Goal: Transaction & Acquisition: Obtain resource

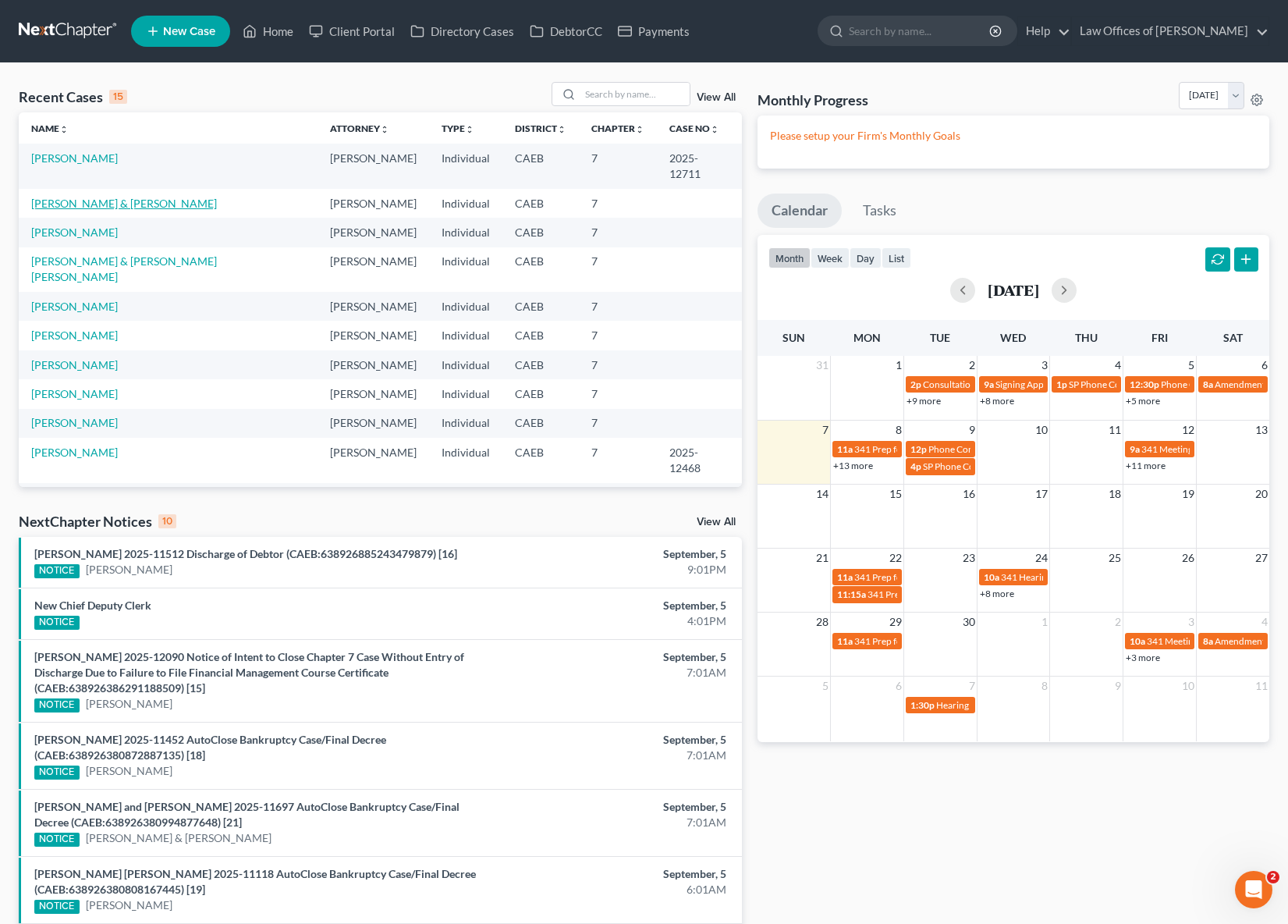
click at [134, 197] on link "[PERSON_NAME] & [PERSON_NAME]" at bounding box center [124, 203] width 186 height 13
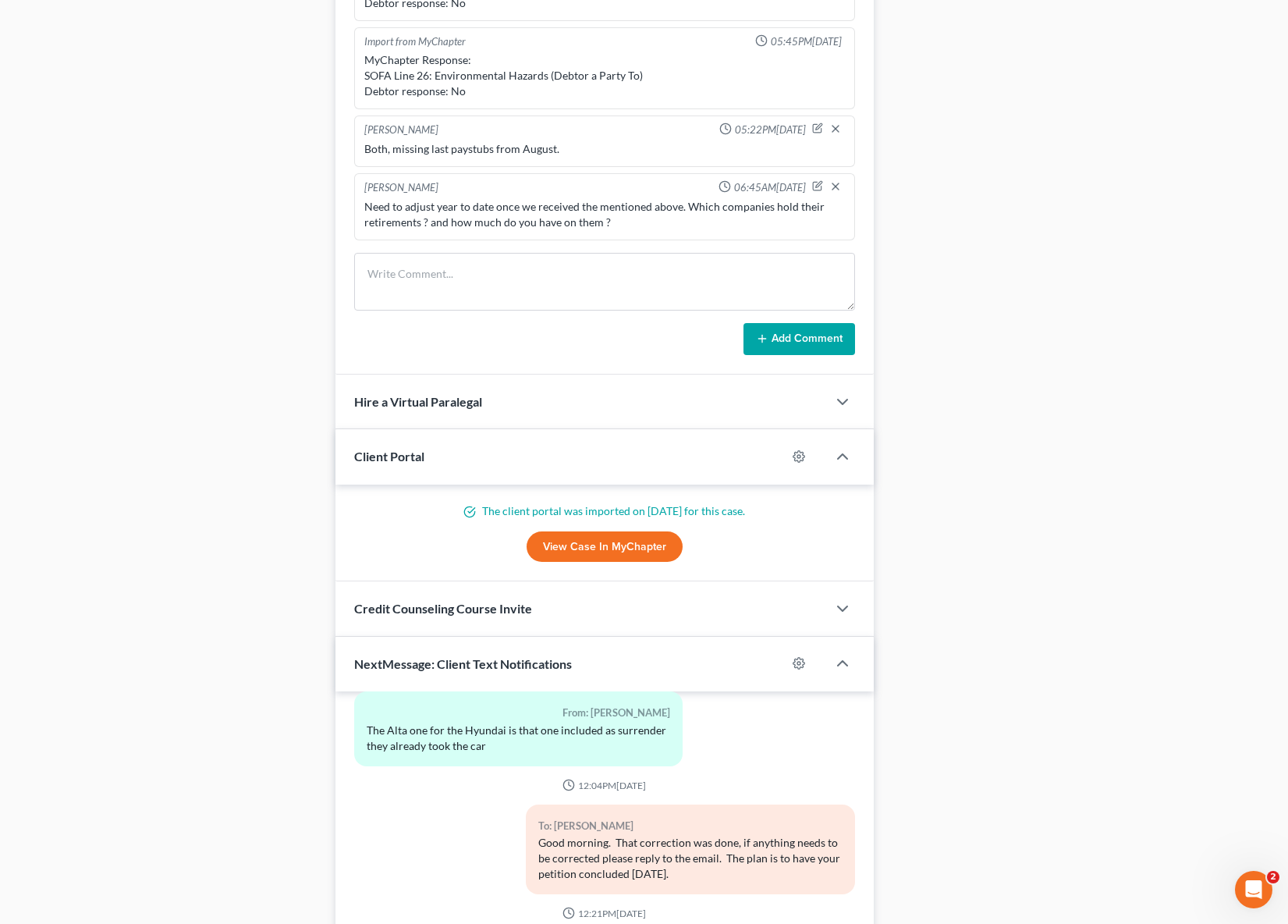
scroll to position [1296, 0]
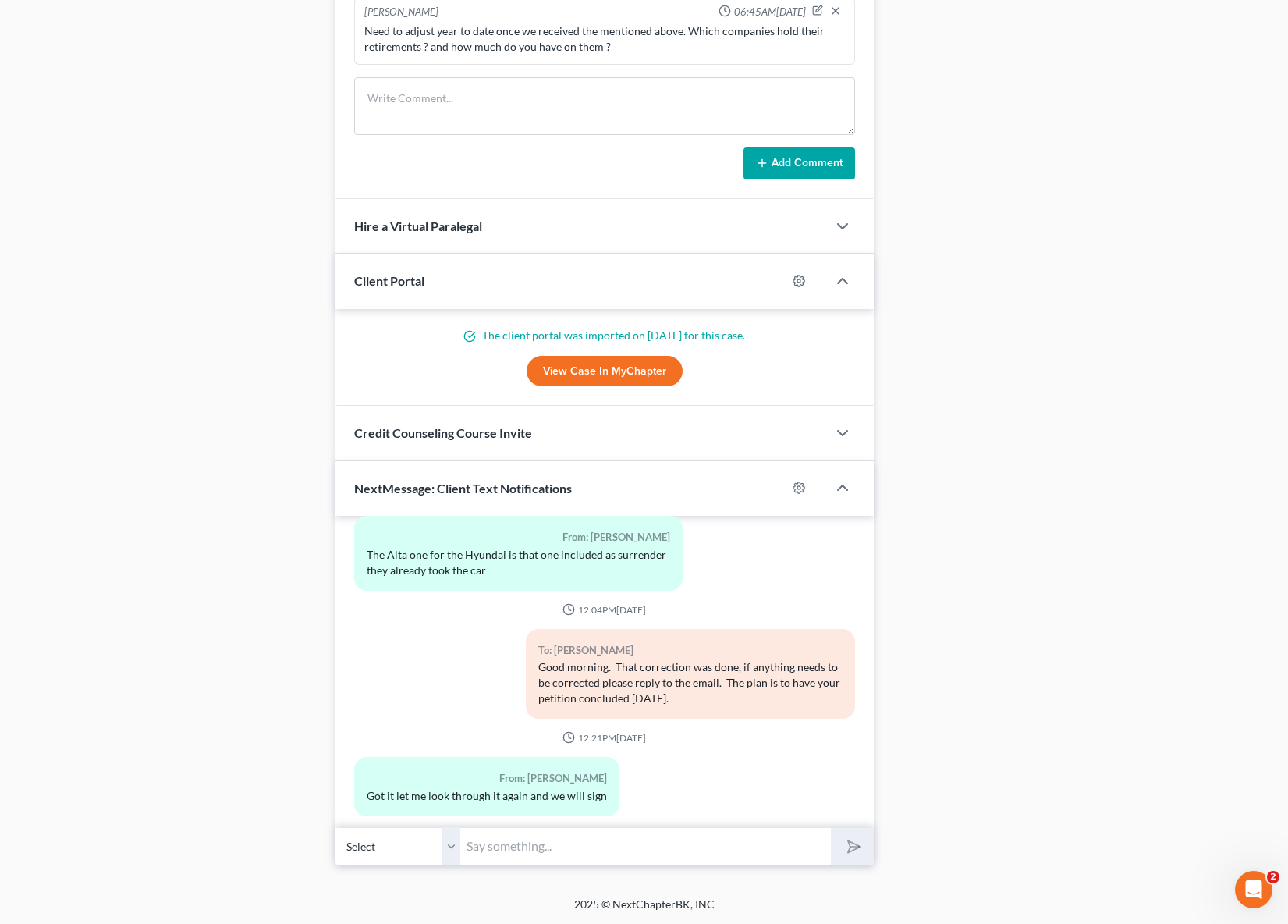
click at [612, 843] on input "text" at bounding box center [645, 846] width 371 height 38
type input "Ok, meanwhile let me send you the signature pages."
click at [831, 828] on button "submit" at bounding box center [853, 846] width 43 height 36
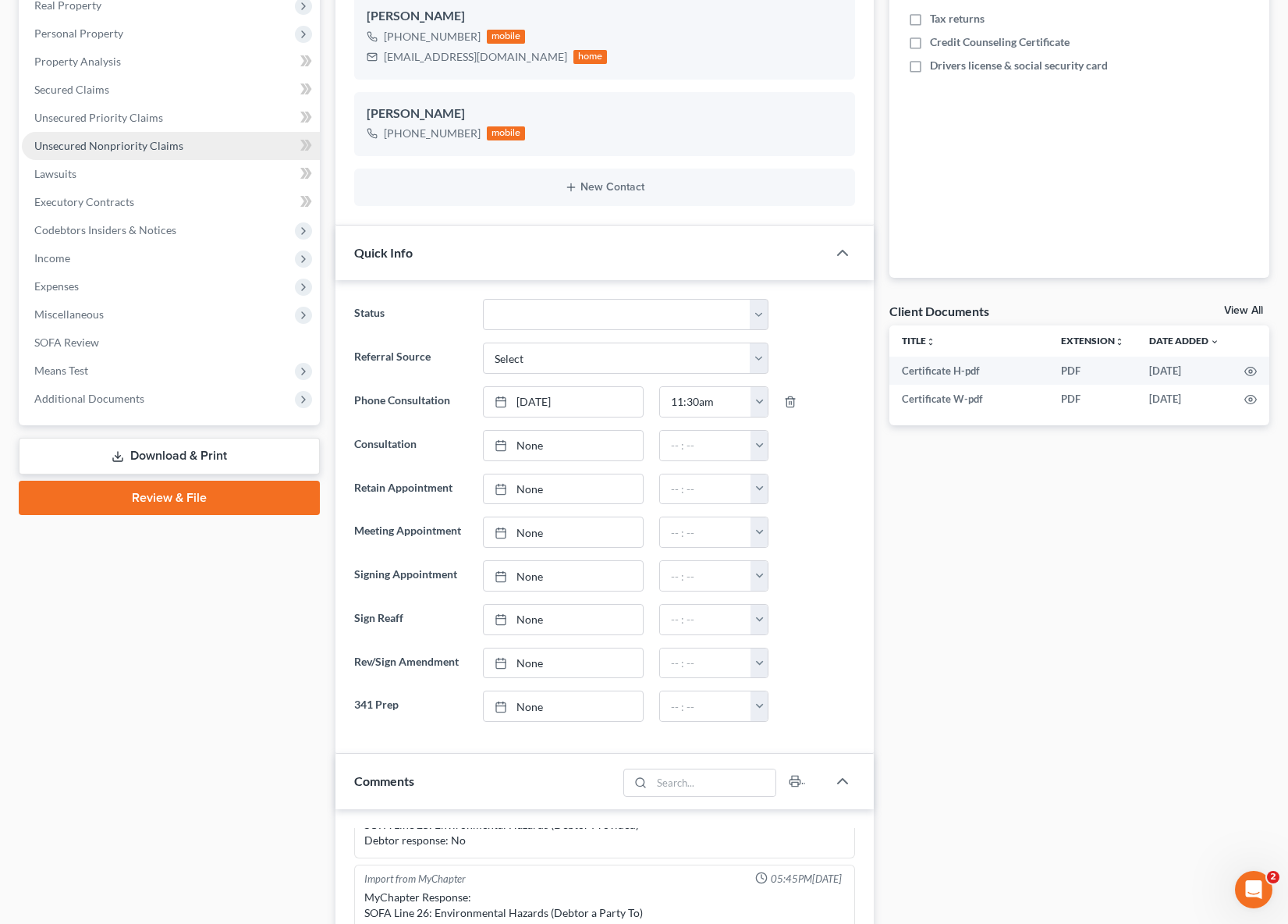
scroll to position [83, 0]
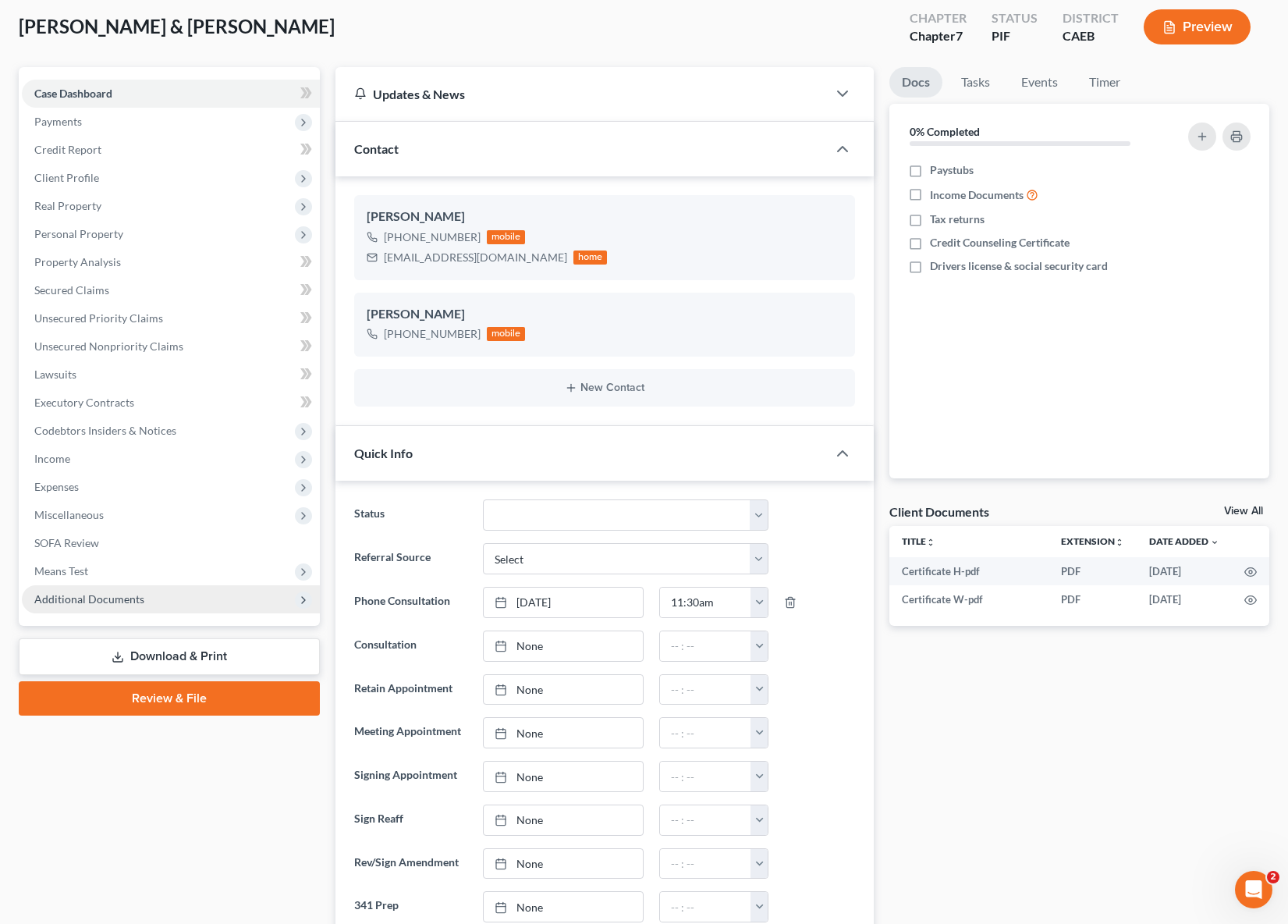
click at [143, 602] on span "Additional Documents" at bounding box center [170, 599] width 298 height 28
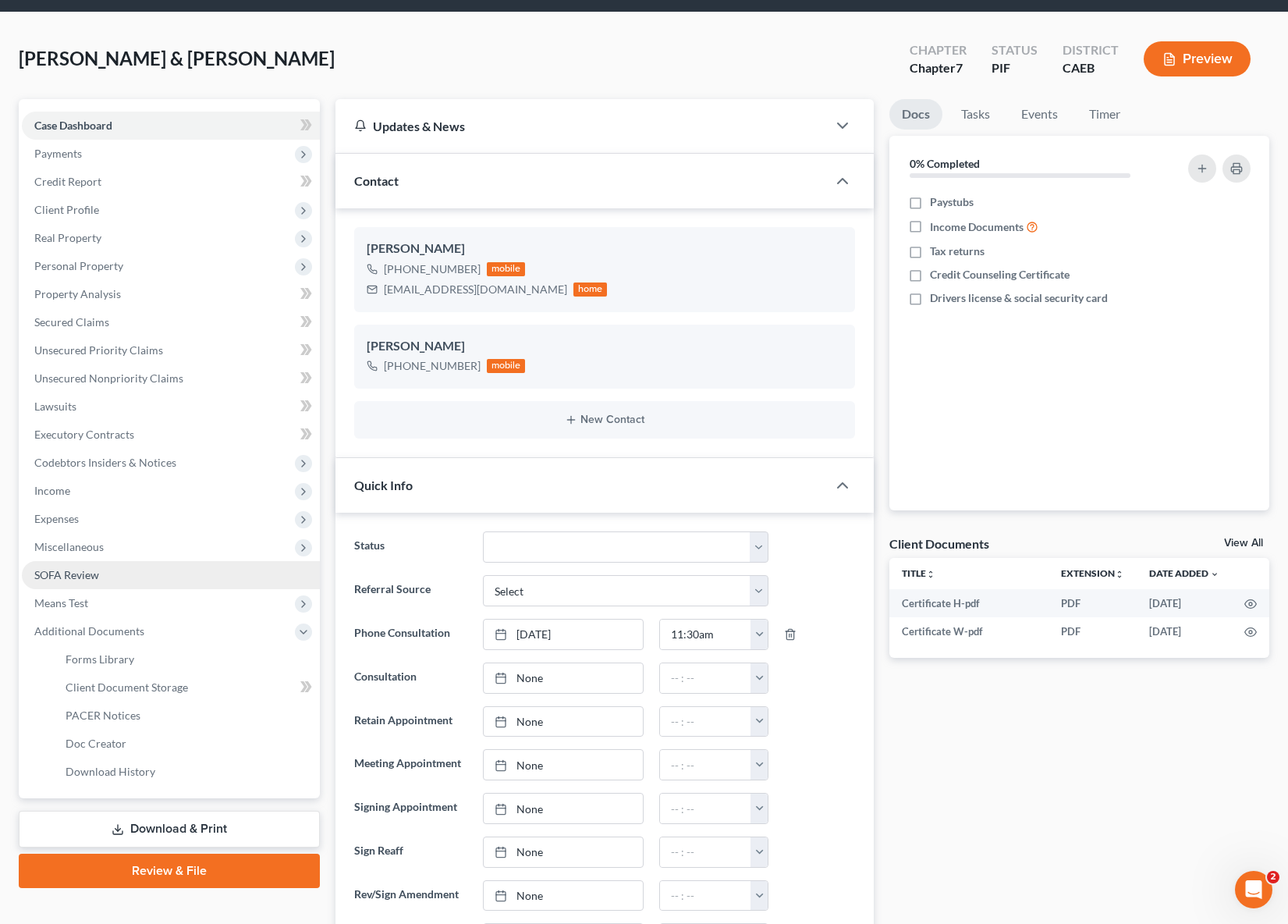
scroll to position [51, 0]
click at [214, 825] on link "Download & Print" at bounding box center [169, 829] width 301 height 36
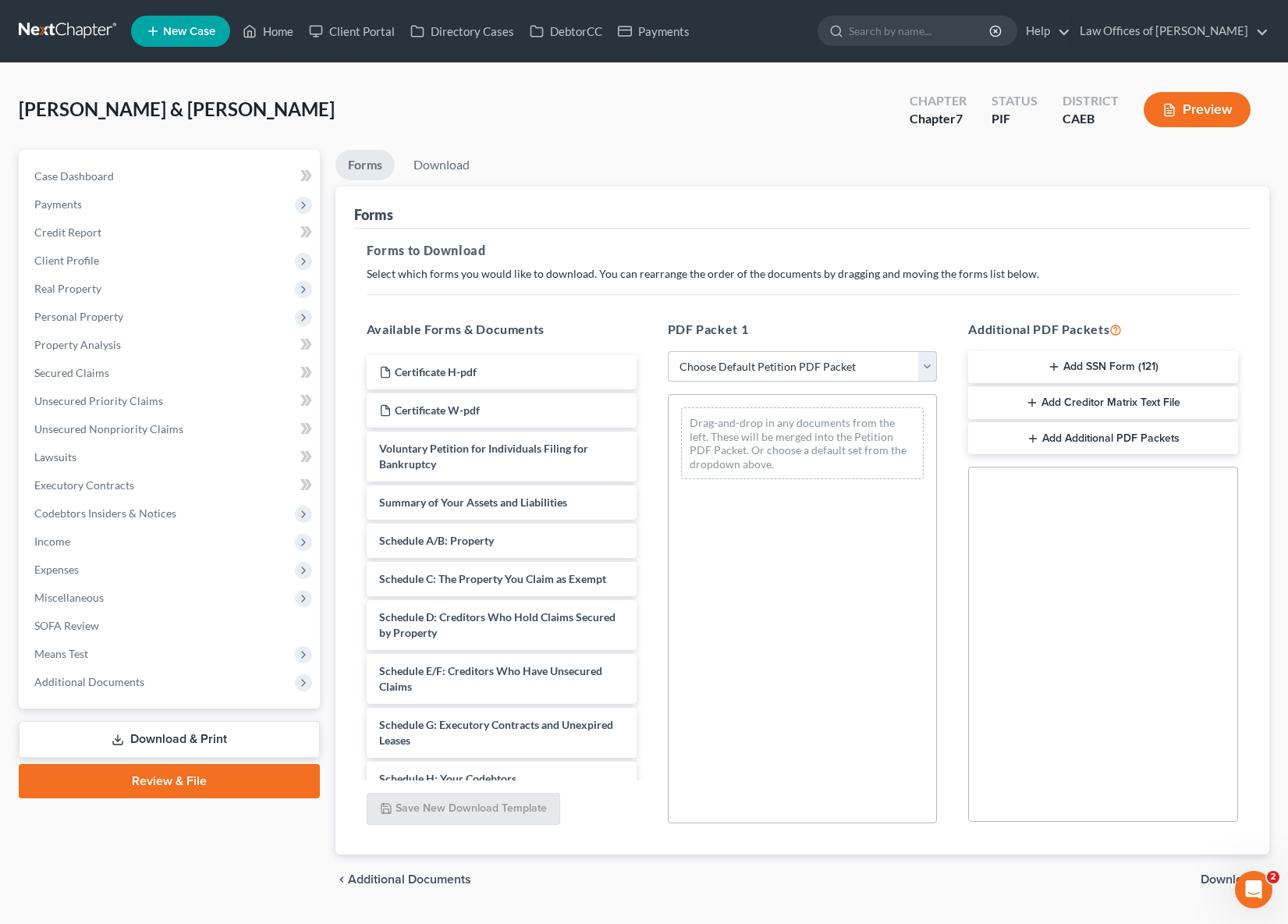
click at [926, 369] on select "Choose Default Petition PDF Packet Complete Bankruptcy Petition (all forms and …" at bounding box center [802, 367] width 270 height 32
select select "3"
click at [668, 351] on select "Choose Default Petition PDF Packet Complete Bankruptcy Petition (all forms and …" at bounding box center [802, 367] width 270 height 32
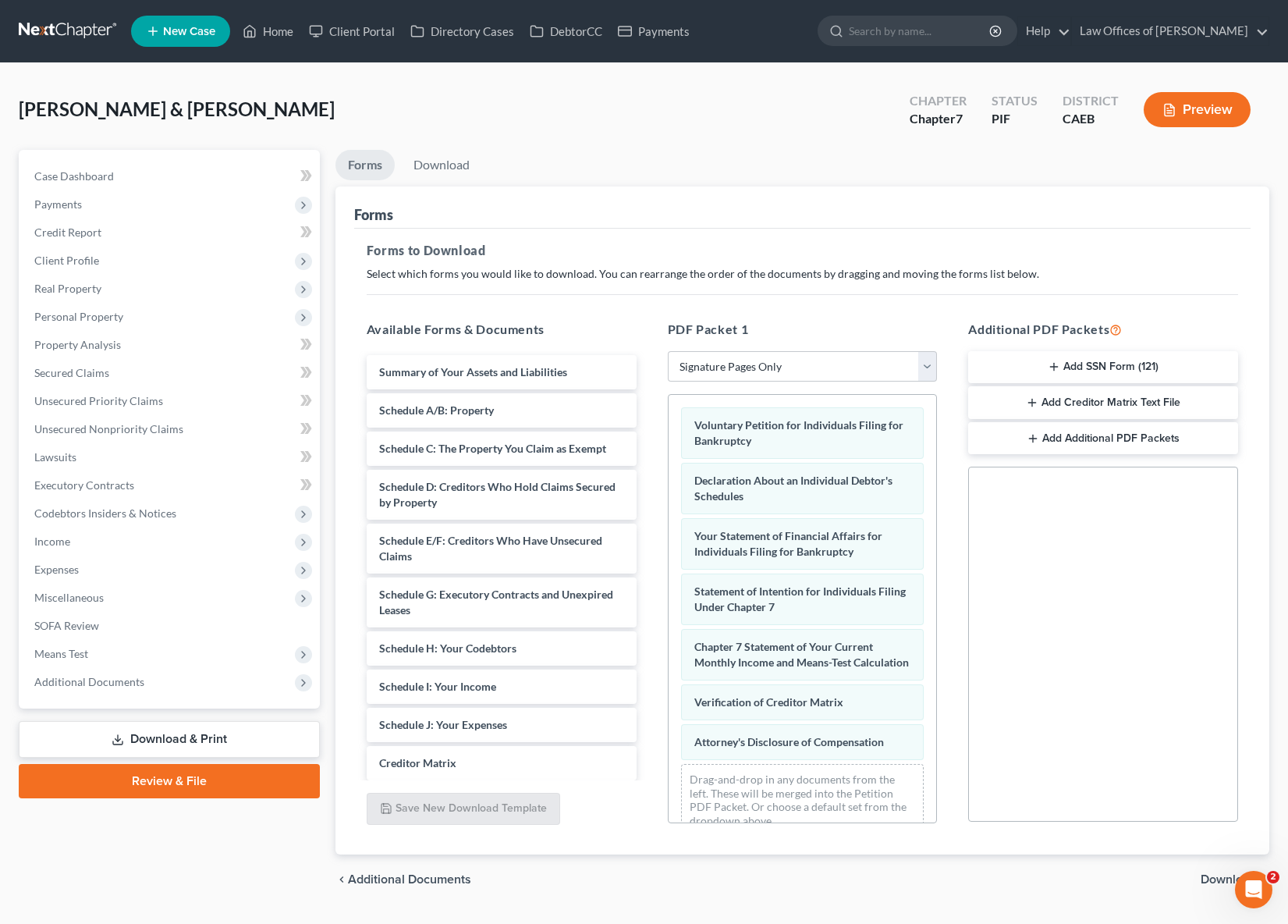
click at [1225, 873] on span "Download" at bounding box center [1228, 878] width 56 height 12
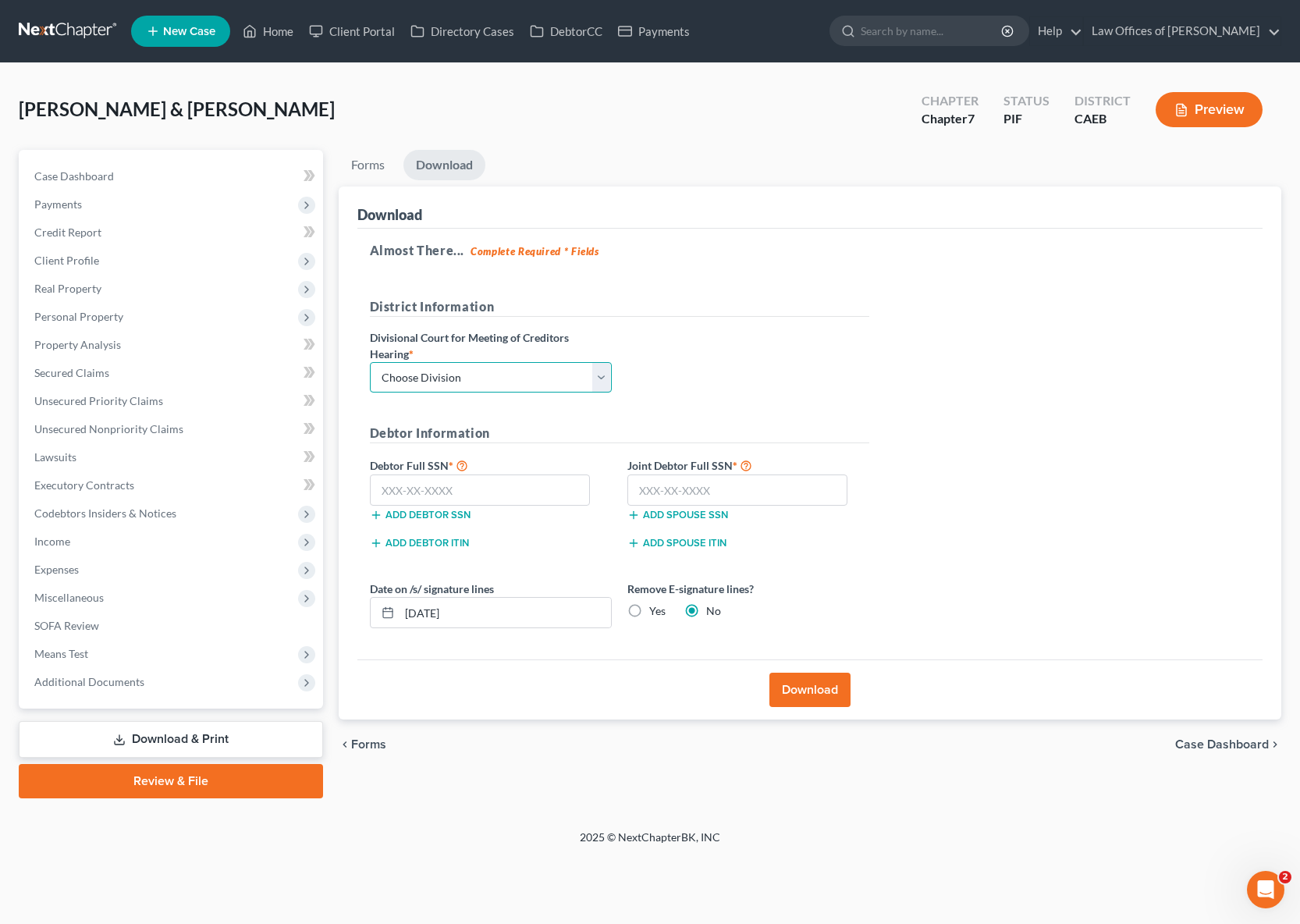
click at [609, 375] on select "Choose Division Fresno Modesto [GEOGRAPHIC_DATA]" at bounding box center [491, 377] width 242 height 32
select select "0"
click at [370, 362] on select "Choose Division Fresno Modesto [GEOGRAPHIC_DATA]" at bounding box center [491, 377] width 242 height 32
click at [514, 484] on input "text" at bounding box center [480, 490] width 221 height 32
type input "111-11-1111"
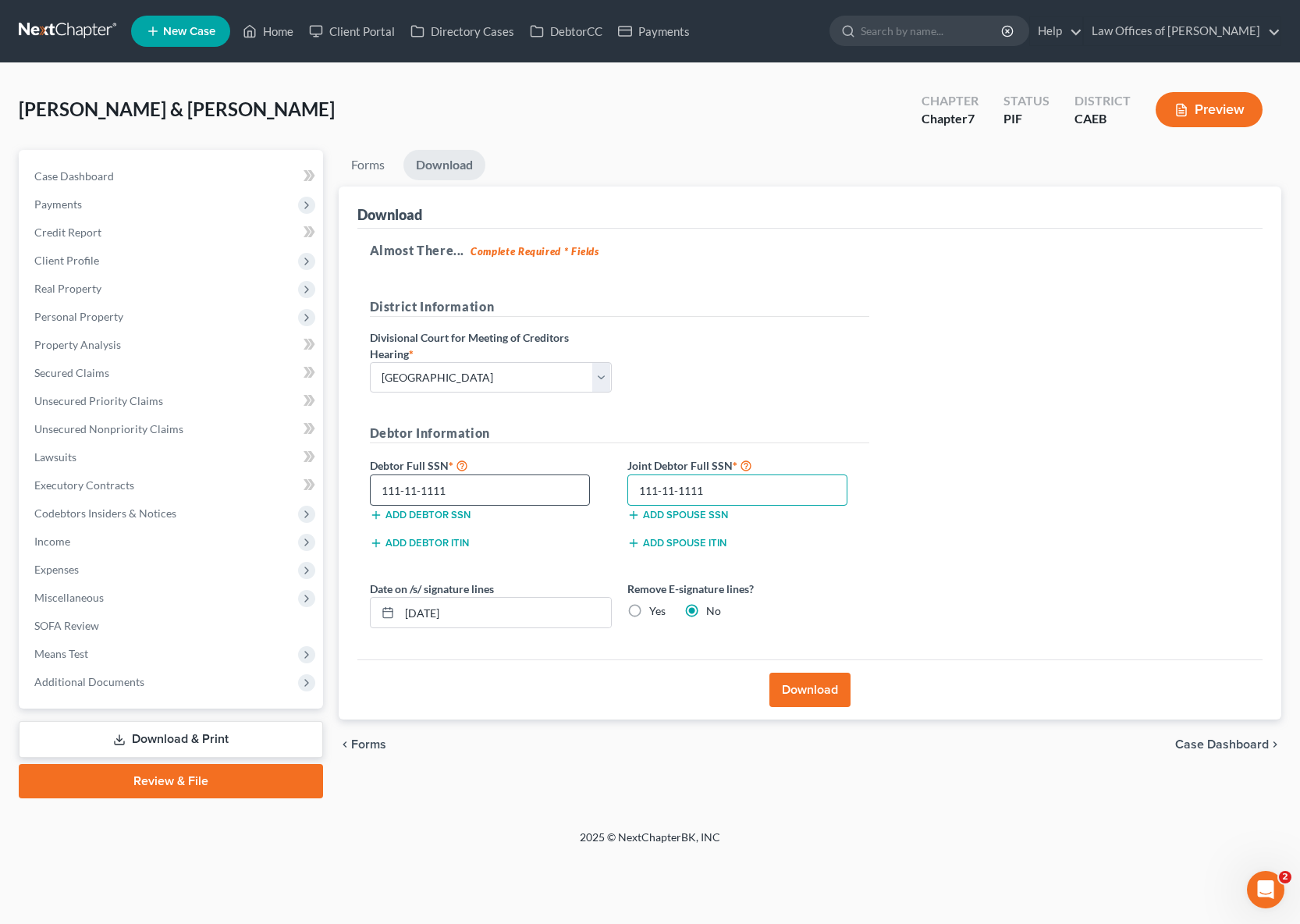
type input "111-11-1111"
click at [811, 685] on button "Download" at bounding box center [810, 689] width 81 height 34
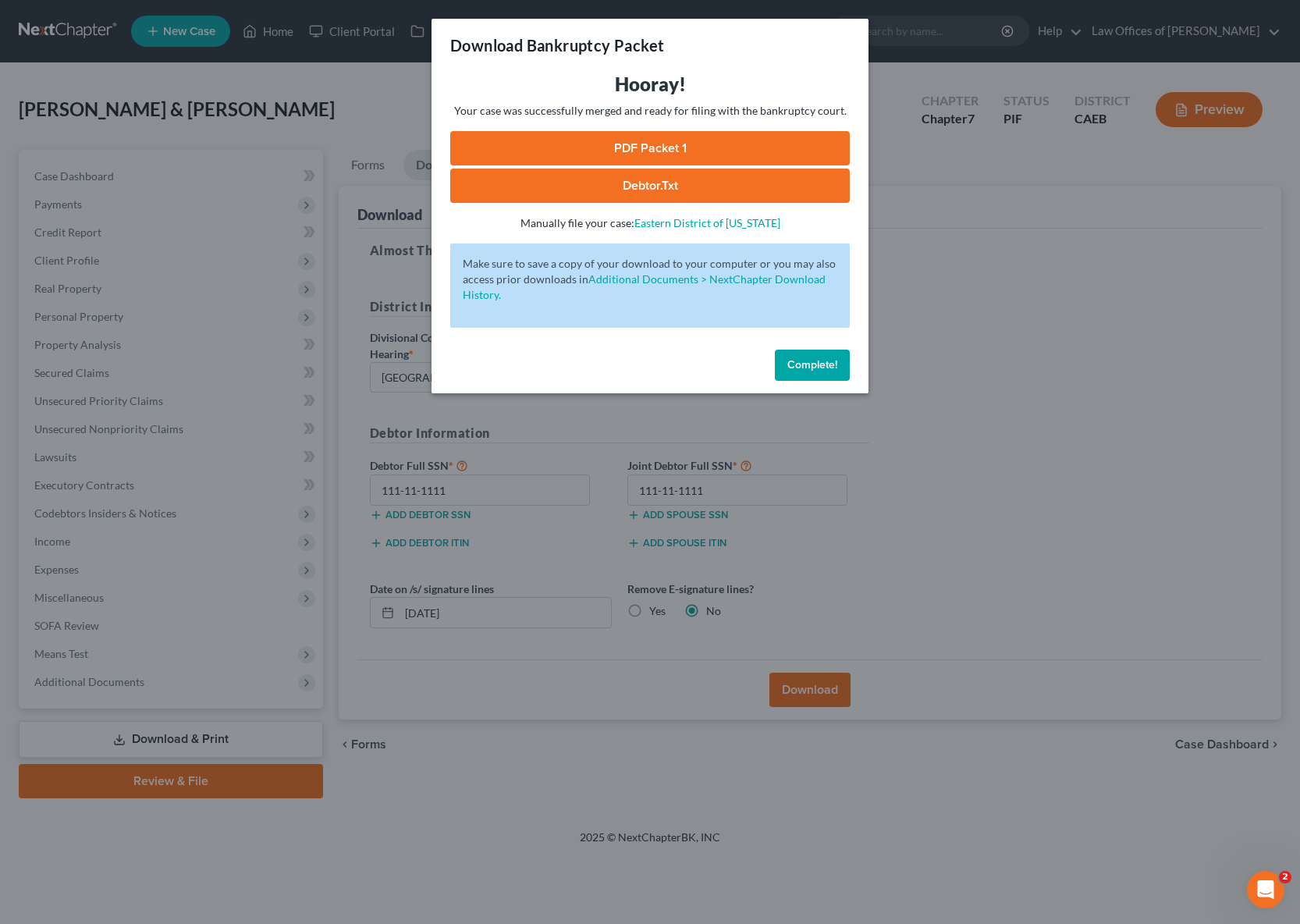
click at [694, 168] on link "Debtor.txt" at bounding box center [650, 185] width 400 height 34
click at [682, 139] on link "PDF Packet 1" at bounding box center [650, 148] width 400 height 34
click at [792, 374] on button "Complete!" at bounding box center [812, 365] width 75 height 32
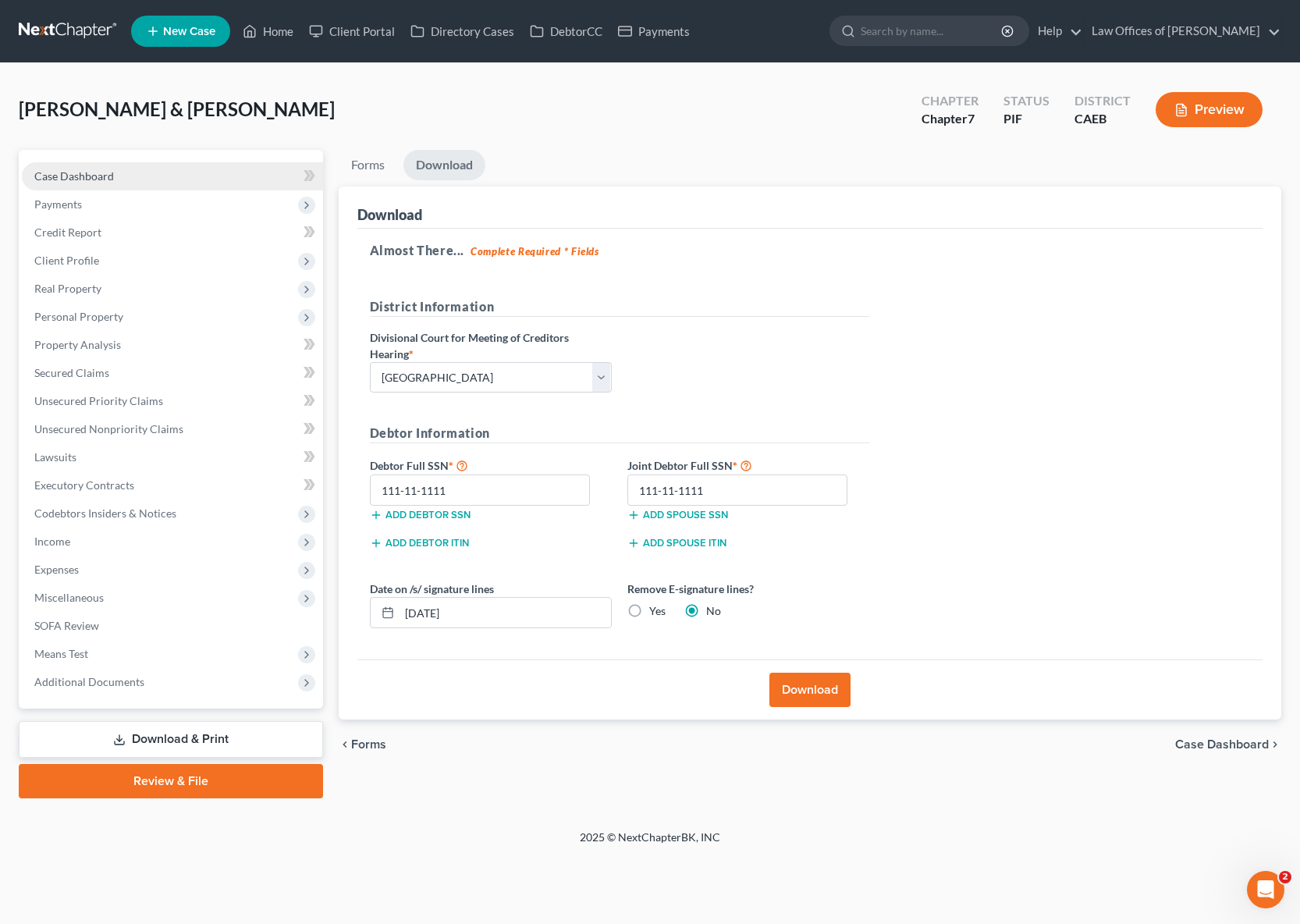
click at [167, 185] on link "Case Dashboard" at bounding box center [172, 177] width 301 height 28
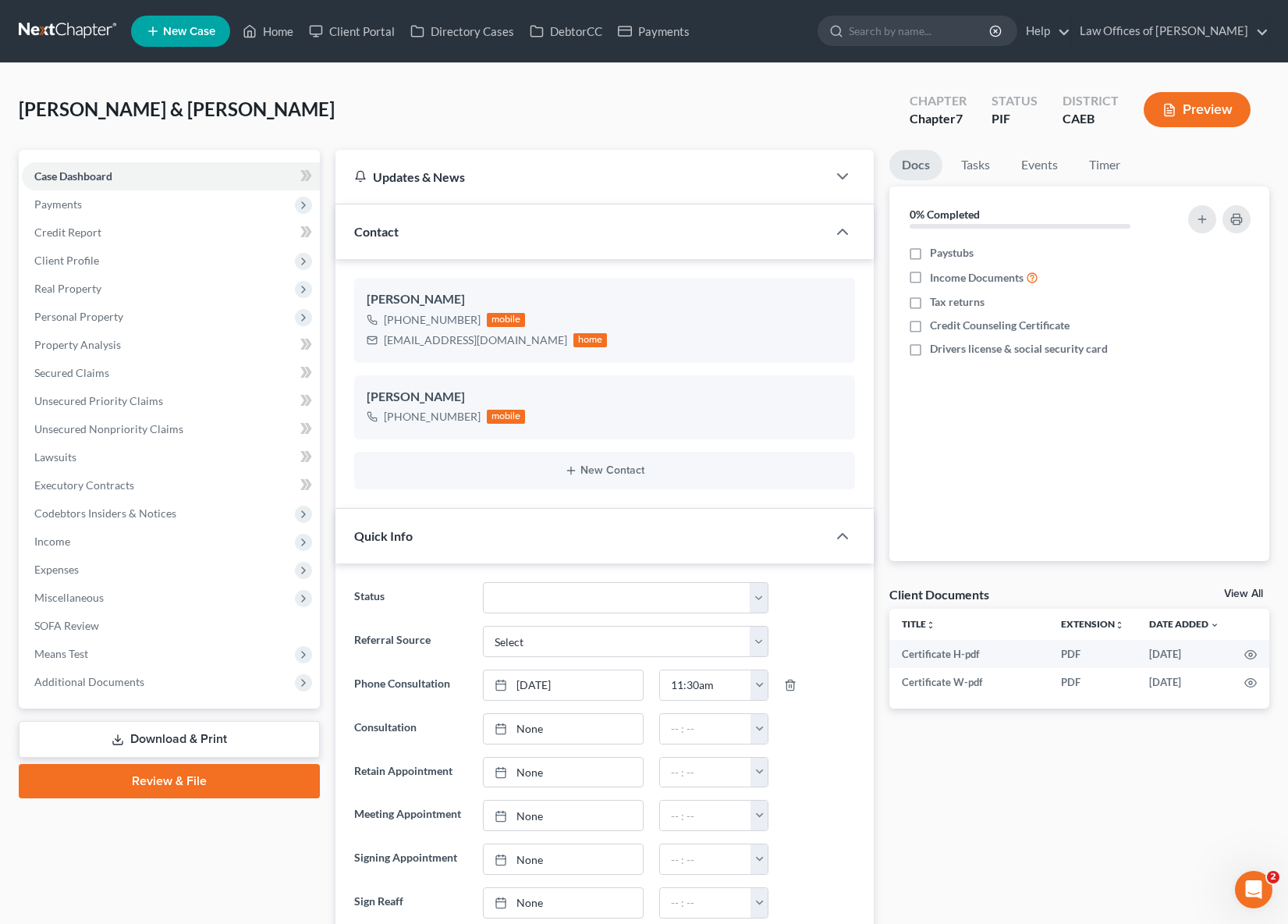
scroll to position [2833, 0]
drag, startPoint x: 378, startPoint y: 336, endPoint x: 474, endPoint y: 341, distance: 96.1
click at [474, 341] on div "[EMAIL_ADDRESS][DOMAIN_NAME] home" at bounding box center [487, 340] width 241 height 20
copy div "[EMAIL_ADDRESS][DOMAIN_NAME]"
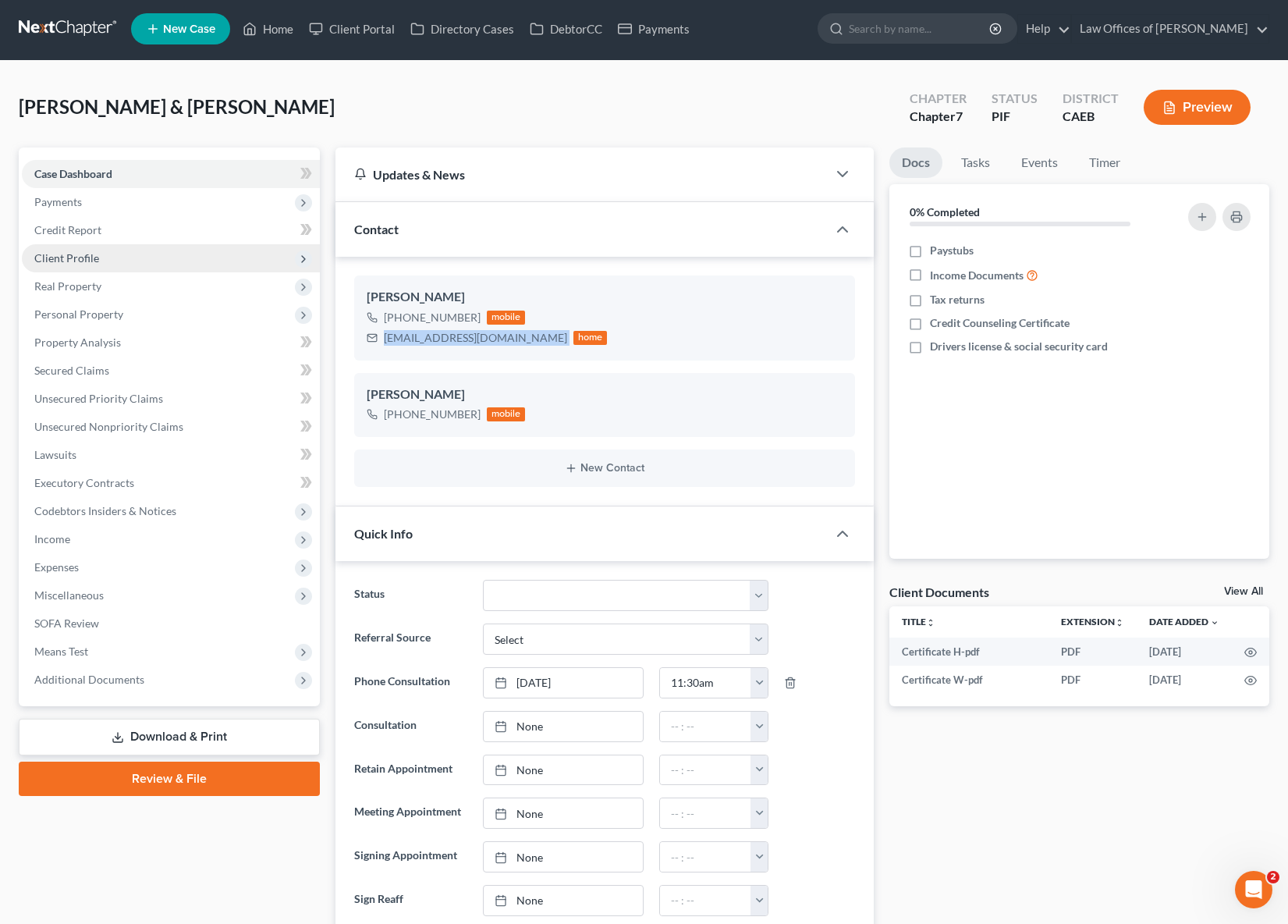
scroll to position [0, 0]
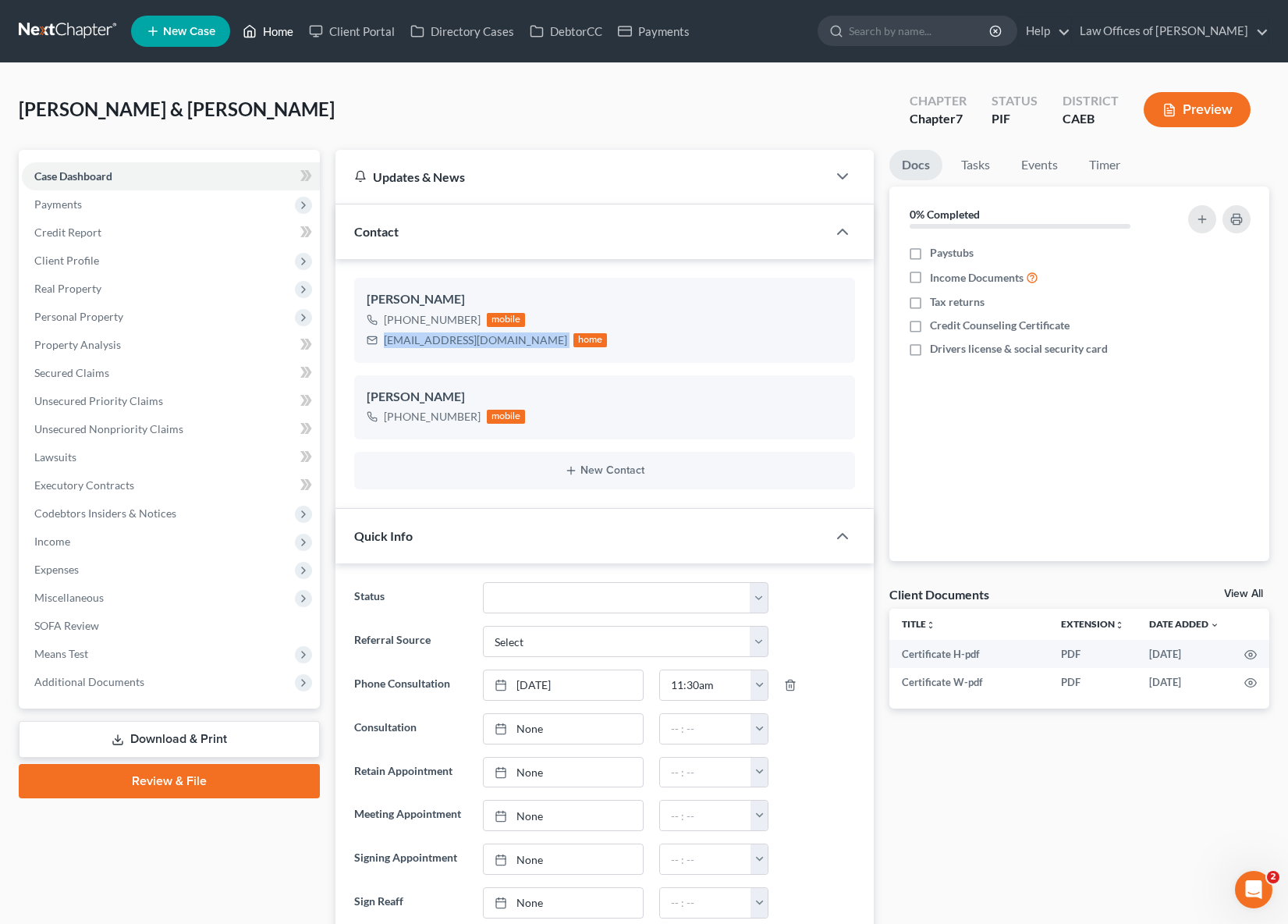
click at [283, 33] on link "Home" at bounding box center [268, 32] width 66 height 28
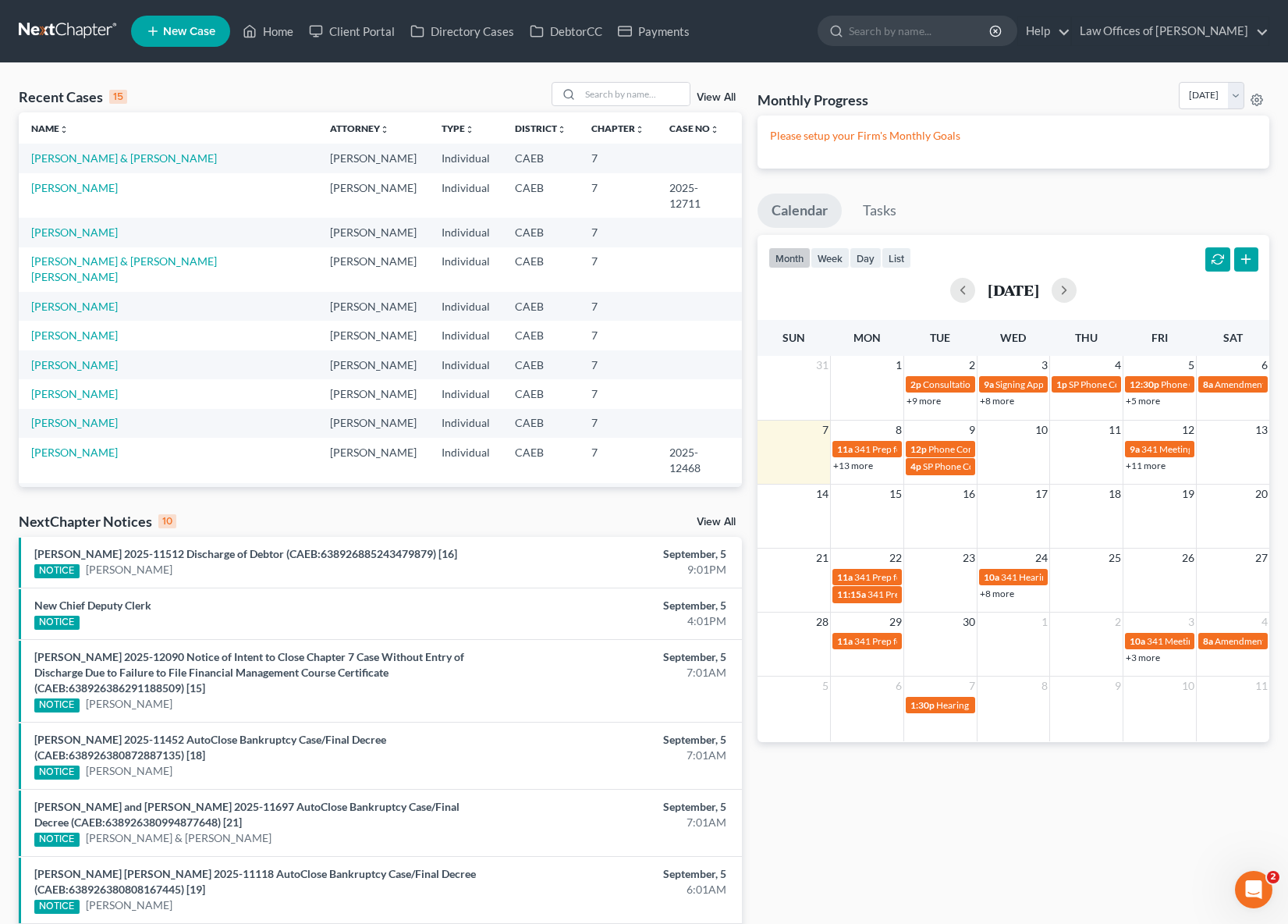
click at [849, 466] on link "+13 more" at bounding box center [853, 465] width 40 height 12
click at [130, 158] on link "[PERSON_NAME] & [PERSON_NAME]" at bounding box center [124, 158] width 186 height 13
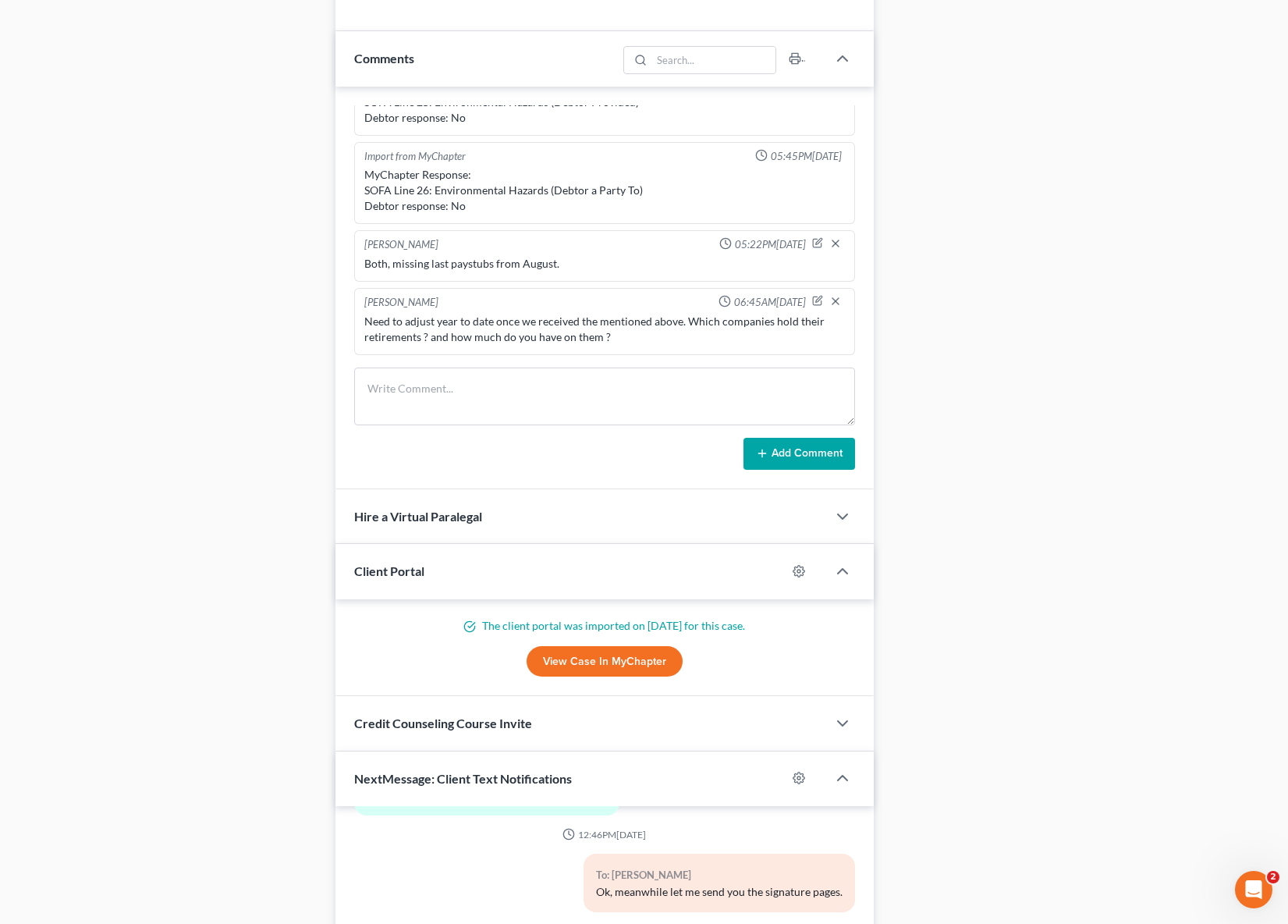
scroll to position [1296, 0]
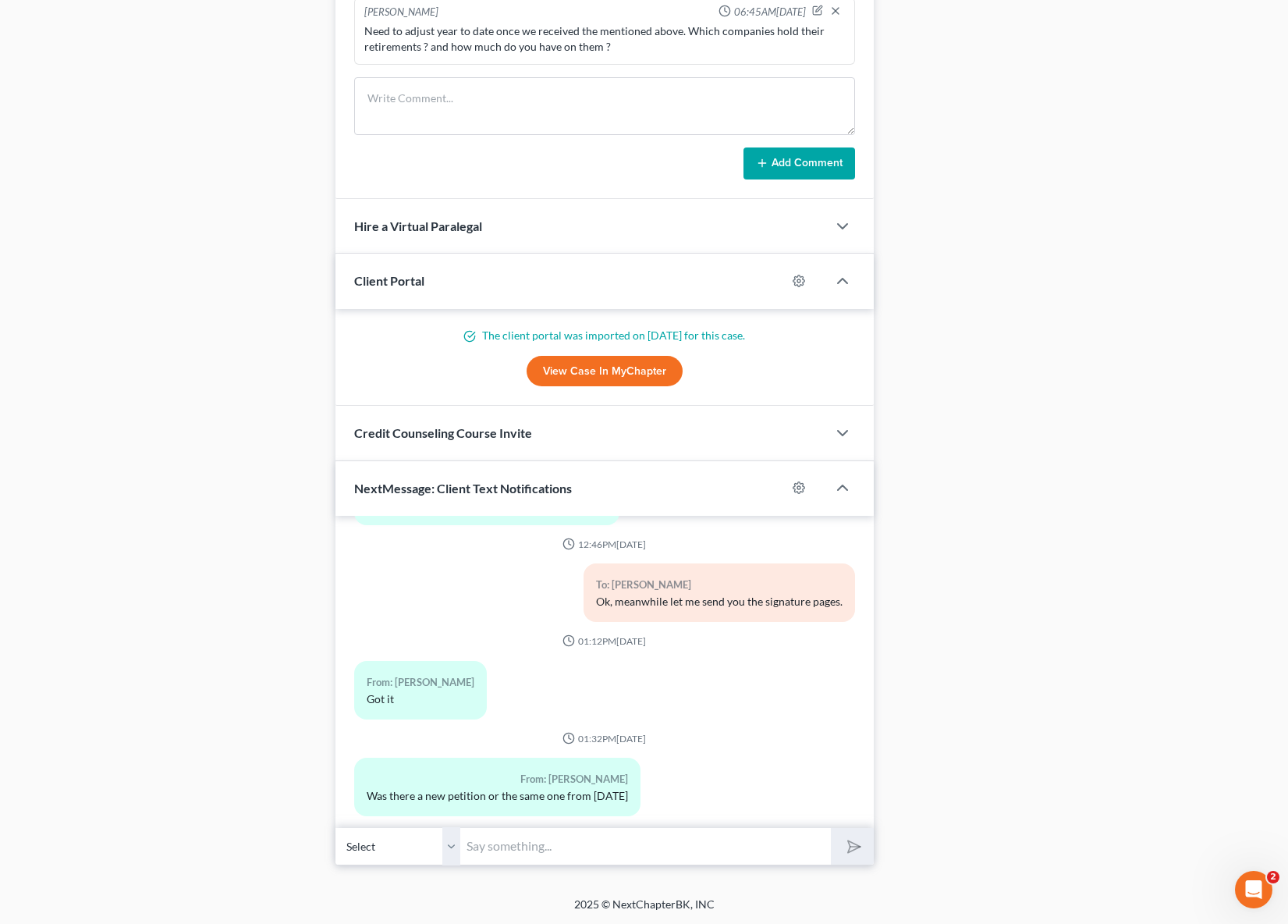
click at [503, 858] on input "text" at bounding box center [645, 846] width 371 height 38
type input "I didn't send you a new one but the electronic form is corrected."
click at [831, 828] on button "submit" at bounding box center [853, 846] width 43 height 36
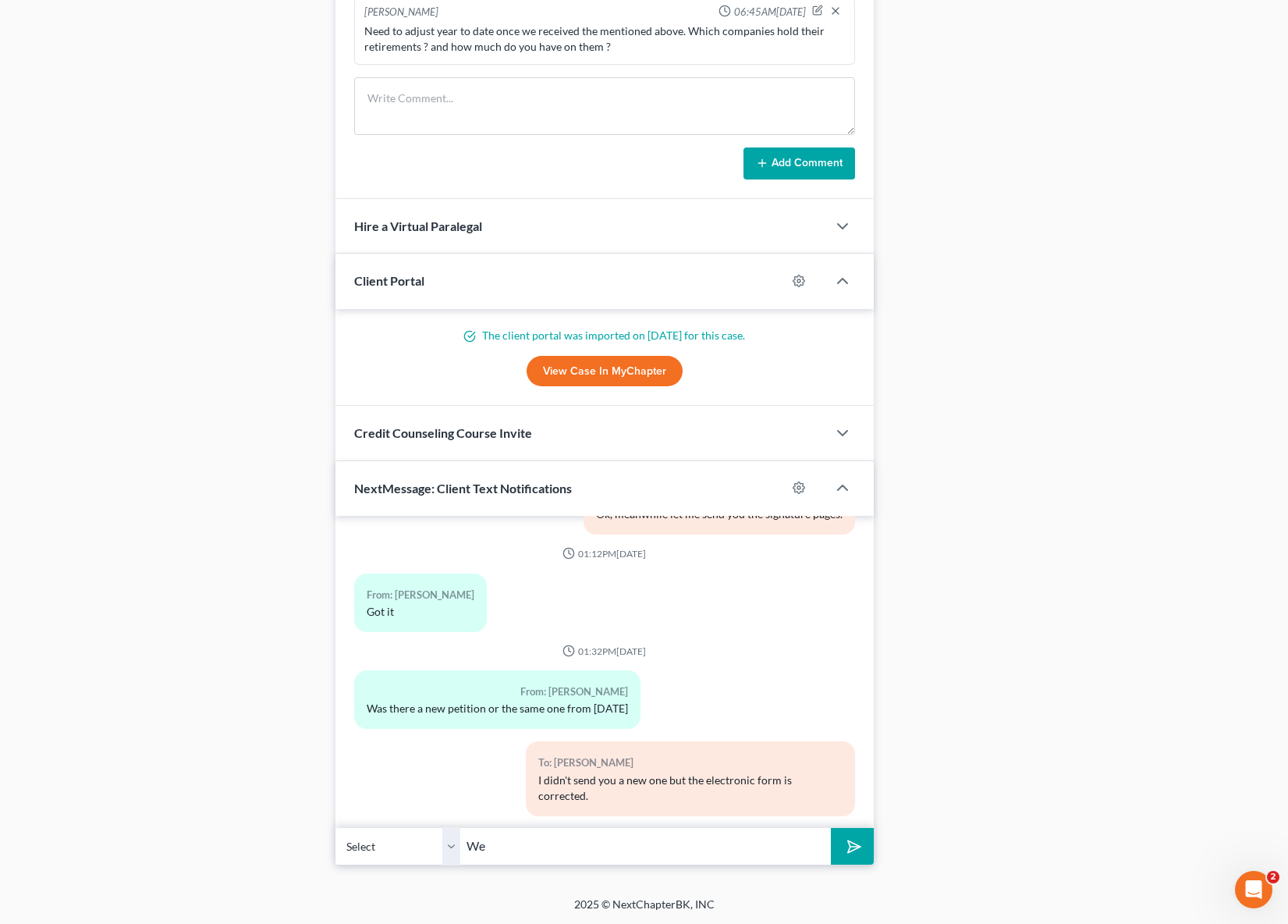
type input "W"
type input "Do you see the signature pages in your email ?"
click at [831, 828] on button "submit" at bounding box center [853, 846] width 43 height 36
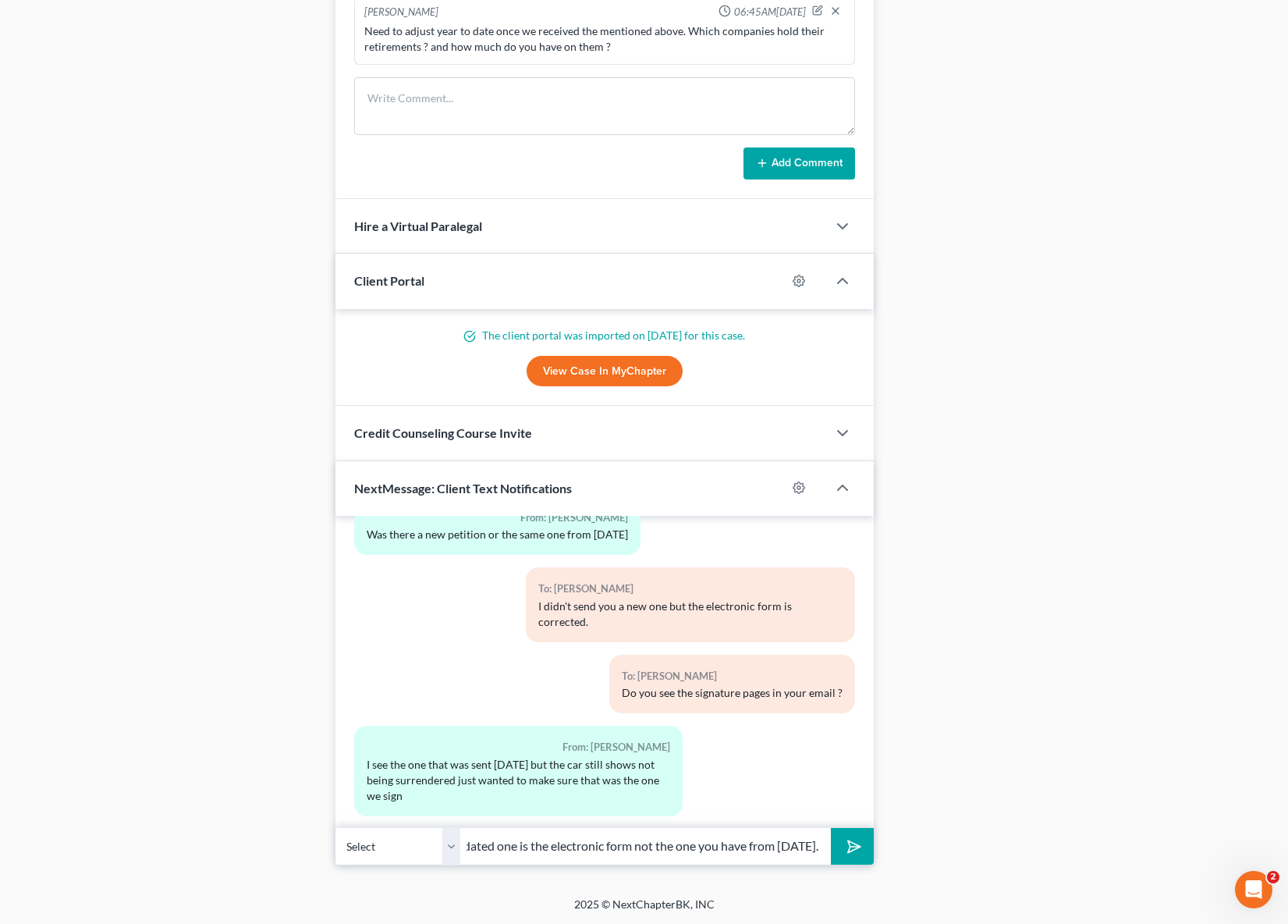
scroll to position [0, 83]
type input "Yes, the updated one is the electronic form not the one you have from [DATE]."
click at [831, 828] on button "submit" at bounding box center [853, 846] width 43 height 36
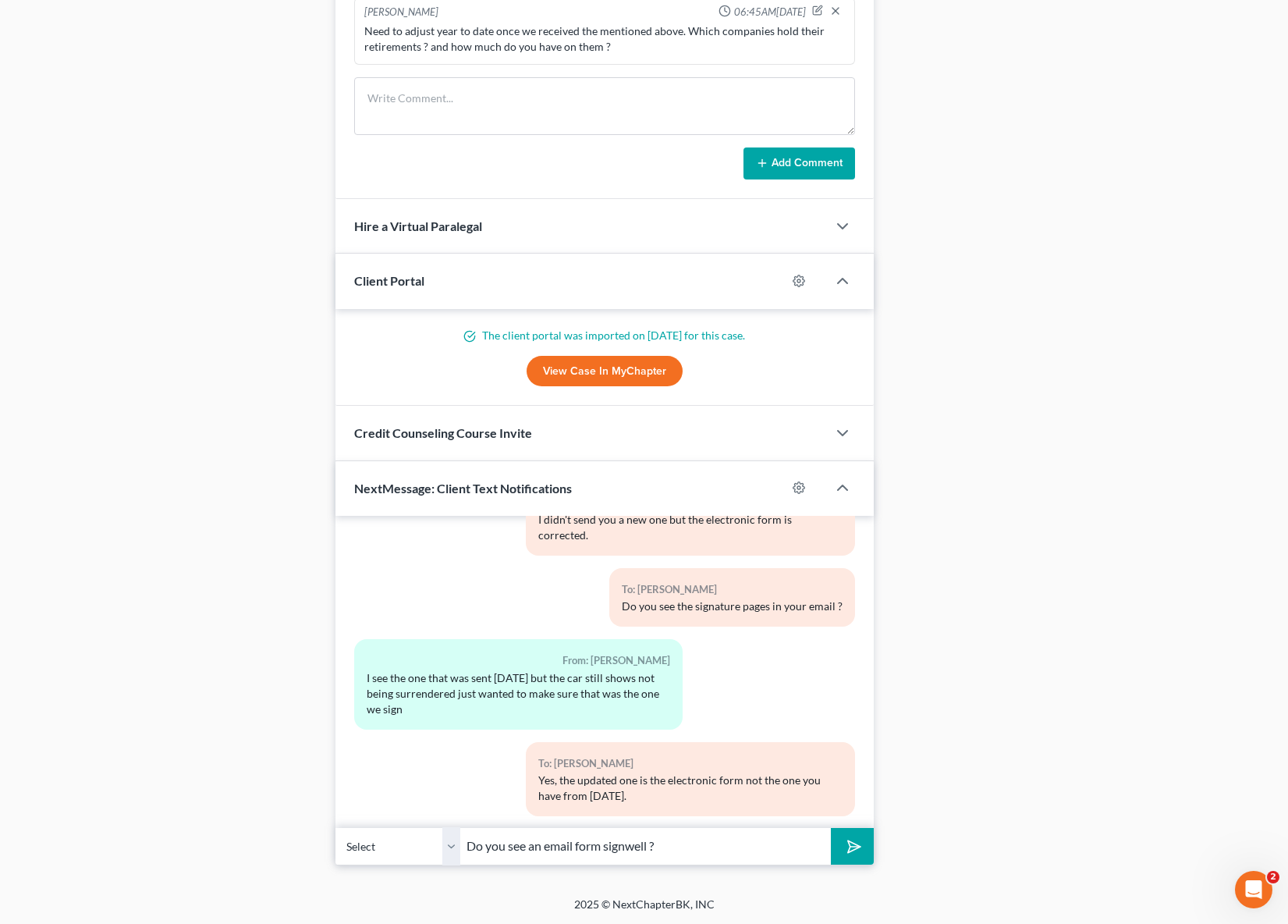
type input "Do you see an email form signwell ?"
click at [831, 828] on button "submit" at bounding box center [853, 846] width 43 height 36
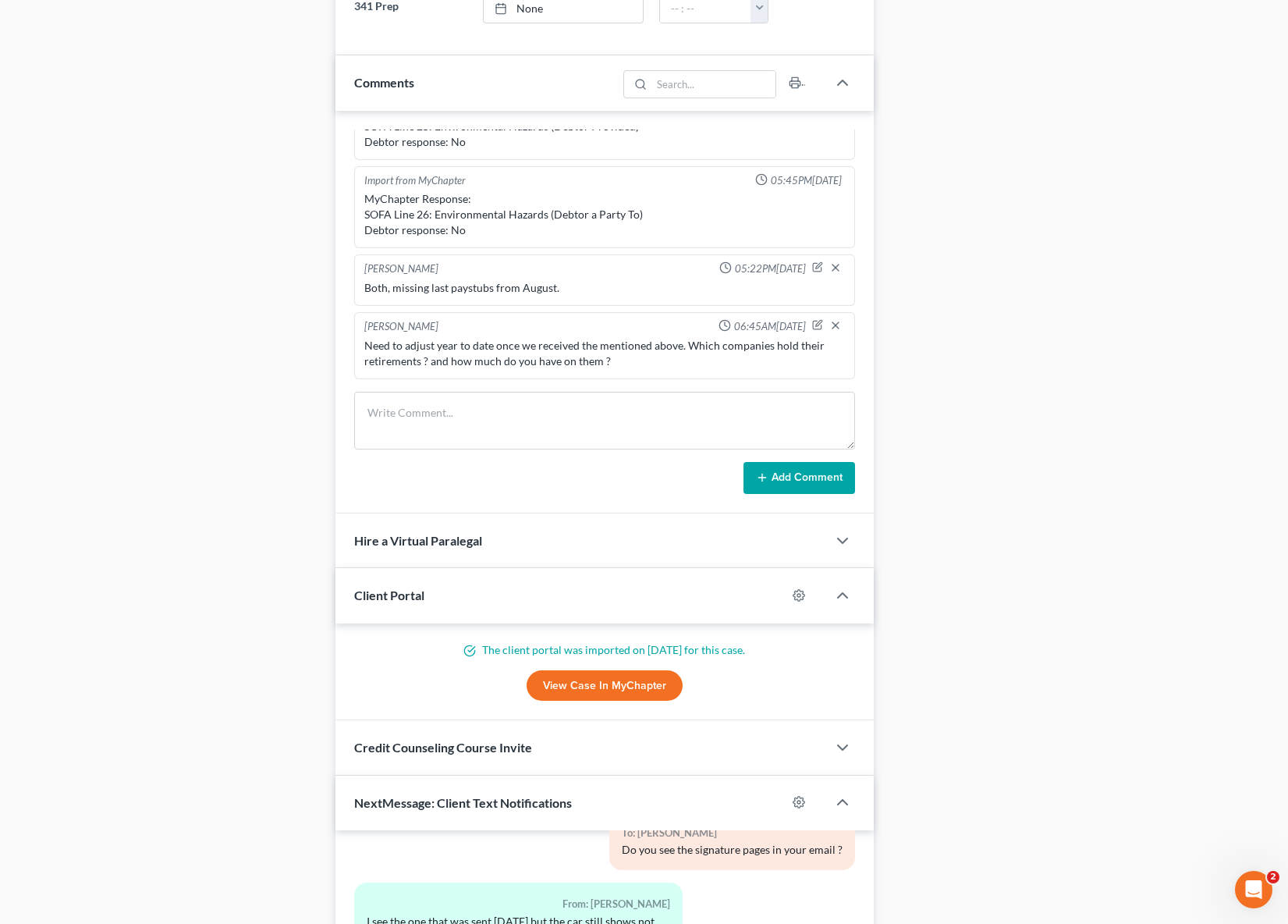
scroll to position [162, 0]
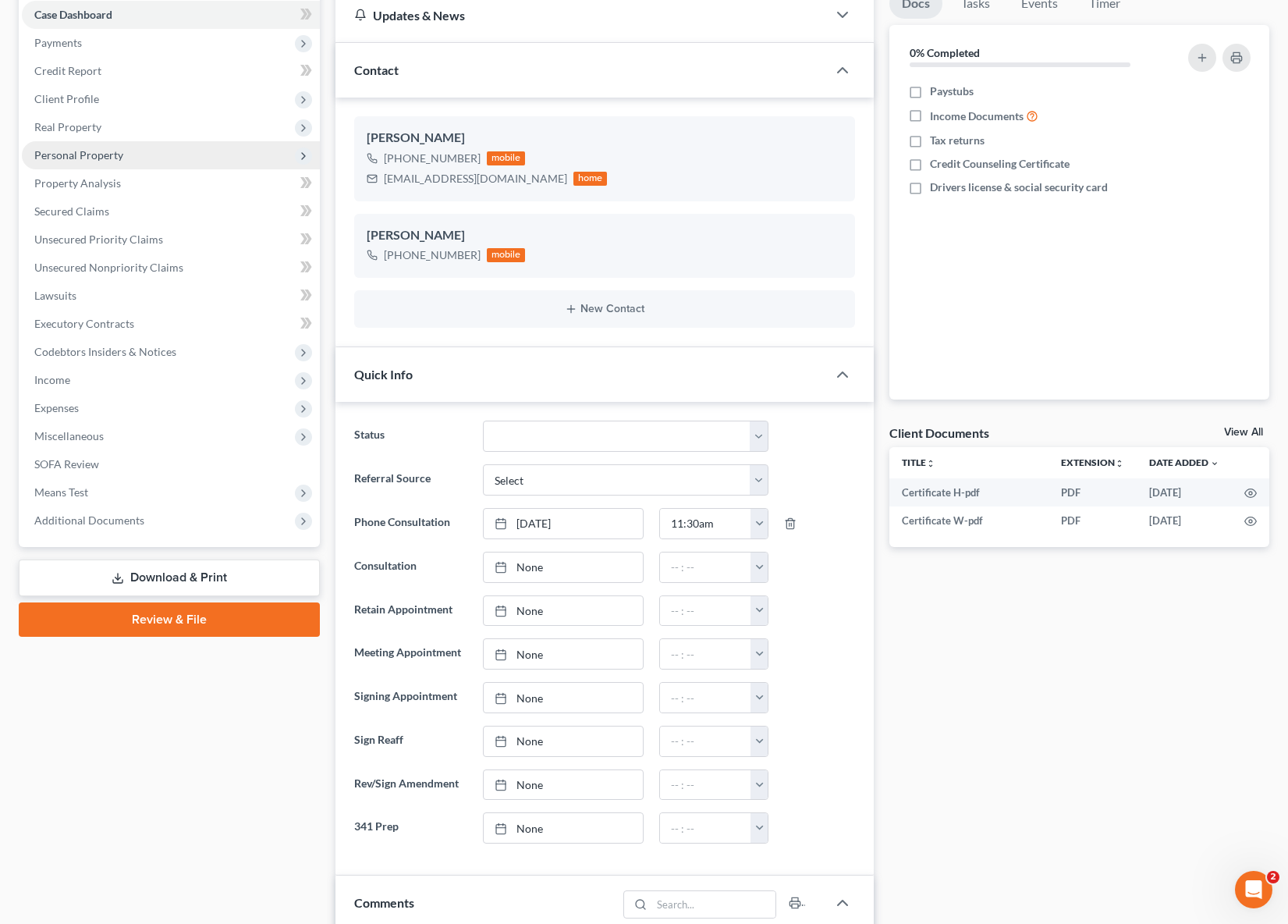
click at [126, 154] on span "Personal Property" at bounding box center [170, 155] width 298 height 28
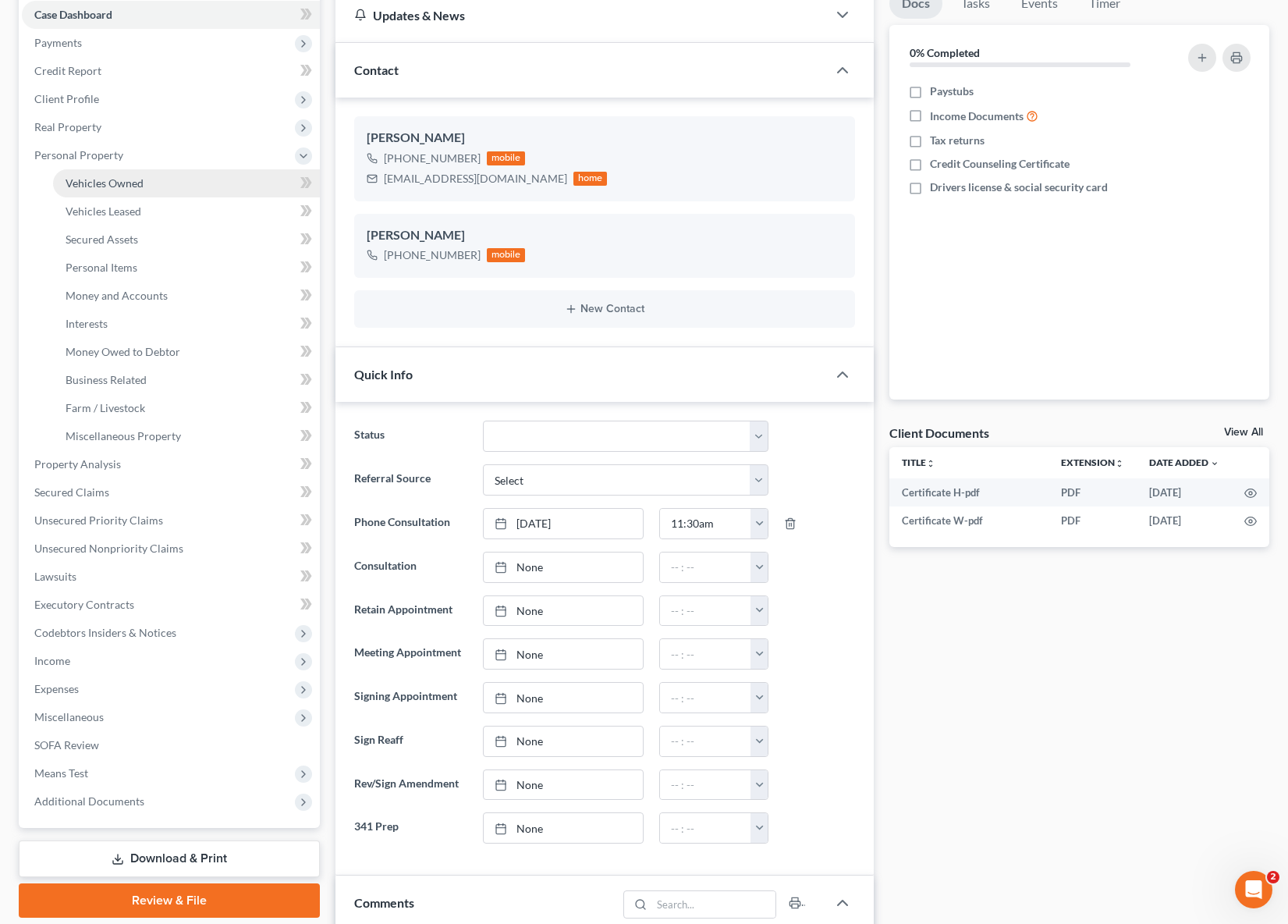
click at [124, 177] on span "Vehicles Owned" at bounding box center [104, 183] width 78 height 13
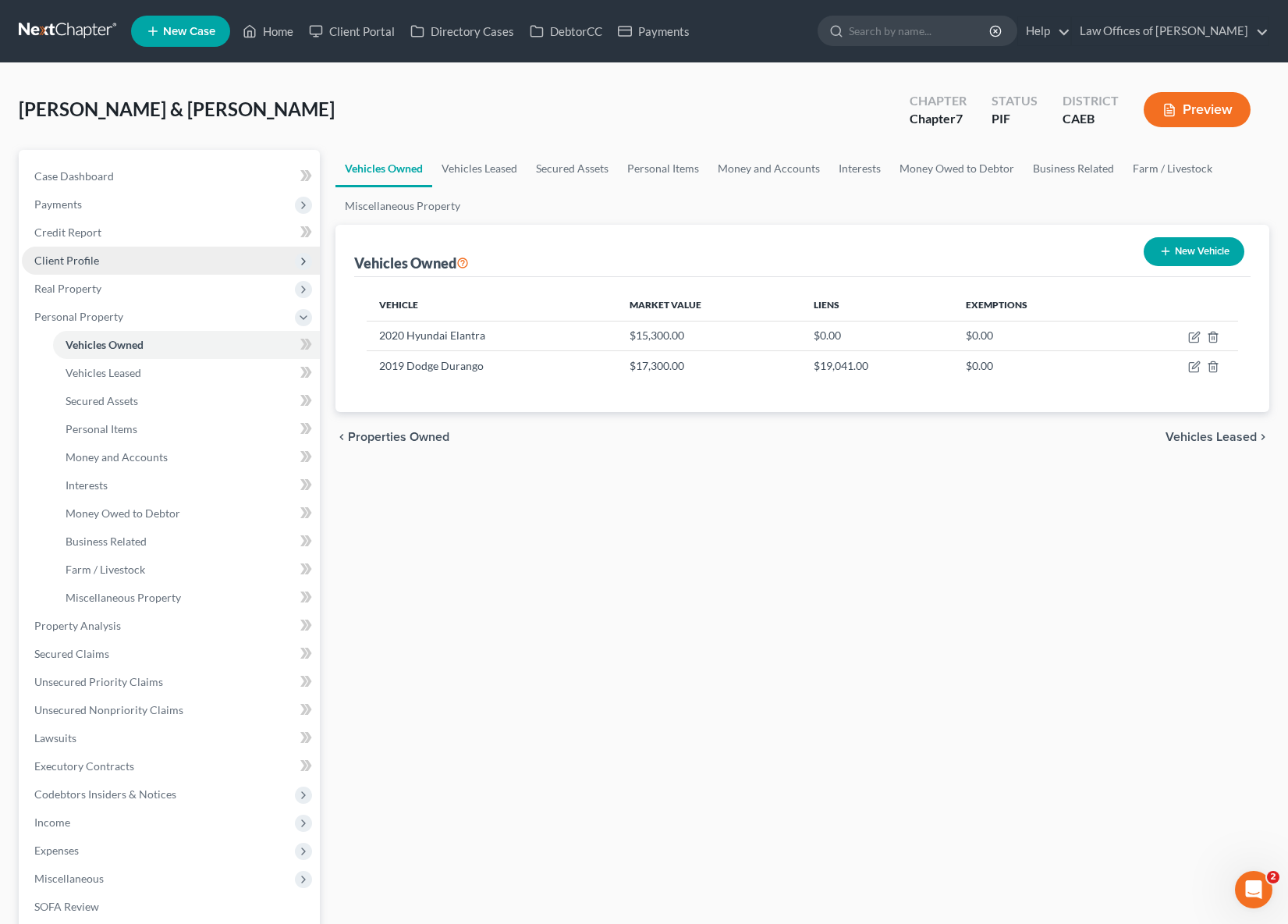
click at [122, 262] on span "Client Profile" at bounding box center [170, 260] width 298 height 28
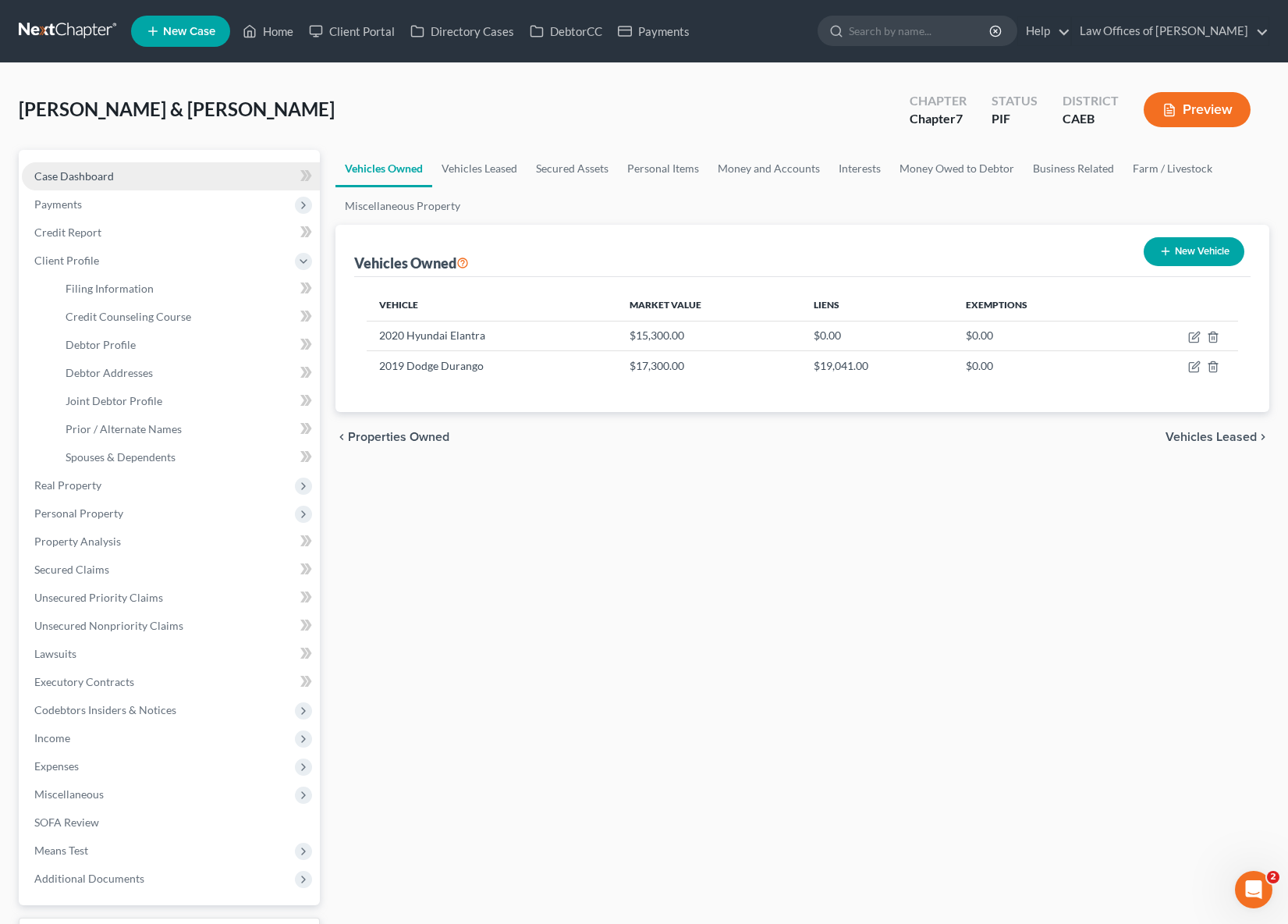
click at [111, 172] on span "Case Dashboard" at bounding box center [74, 176] width 80 height 13
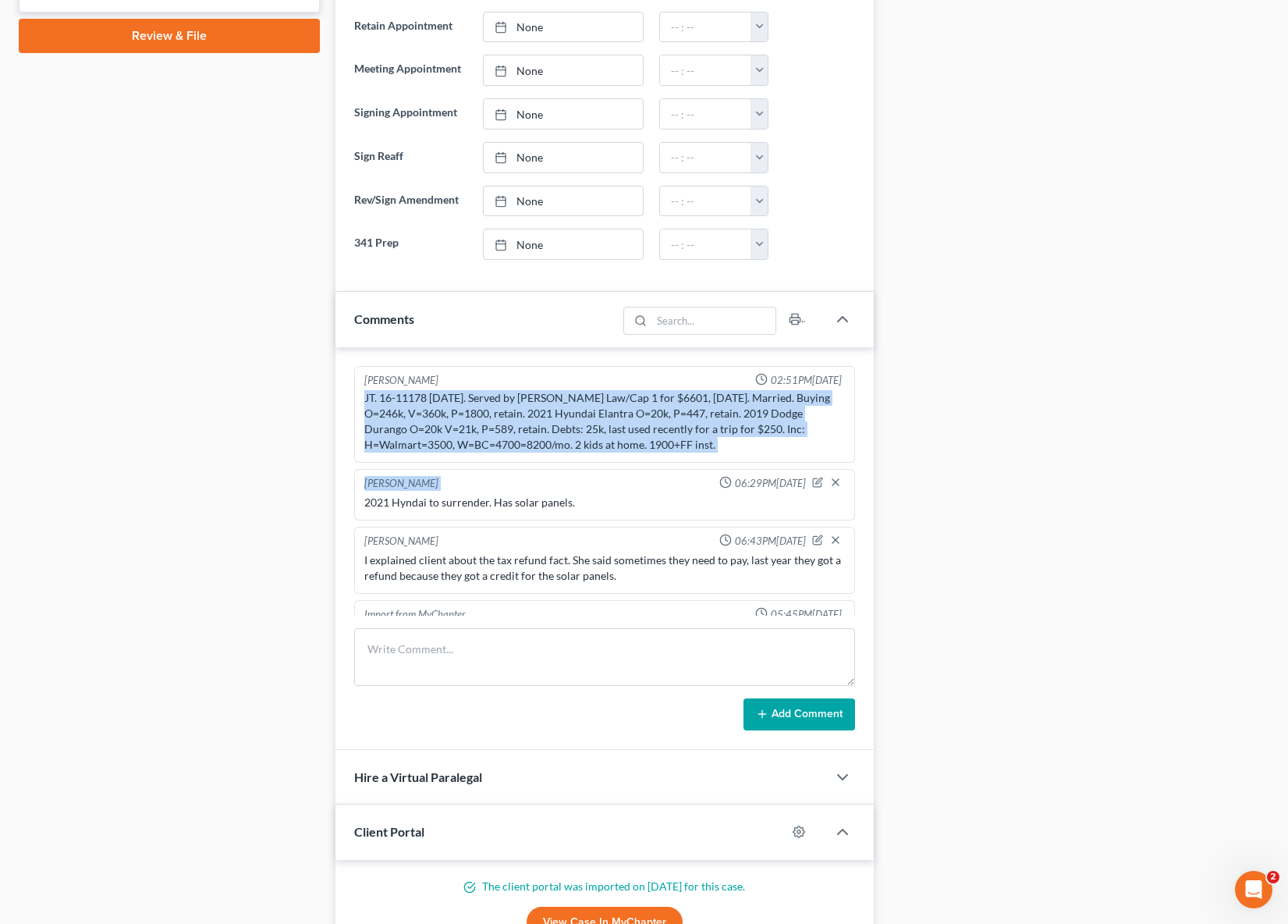
drag, startPoint x: 361, startPoint y: 396, endPoint x: 756, endPoint y: 464, distance: 400.8
click at [756, 464] on ng-include "[PERSON_NAME] 02:51PM[DATE] JT. 16-11178 [DATE]. Served by [PERSON_NAME] Law/Ca…" at bounding box center [605, 809] width 501 height 886
copy ng-include "JT. 16-11178 [DATE]. Served by [PERSON_NAME] Law/Cap 1 for $6601, [DATE]. Marri…"
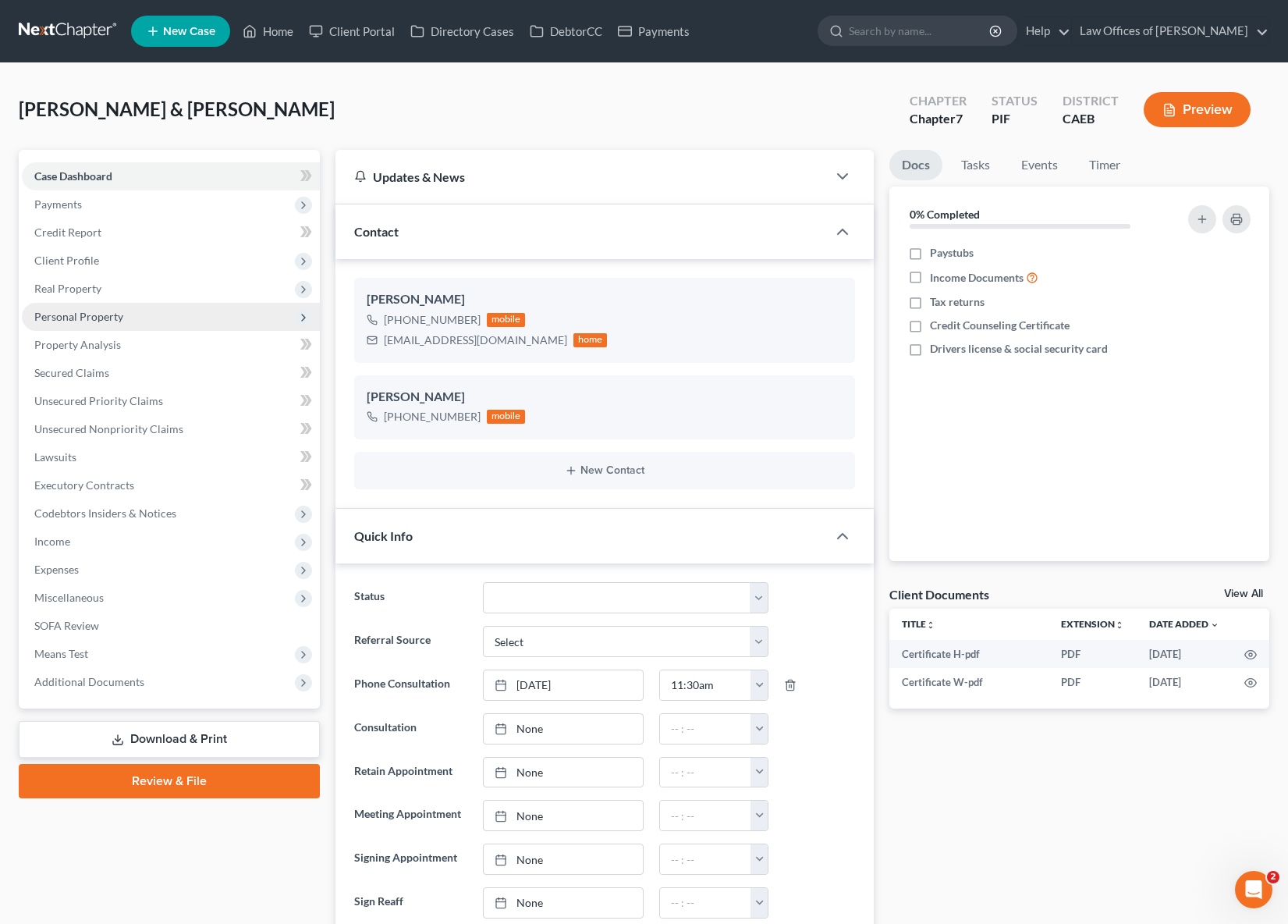
click at [132, 317] on span "Personal Property" at bounding box center [170, 317] width 298 height 28
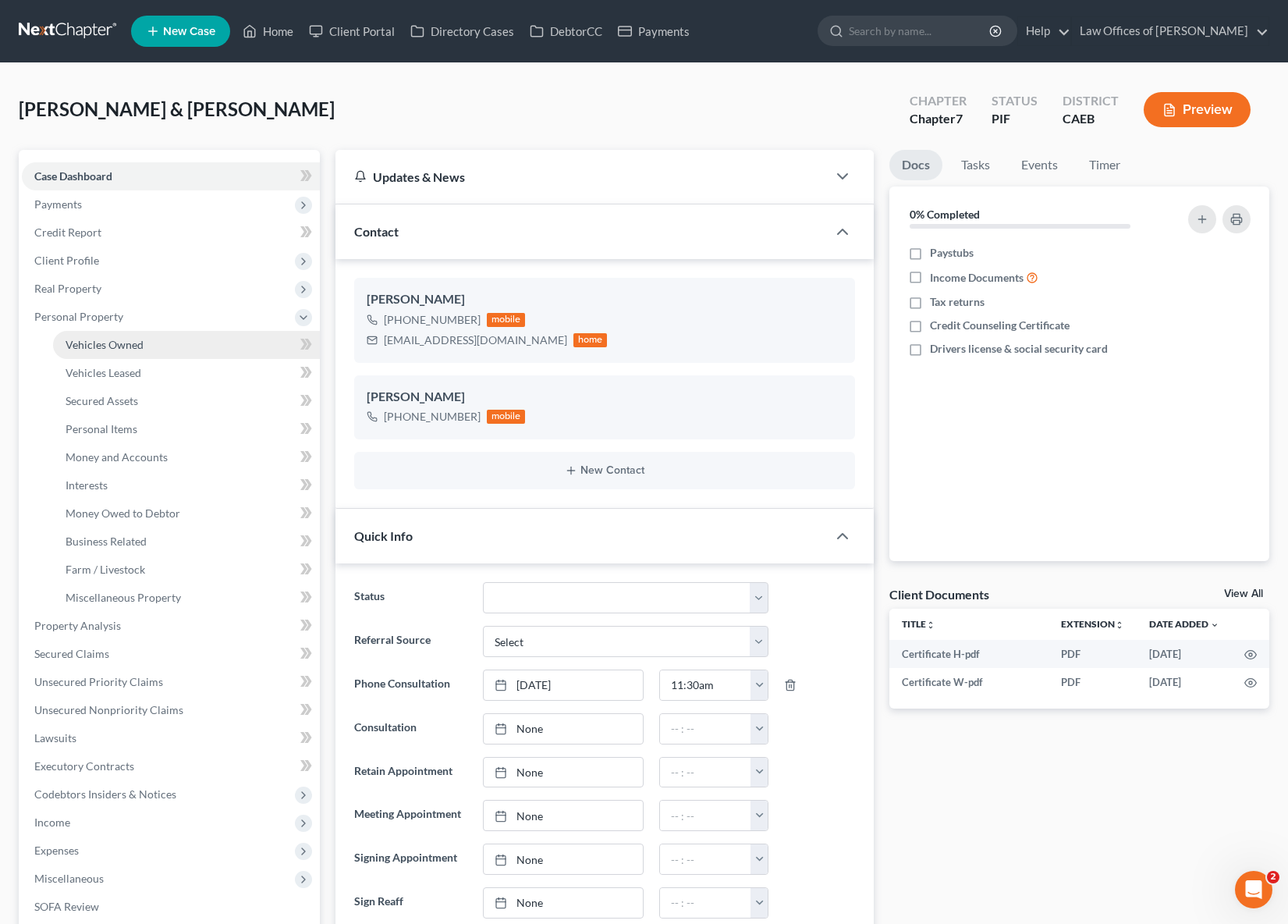
click at [143, 338] on link "Vehicles Owned" at bounding box center [187, 345] width 267 height 28
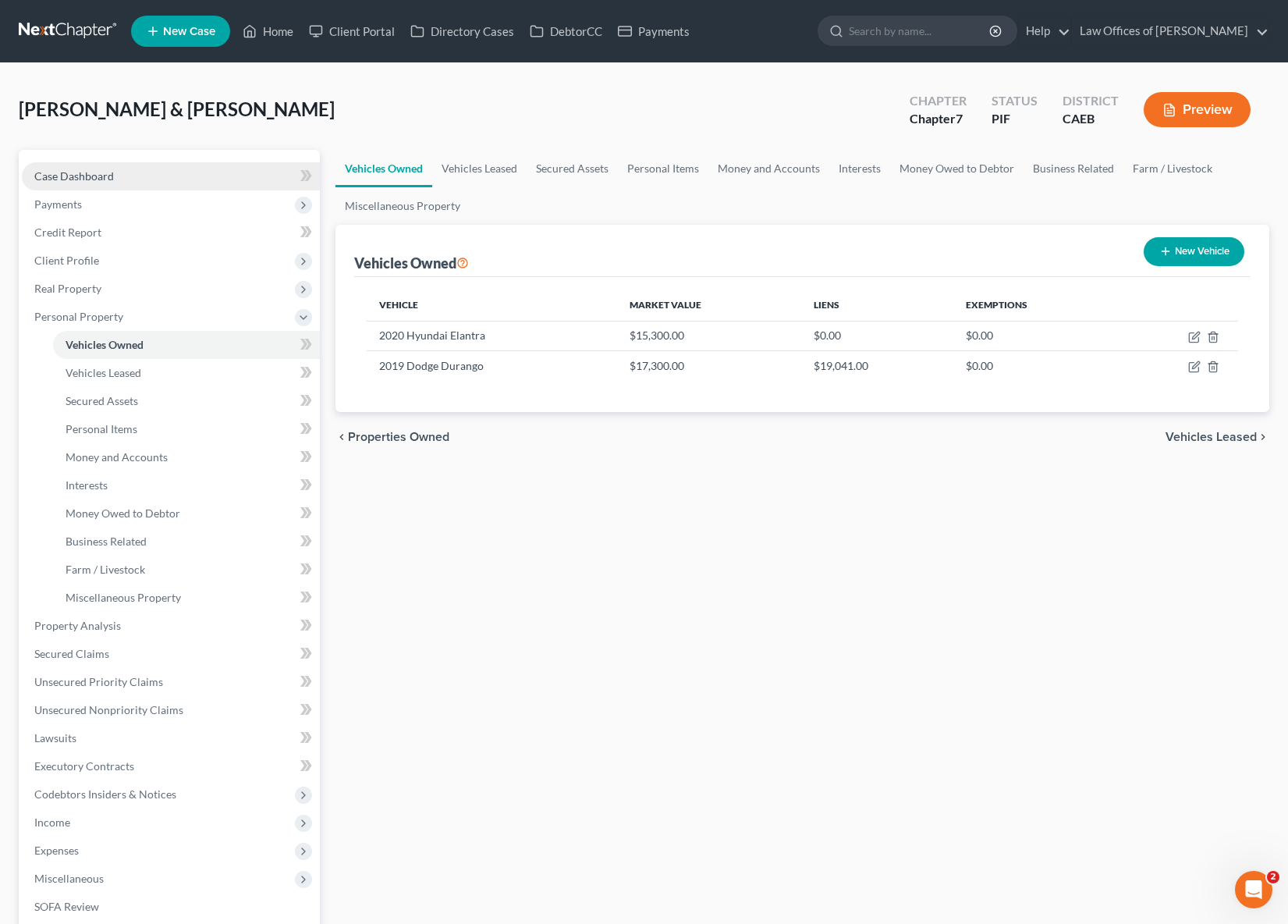
click at [144, 171] on link "Case Dashboard" at bounding box center [170, 177] width 298 height 28
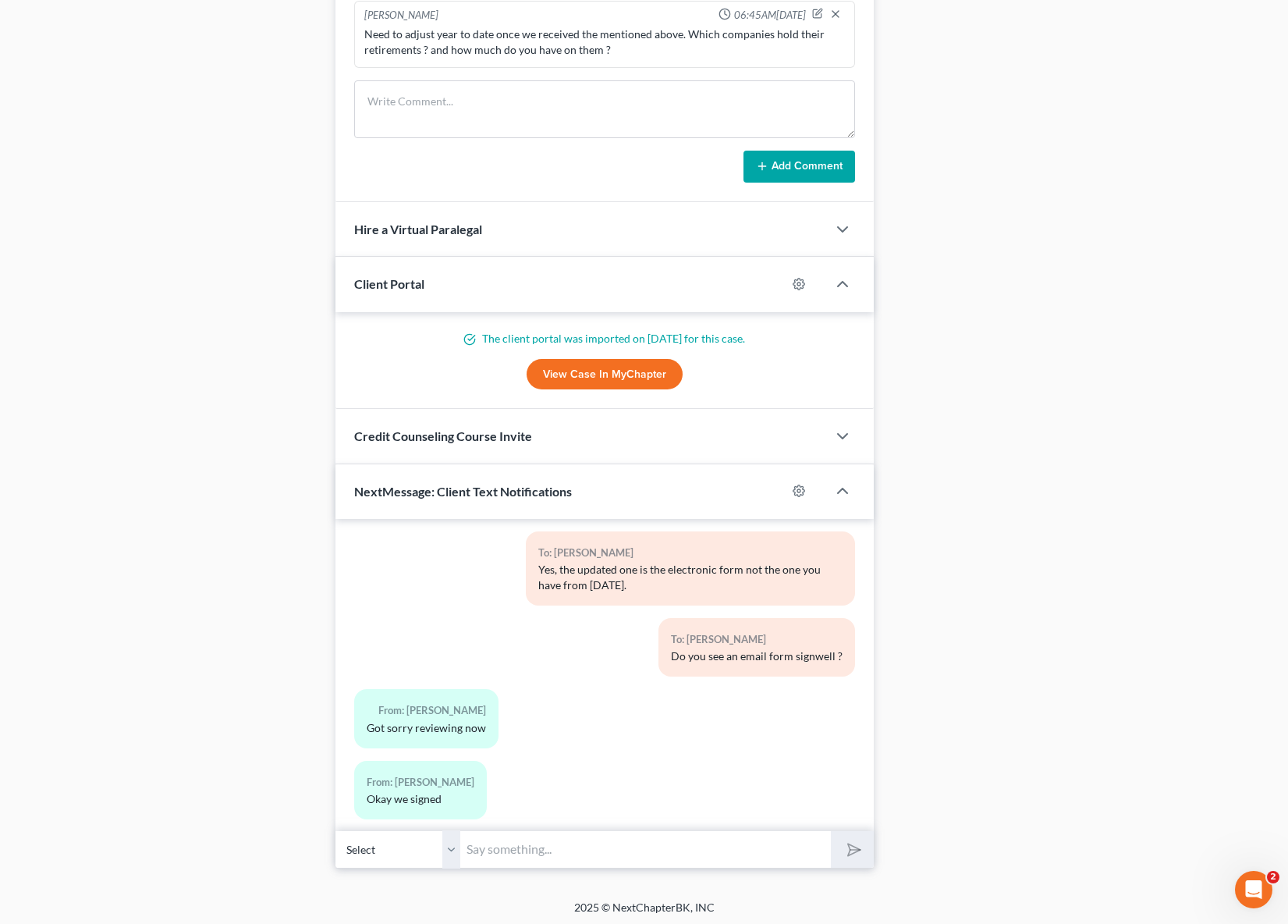
scroll to position [1296, 0]
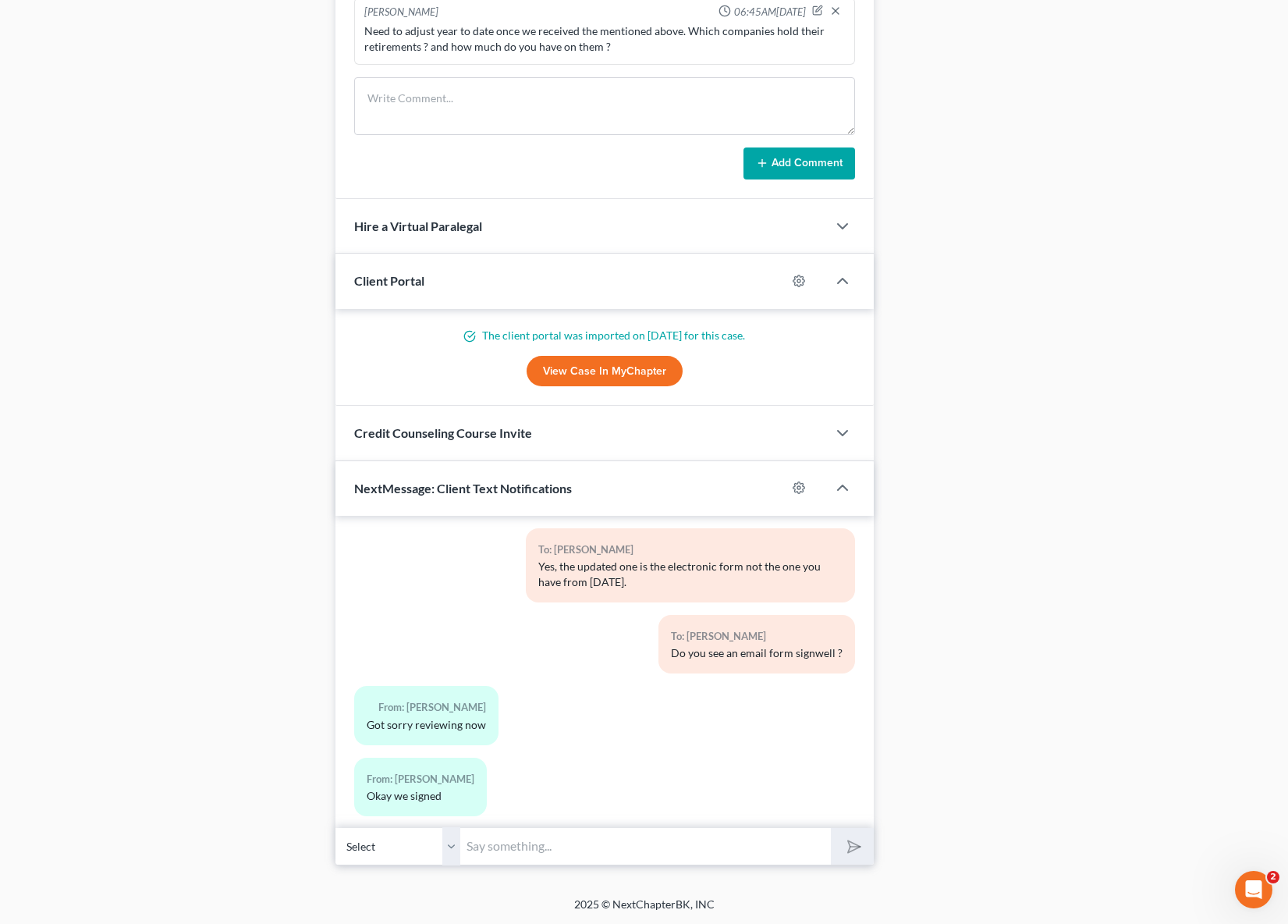
click at [509, 852] on input "text" at bounding box center [645, 846] width 371 height 38
type input "T"
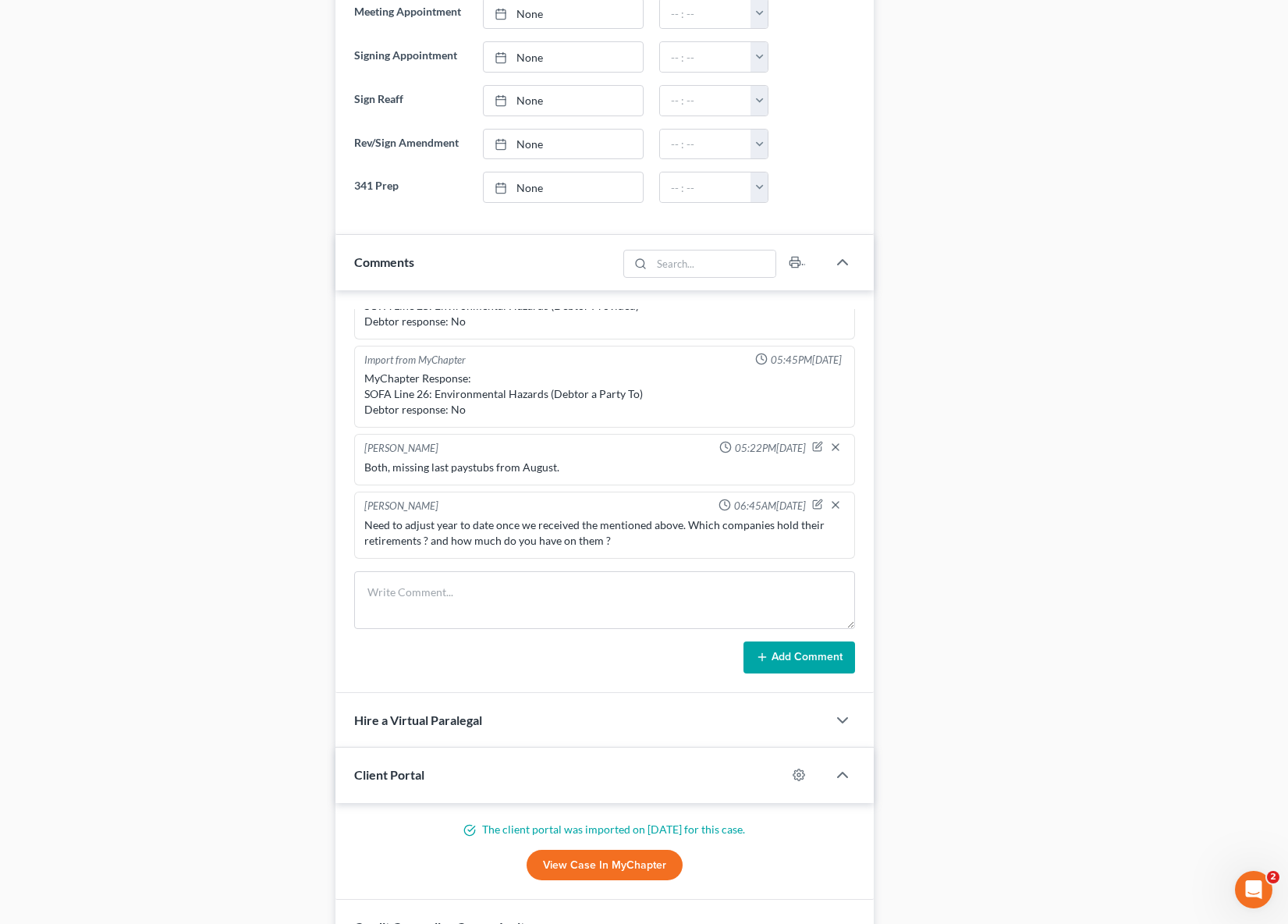
scroll to position [0, 0]
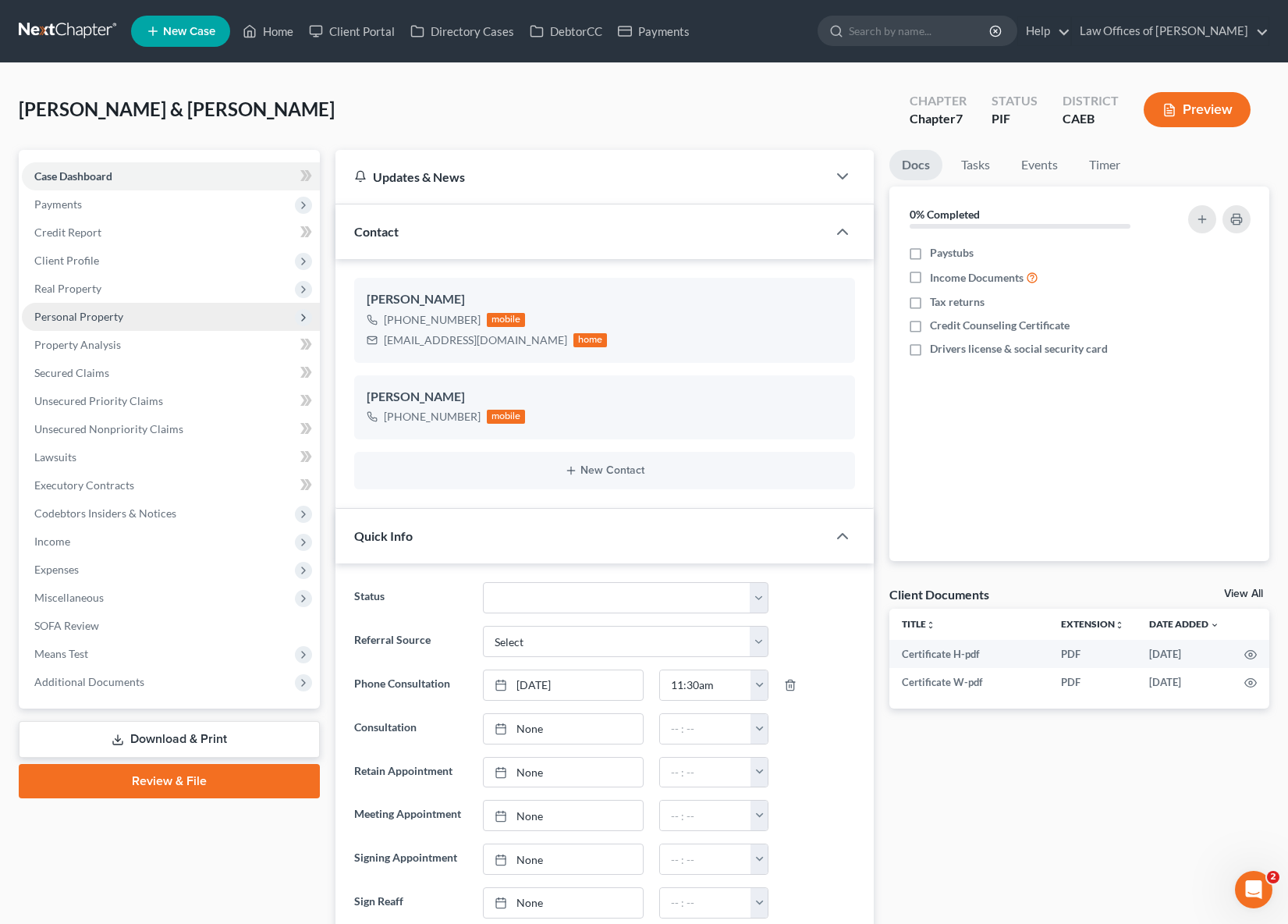
click at [133, 317] on span "Personal Property" at bounding box center [170, 317] width 298 height 28
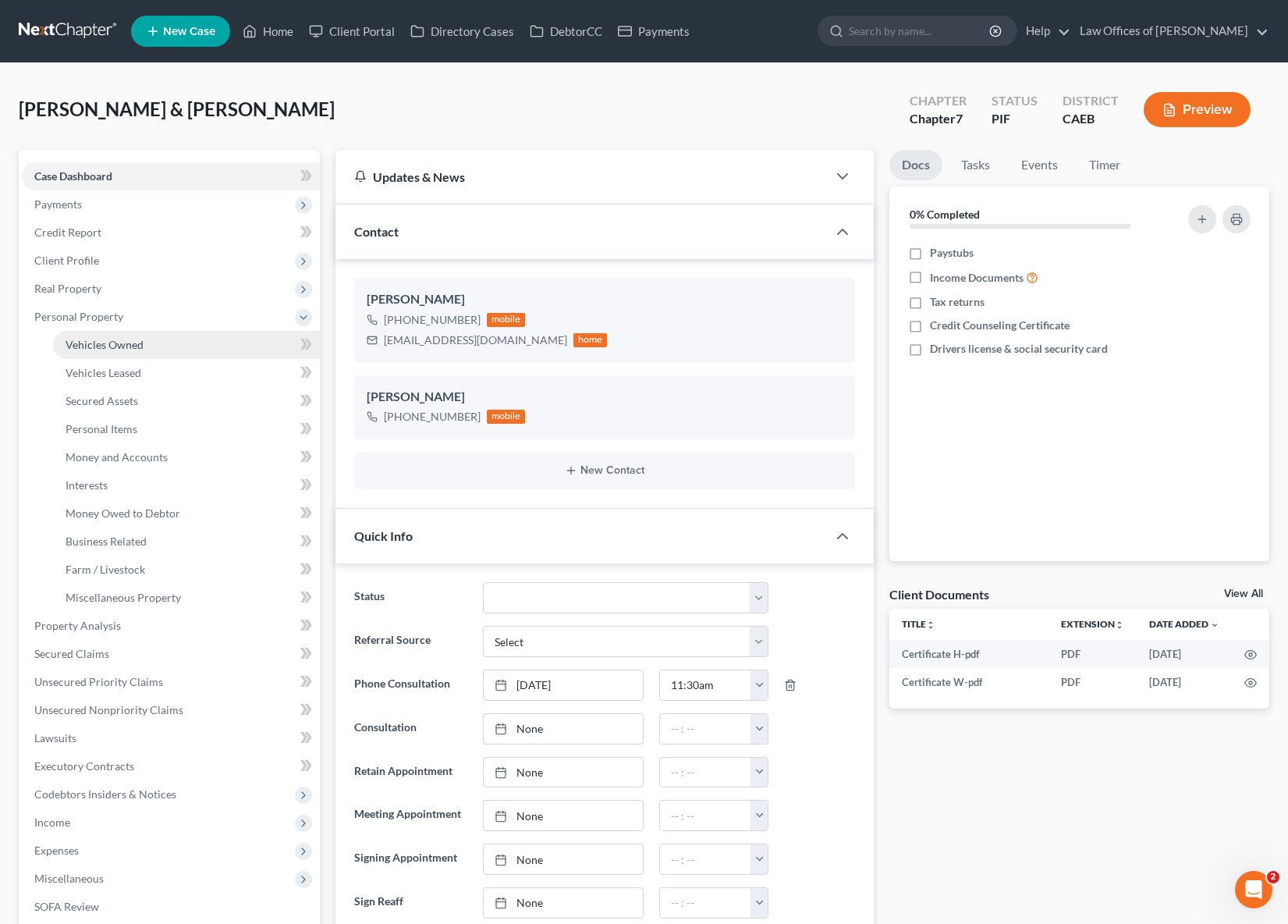
click at [129, 344] on span "Vehicles Owned" at bounding box center [104, 344] width 78 height 13
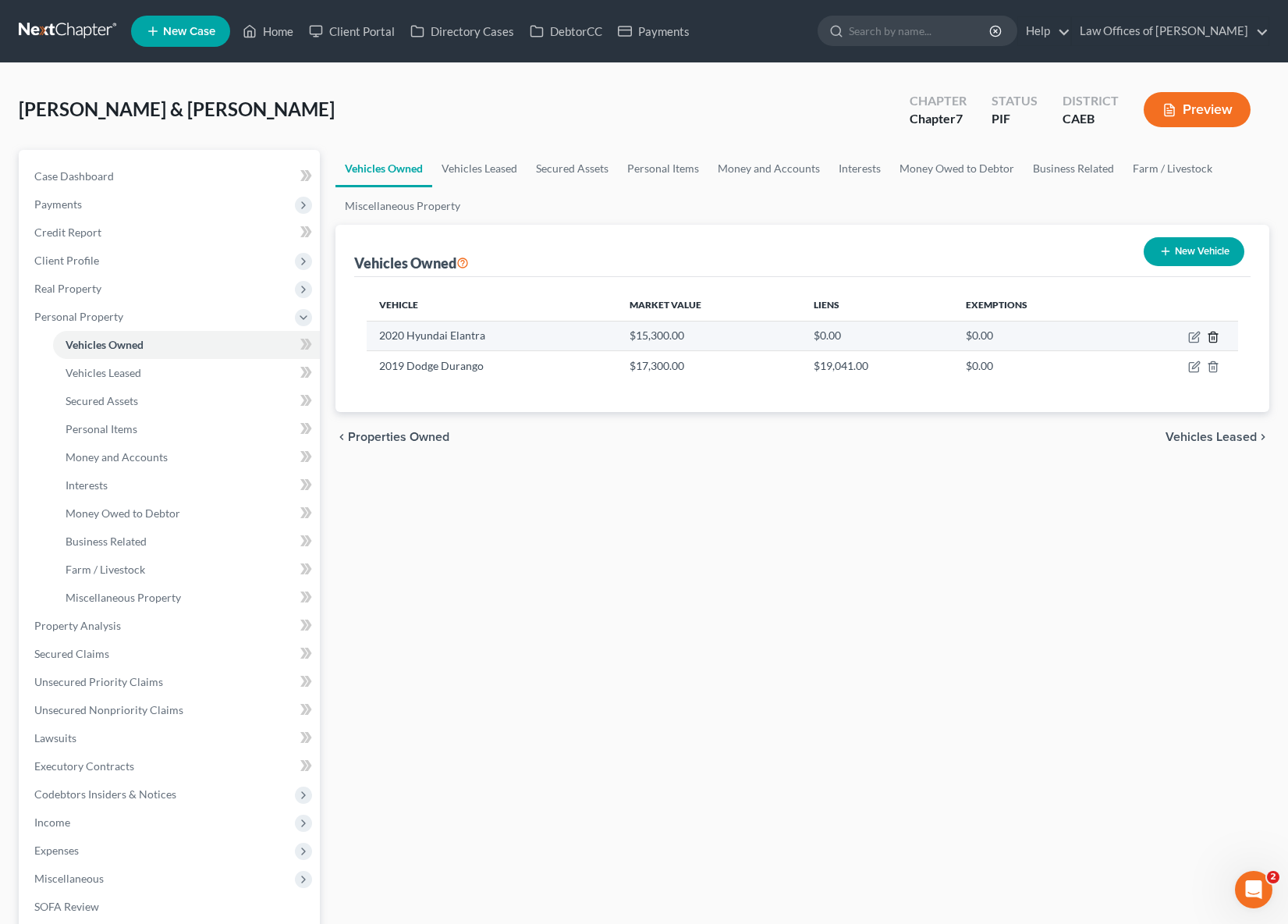
click at [1211, 336] on icon "button" at bounding box center [1213, 337] width 12 height 12
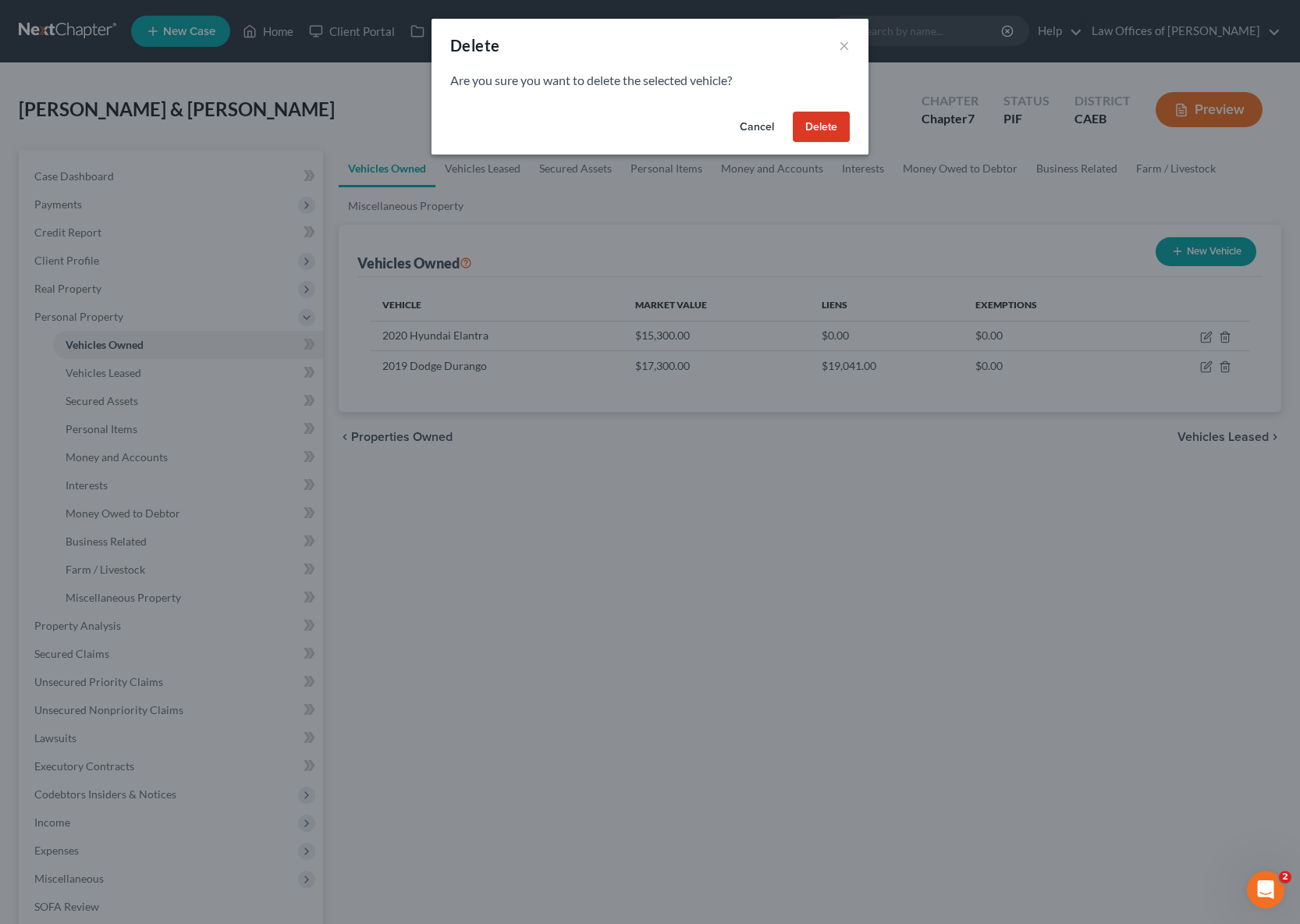
click at [829, 130] on button "Delete" at bounding box center [821, 127] width 57 height 32
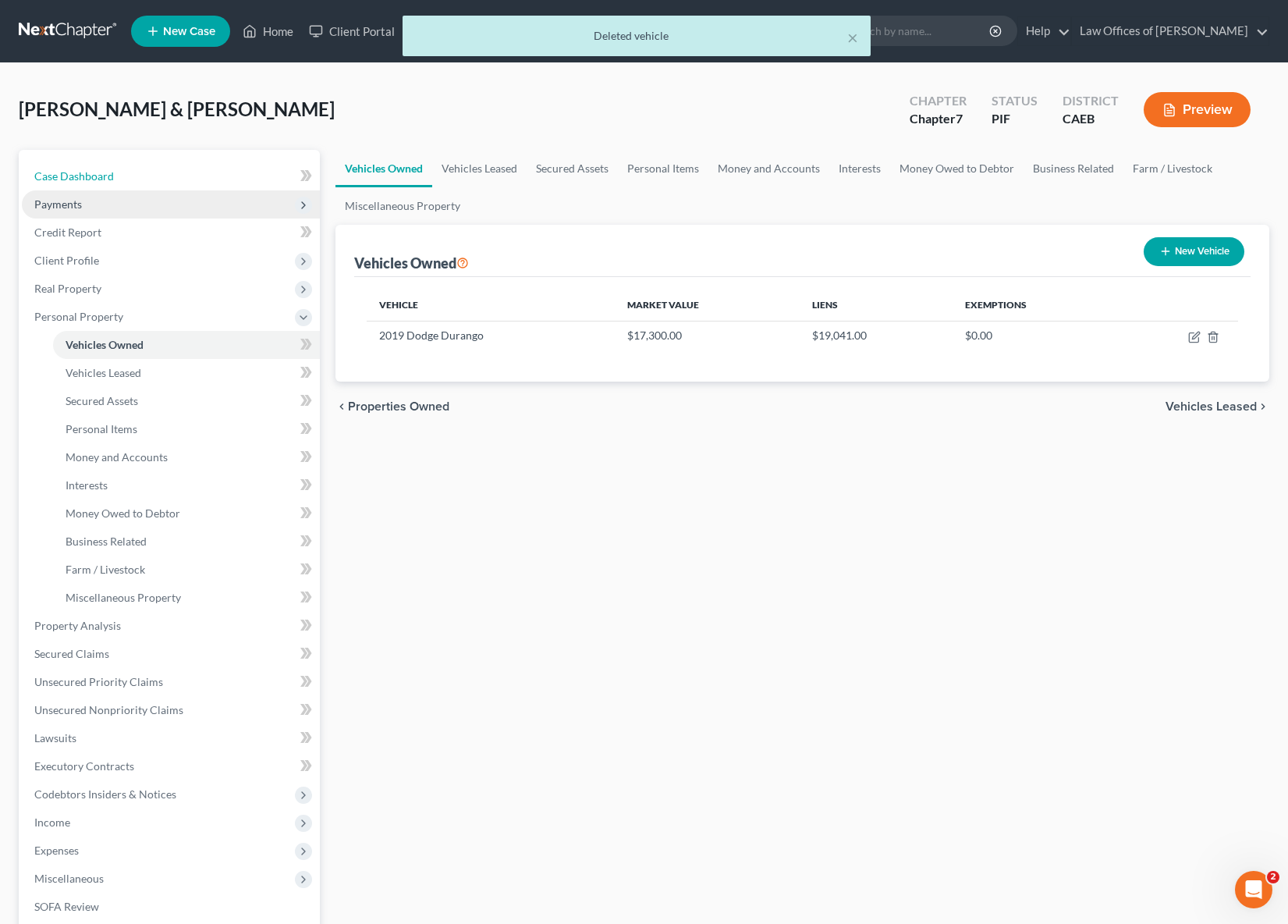
drag, startPoint x: 99, startPoint y: 178, endPoint x: 153, endPoint y: 195, distance: 56.6
click at [99, 178] on span "Case Dashboard" at bounding box center [74, 176] width 80 height 13
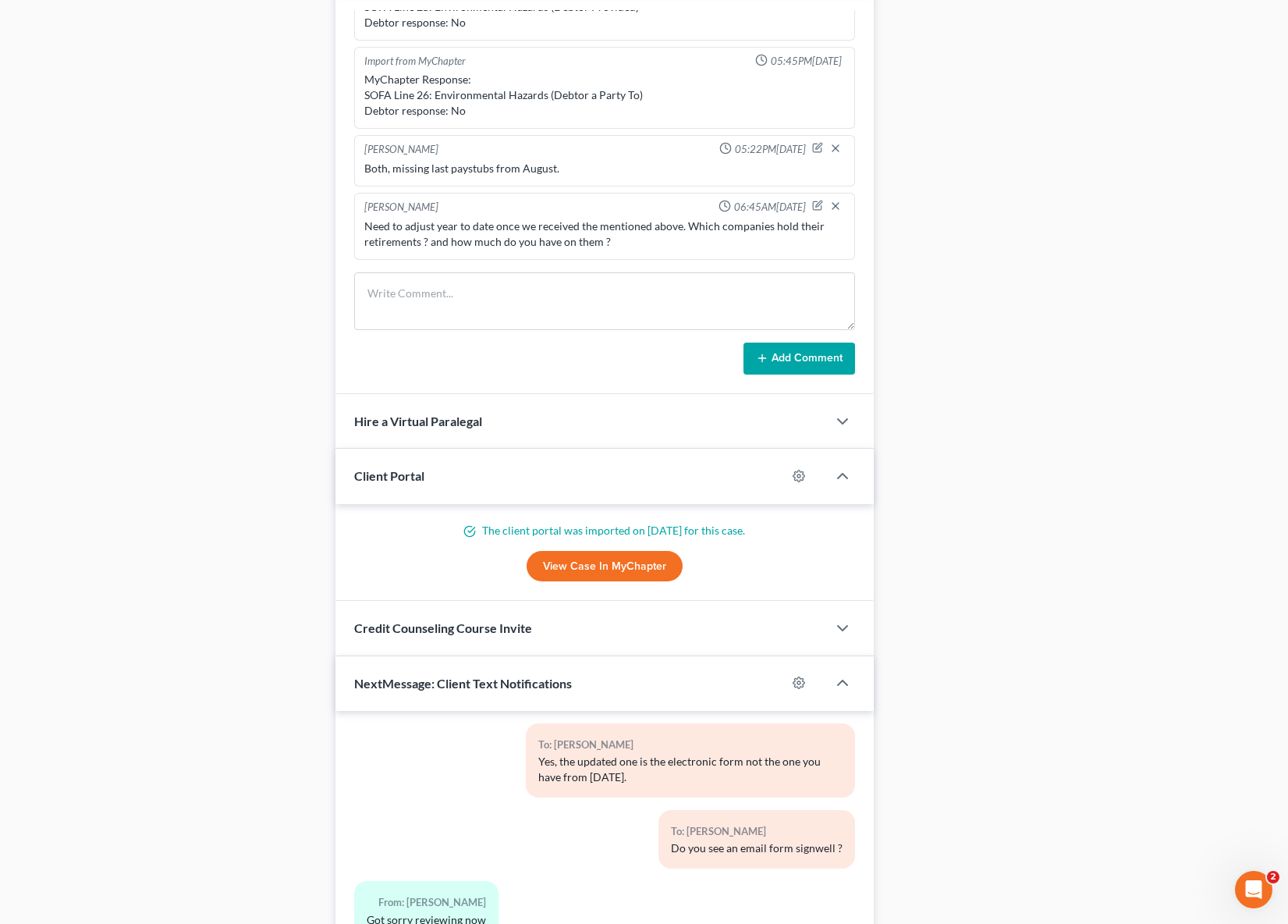
scroll to position [1296, 0]
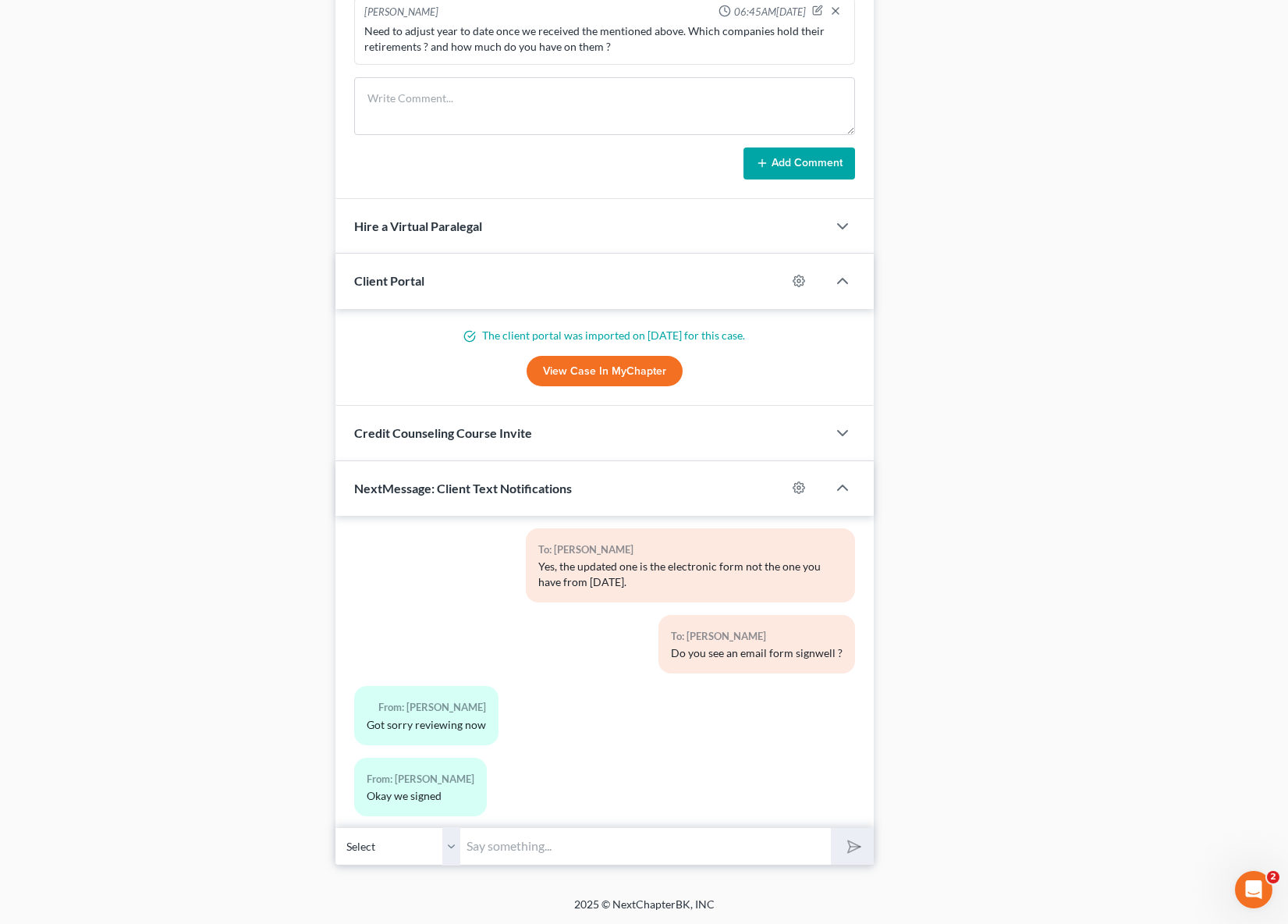
click at [545, 842] on input "text" at bounding box center [645, 846] width 371 height 38
type input "Thank you. So you guys have just one vehicle, right ?"
click at [831, 828] on button "submit" at bounding box center [853, 846] width 43 height 36
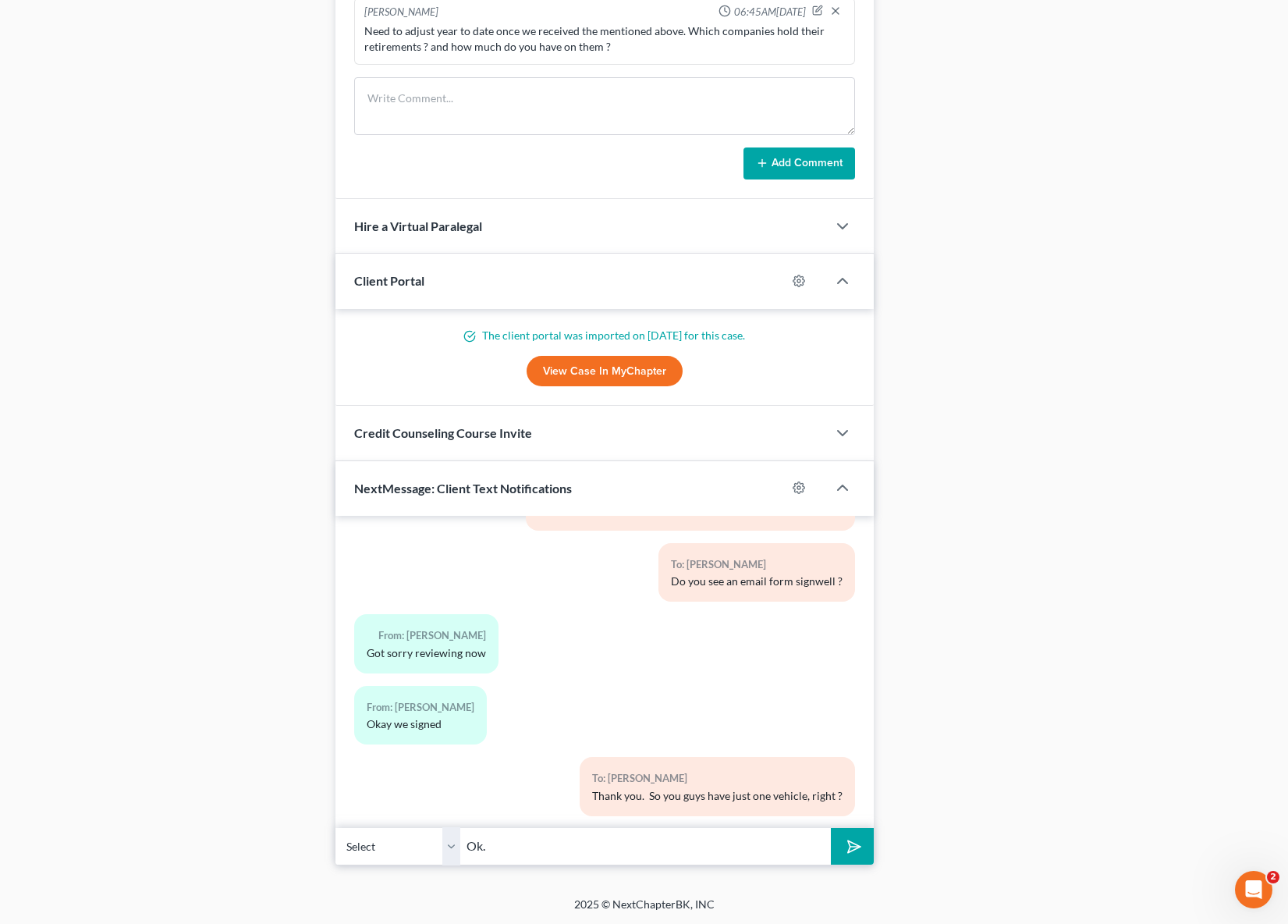
type input "Ok."
click at [831, 828] on button "submit" at bounding box center [853, 846] width 43 height 36
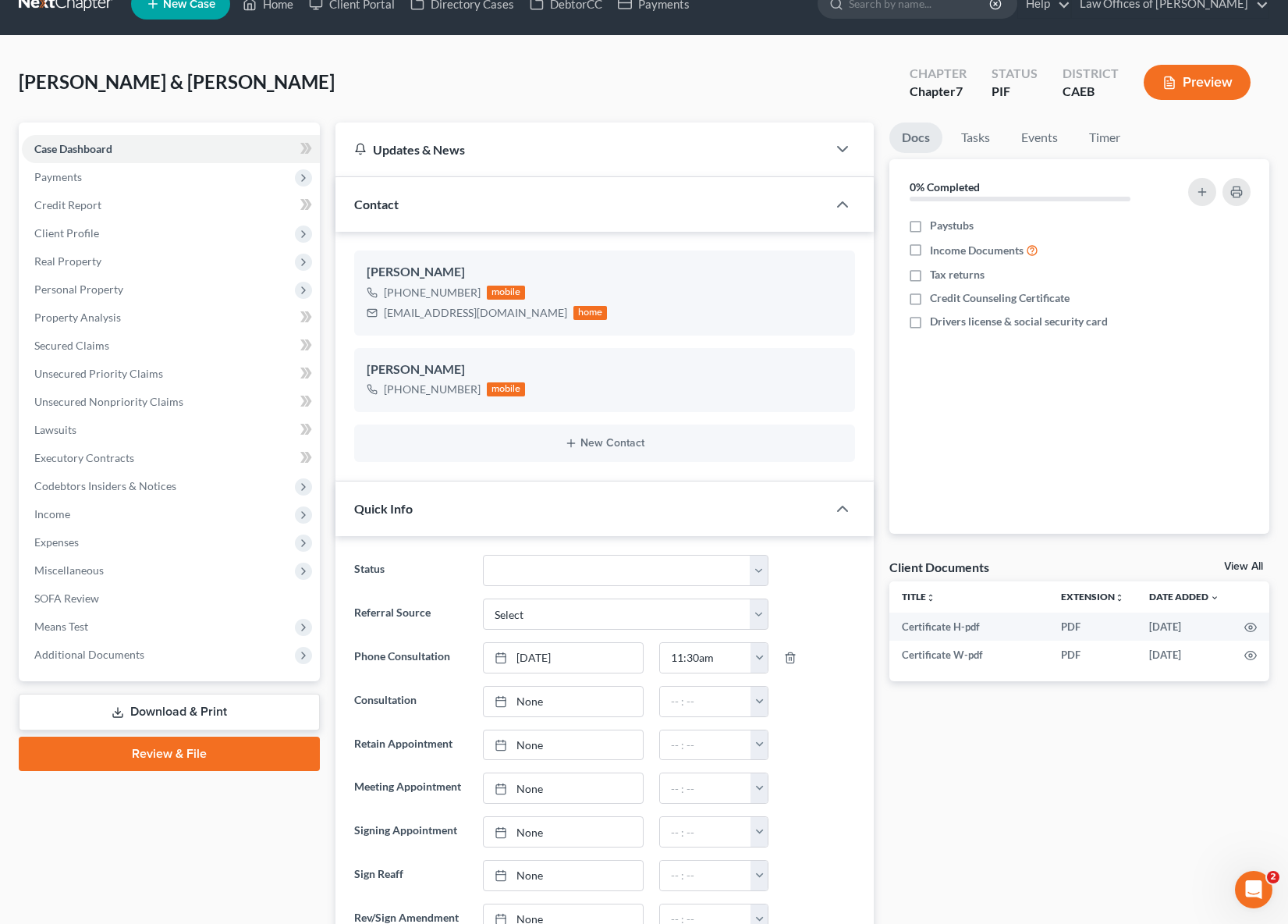
scroll to position [0, 0]
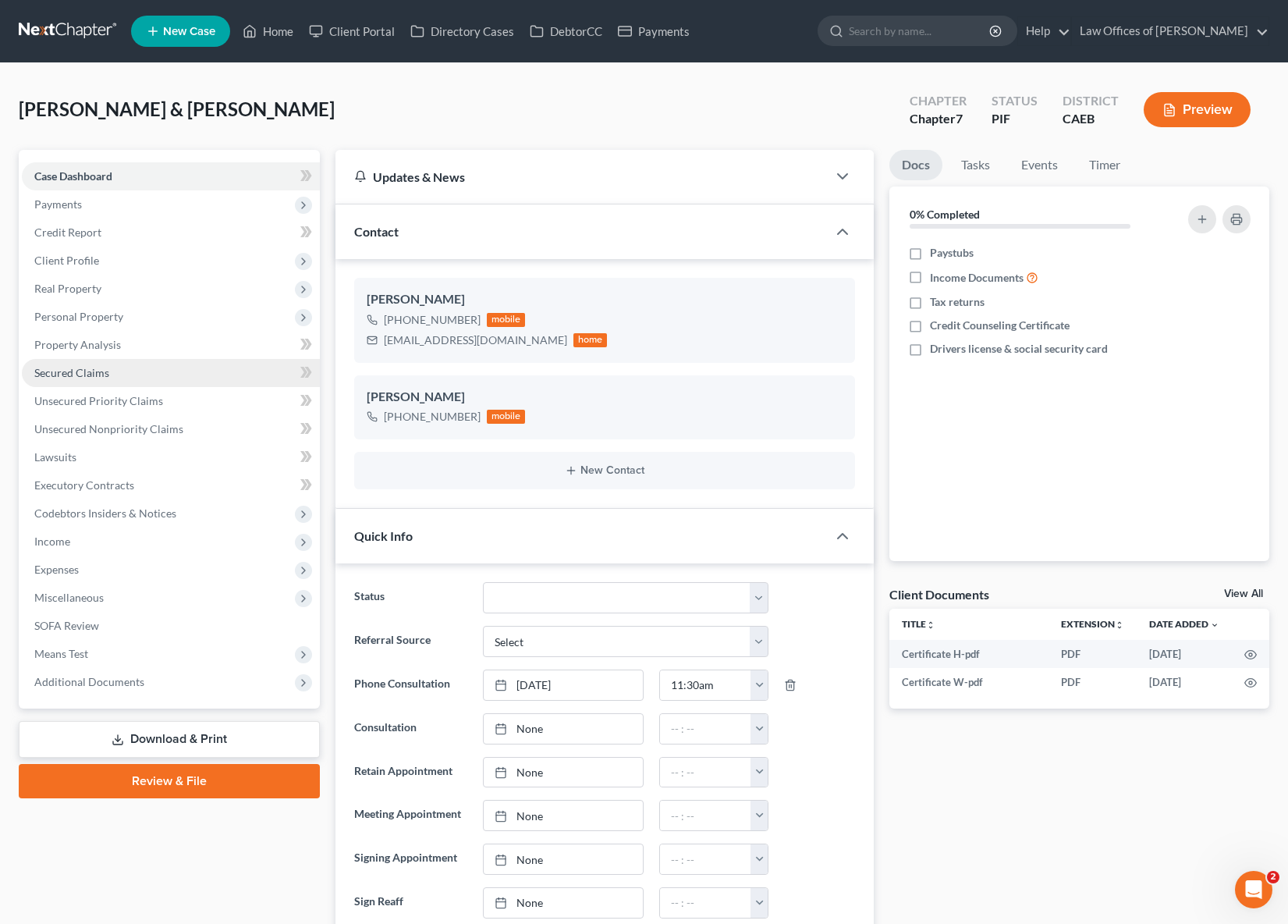
click at [134, 372] on link "Secured Claims" at bounding box center [170, 373] width 298 height 28
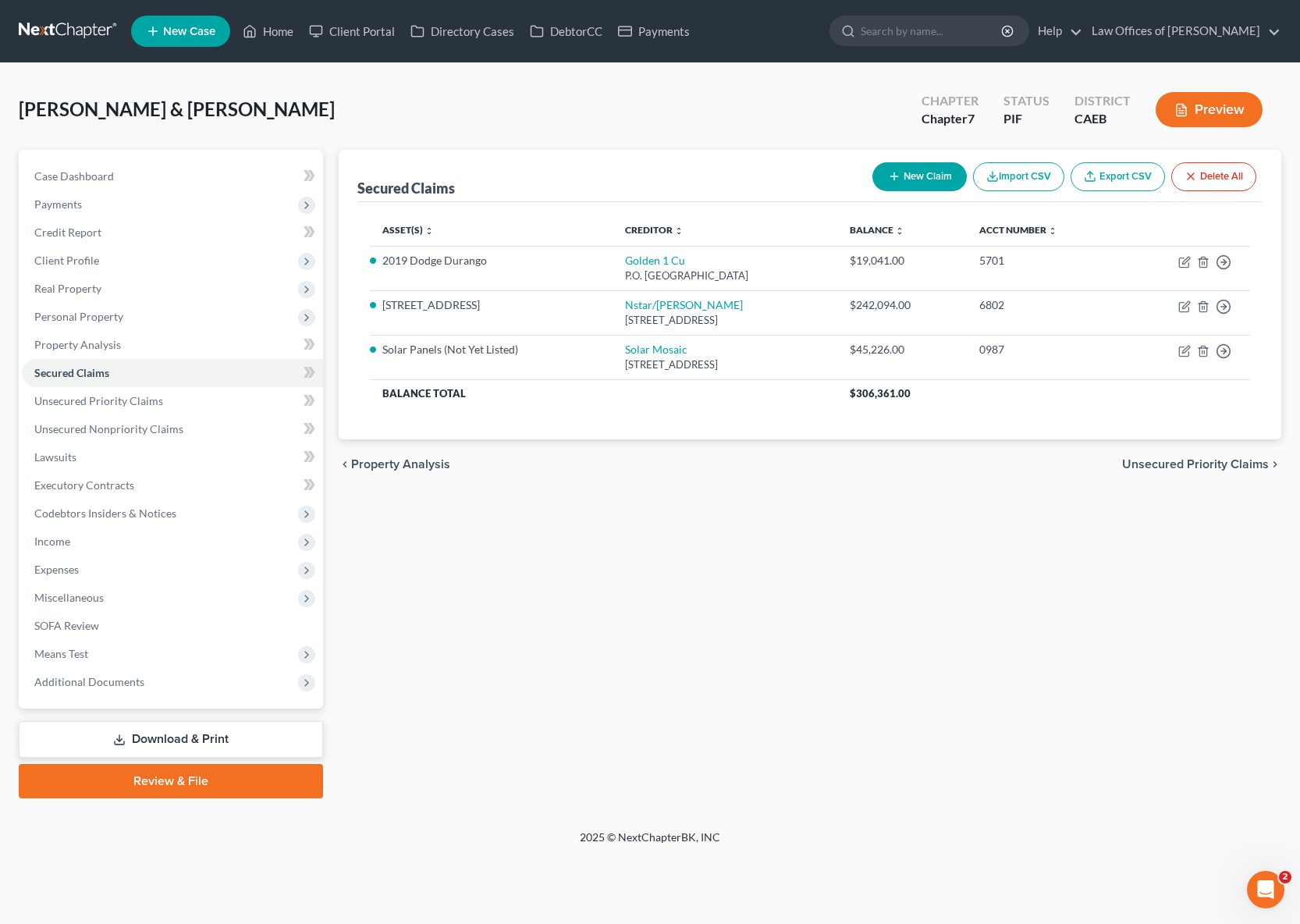
click at [191, 740] on link "Download & Print" at bounding box center [171, 739] width 304 height 36
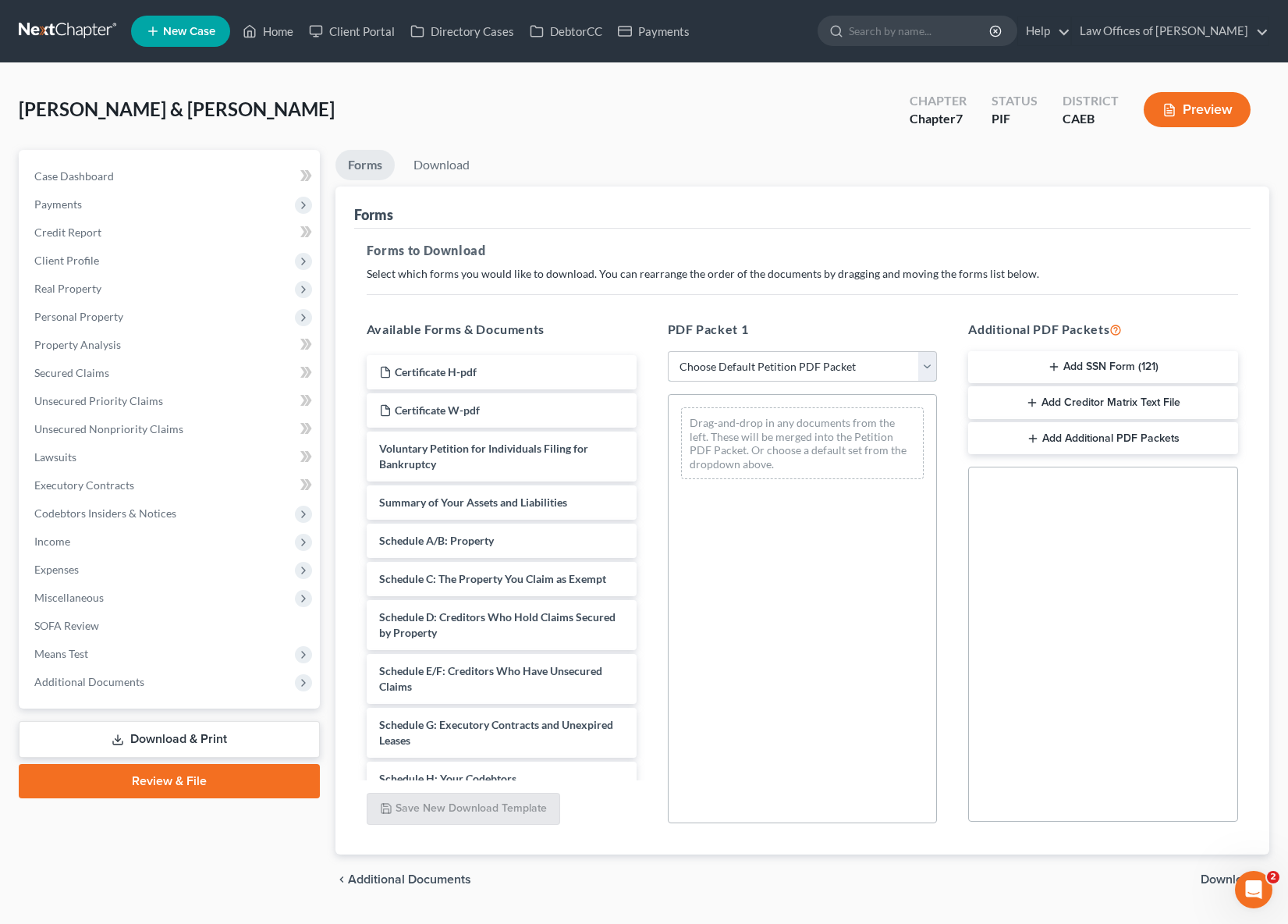
click at [929, 363] on select "Choose Default Petition PDF Packet Complete Bankruptcy Petition (all forms and …" at bounding box center [802, 367] width 270 height 32
select select "5"
click at [668, 351] on select "Choose Default Petition PDF Packet Complete Bankruptcy Petition (all forms and …" at bounding box center [802, 367] width 270 height 32
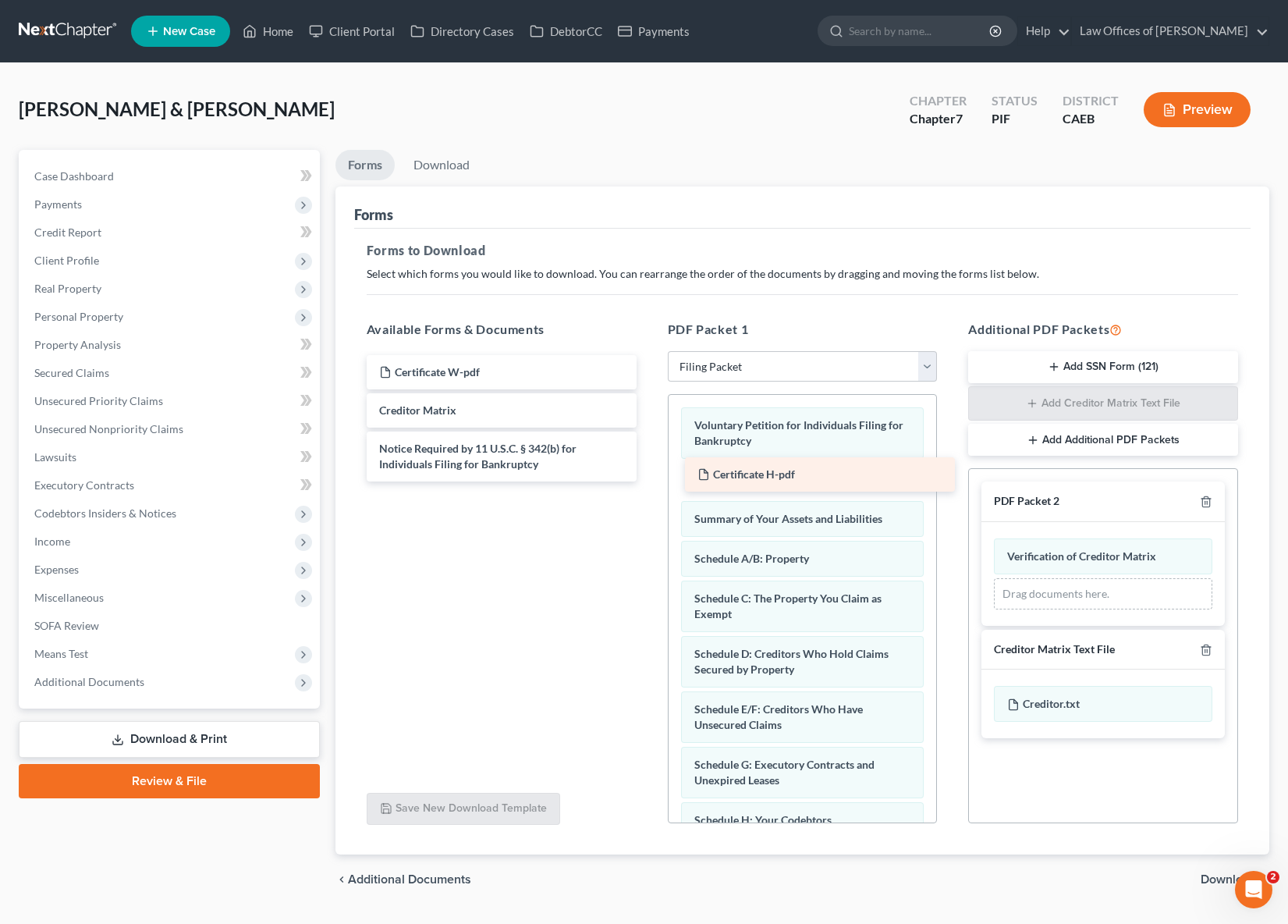
drag, startPoint x: 476, startPoint y: 374, endPoint x: 794, endPoint y: 477, distance: 334.3
click at [649, 477] on div "Certificate H-pdf Certificate H-pdf Certificate W-pdf Creditor Matrix Notice Re…" at bounding box center [502, 418] width 295 height 126
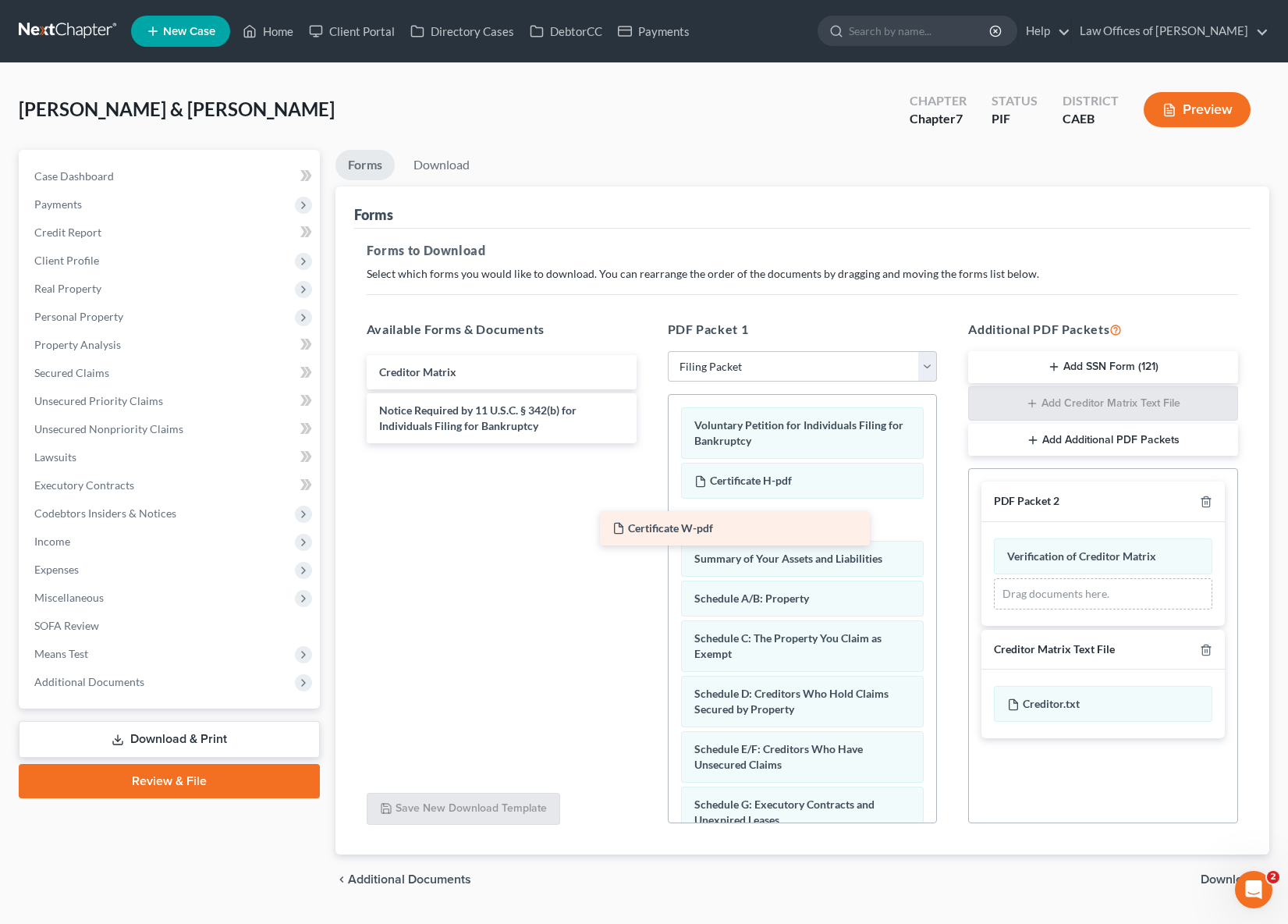
drag, startPoint x: 526, startPoint y: 369, endPoint x: 832, endPoint y: 552, distance: 356.5
click at [649, 443] on div "Certificate W-pdf Certificate W-pdf Creditor Matrix Notice Required by 11 U.S.C…" at bounding box center [502, 399] width 295 height 88
drag, startPoint x: 832, startPoint y: 552, endPoint x: 821, endPoint y: 526, distance: 28.2
drag, startPoint x: 805, startPoint y: 559, endPoint x: 806, endPoint y: 515, distance: 44.0
click at [806, 515] on div "Certificate W-pdf Voluntary Petition for Individuals Filing for Bankruptcy Cert…" at bounding box center [803, 851] width 269 height 913
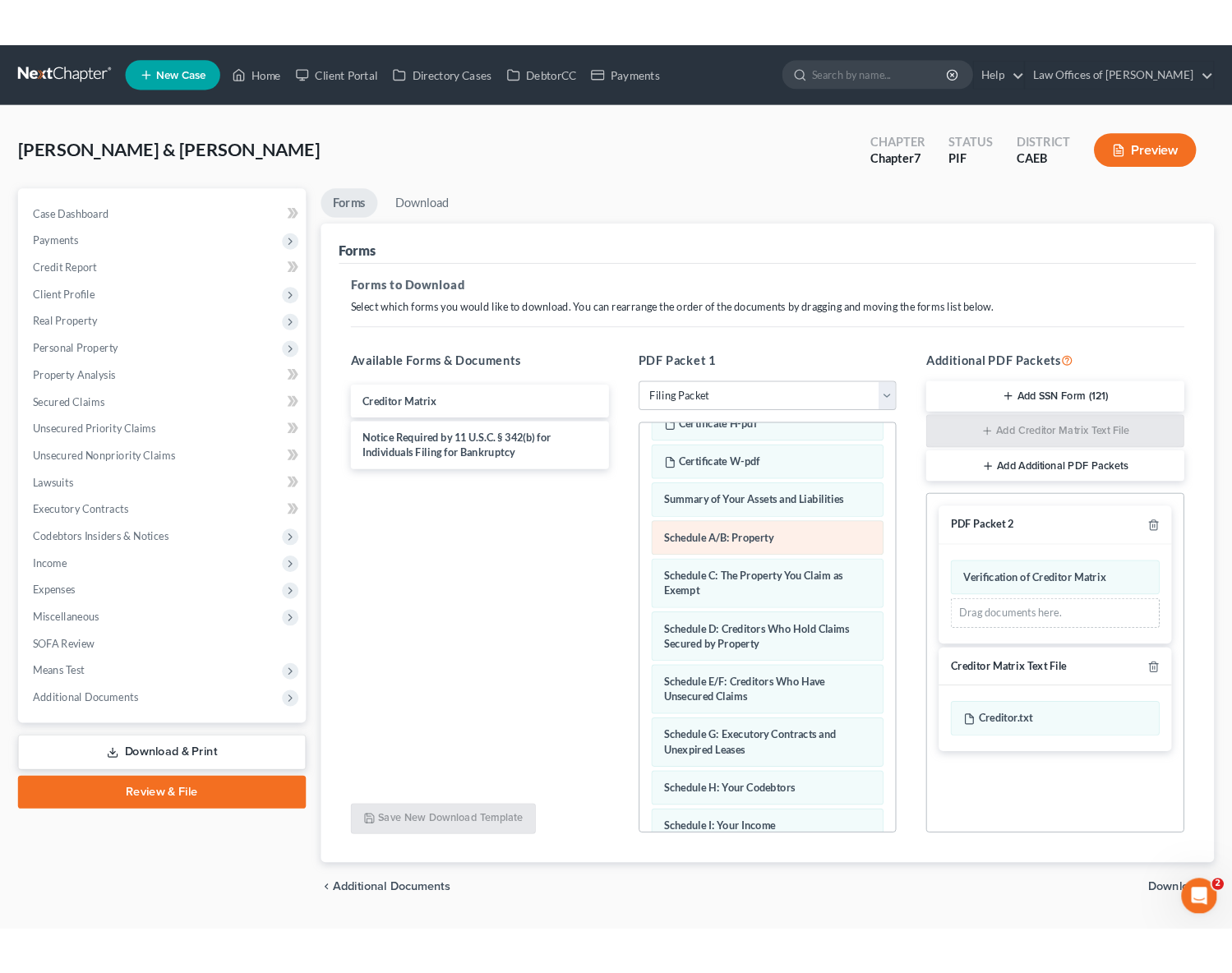
scroll to position [168, 0]
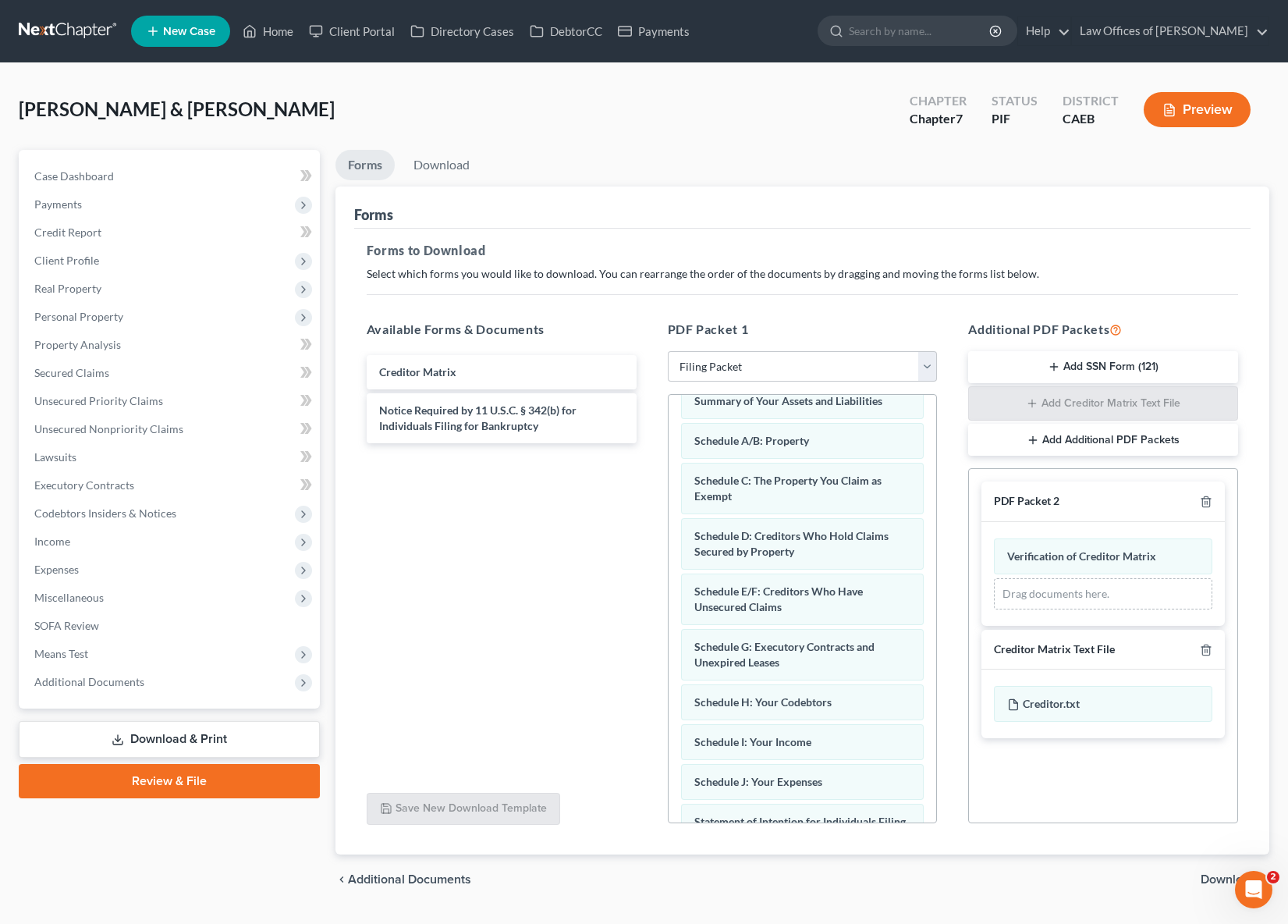
click at [1214, 877] on span "Download" at bounding box center [1228, 878] width 56 height 12
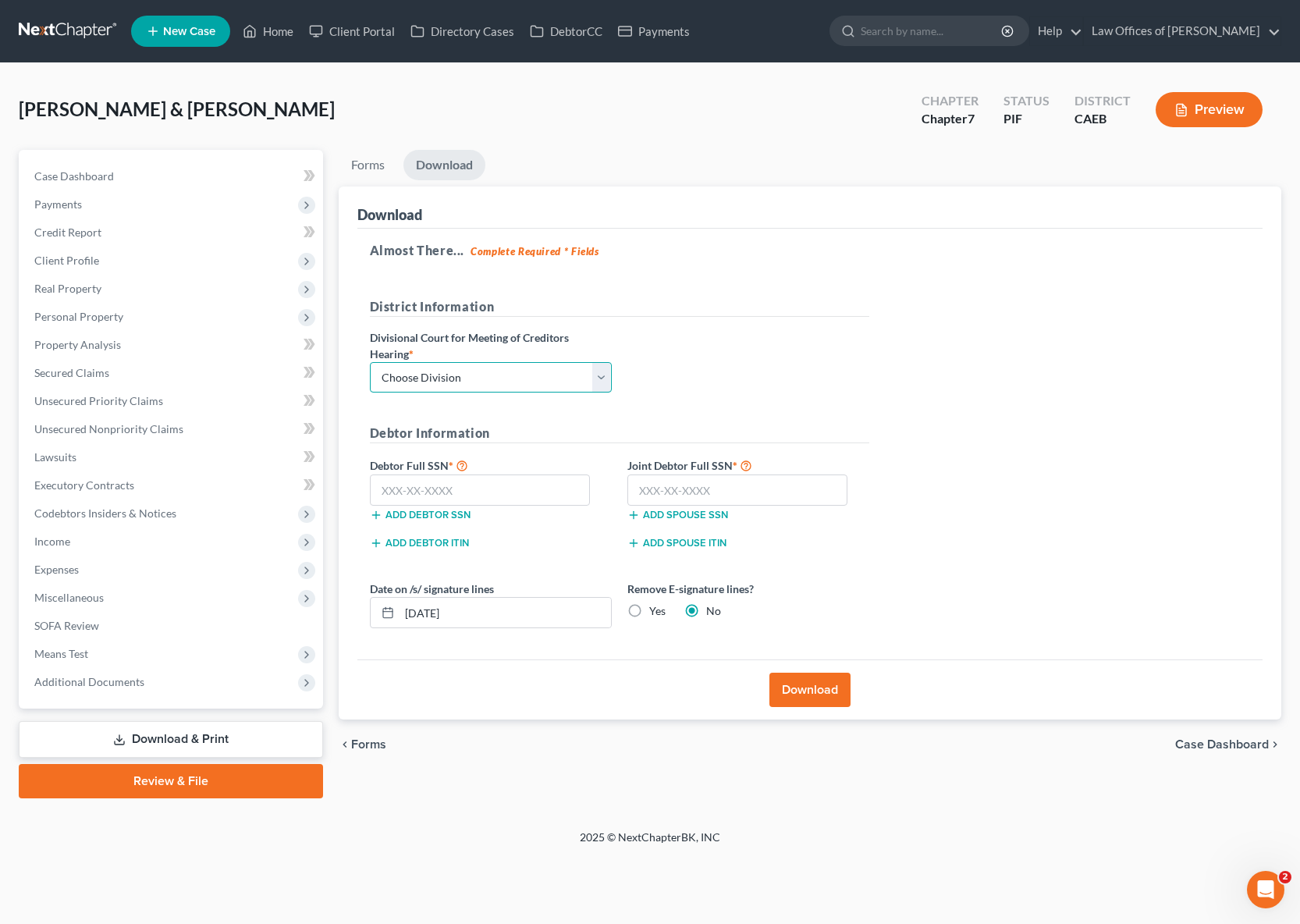
click at [601, 379] on select "Choose Division Fresno Modesto [GEOGRAPHIC_DATA]" at bounding box center [491, 377] width 242 height 32
select select "0"
click at [370, 362] on select "Choose Division Fresno Modesto [GEOGRAPHIC_DATA]" at bounding box center [491, 377] width 242 height 32
click at [469, 478] on input "text" at bounding box center [480, 490] width 221 height 32
click at [468, 478] on input "text" at bounding box center [480, 490] width 221 height 32
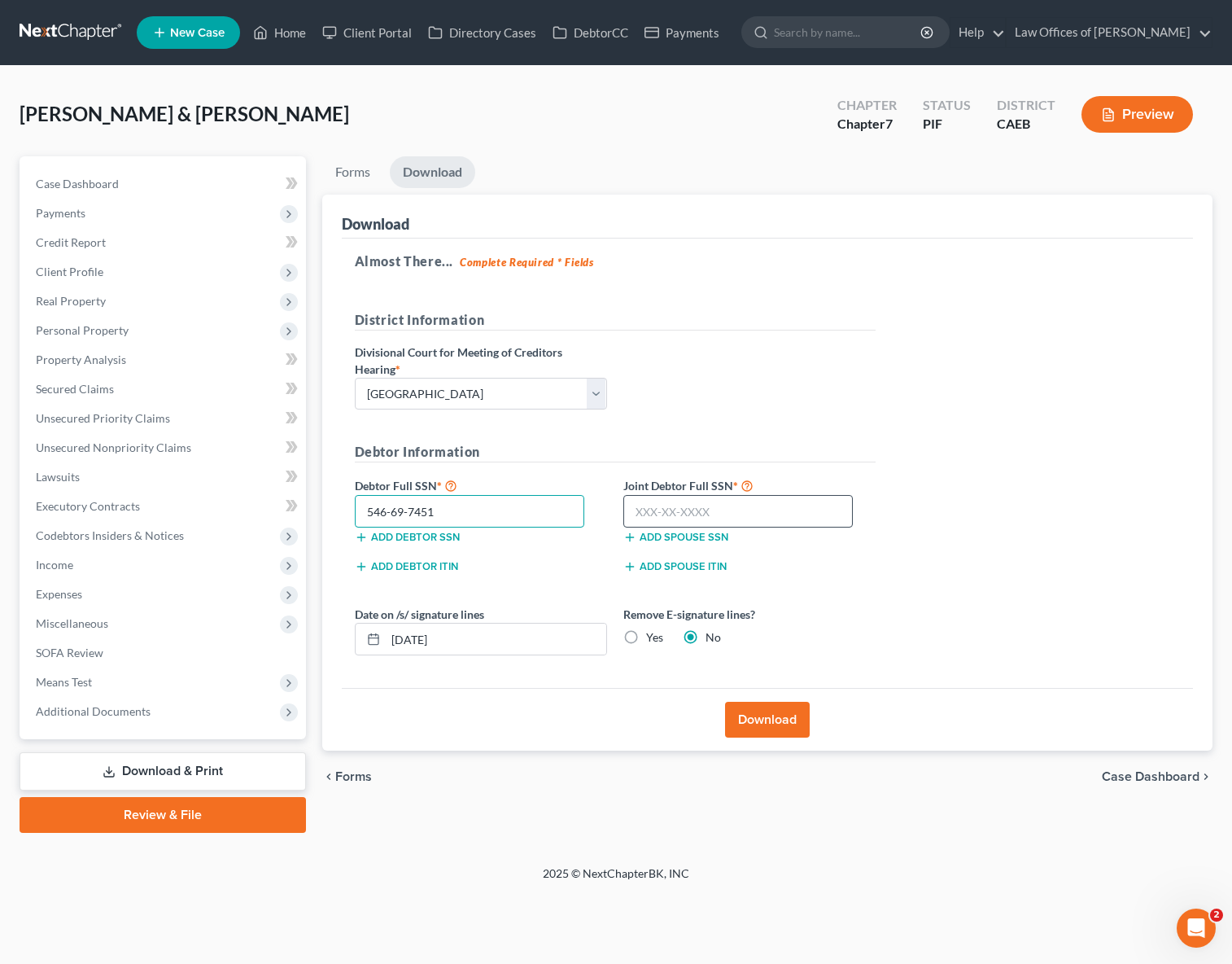
type input "546-69-7451"
click at [756, 515] on input "text" at bounding box center [738, 511] width 230 height 33
type input "558-79-9999"
click at [767, 721] on button "Download" at bounding box center [767, 719] width 85 height 35
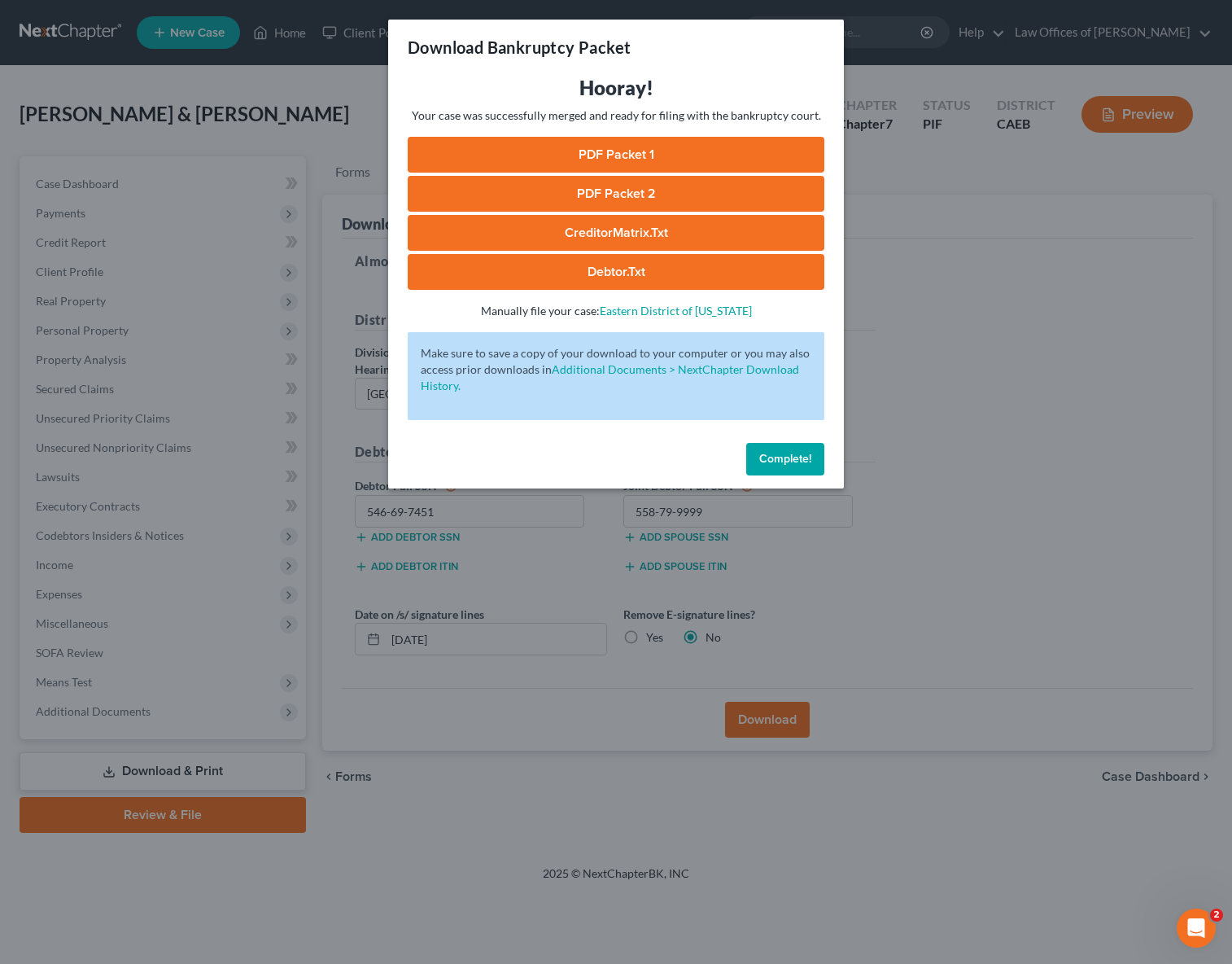
click at [676, 162] on link "PDF Packet 1" at bounding box center [616, 154] width 417 height 35
click at [632, 200] on link "PDF Packet 2" at bounding box center [616, 193] width 417 height 35
click at [642, 239] on link "CreditorMatrix.txt" at bounding box center [616, 232] width 417 height 35
click at [640, 273] on link "Debtor.txt" at bounding box center [616, 271] width 417 height 35
click at [774, 460] on span "Complete!" at bounding box center [786, 459] width 52 height 14
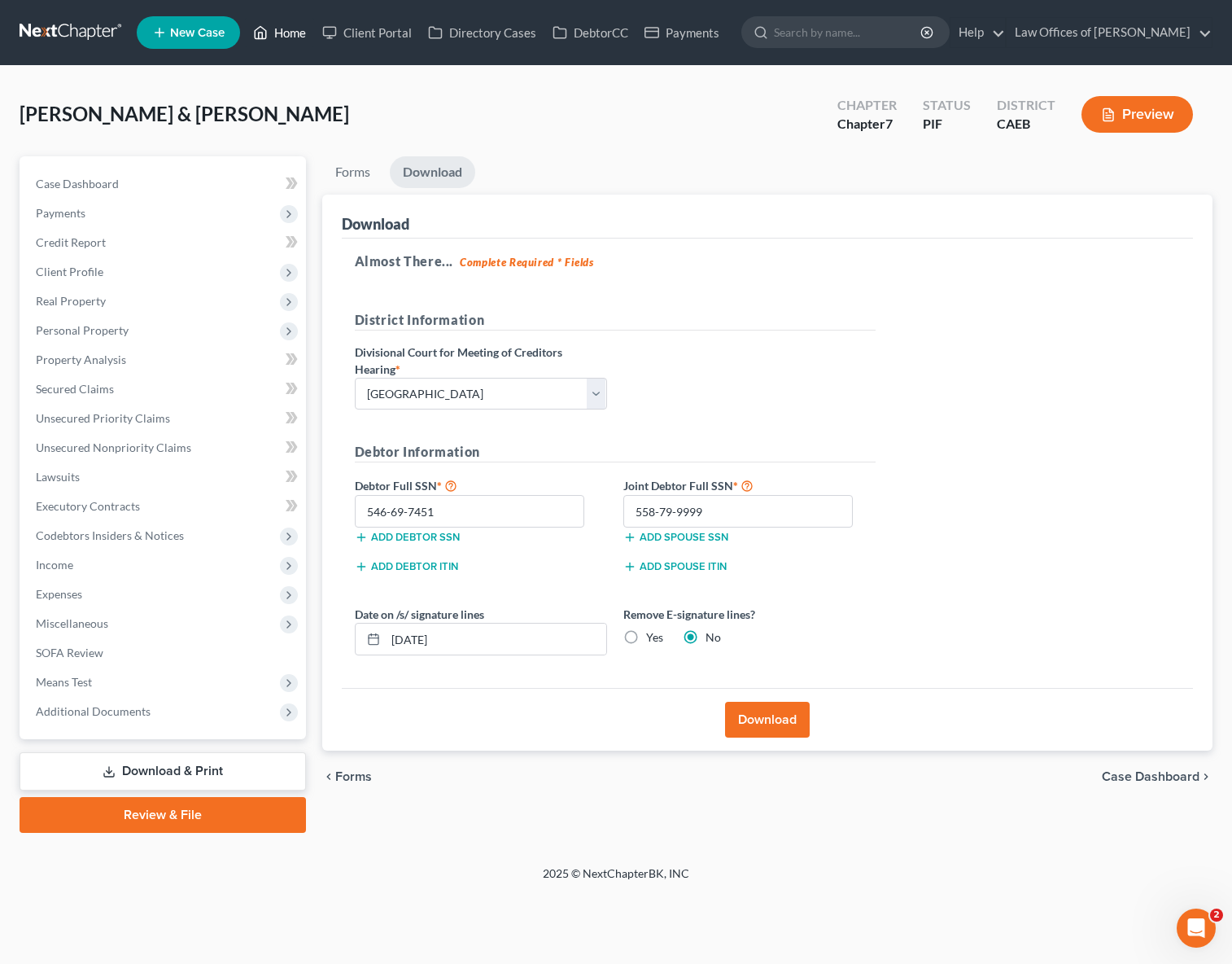
click at [297, 35] on link "Home" at bounding box center [279, 33] width 69 height 29
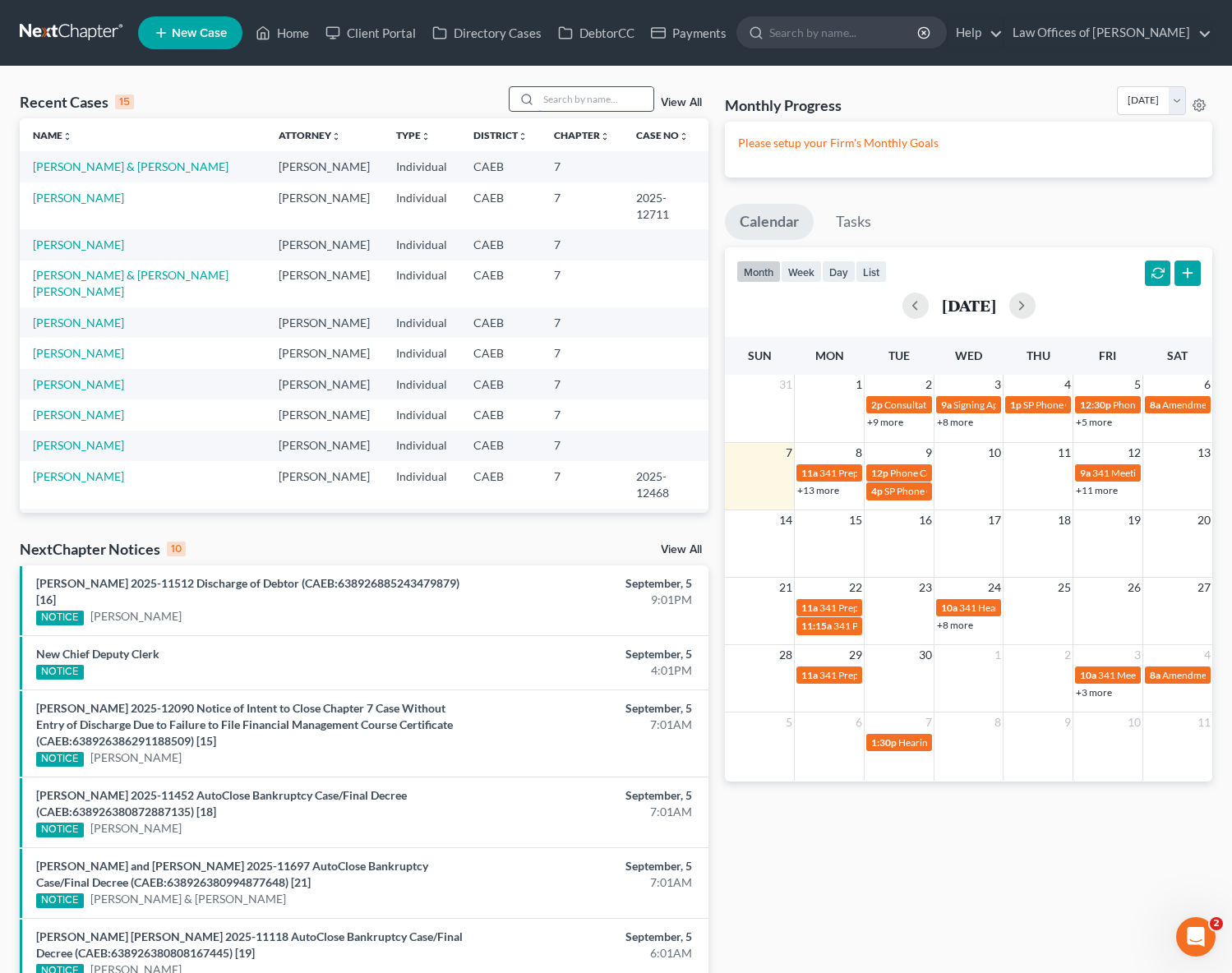
click at [571, 96] on input "search" at bounding box center [596, 99] width 115 height 24
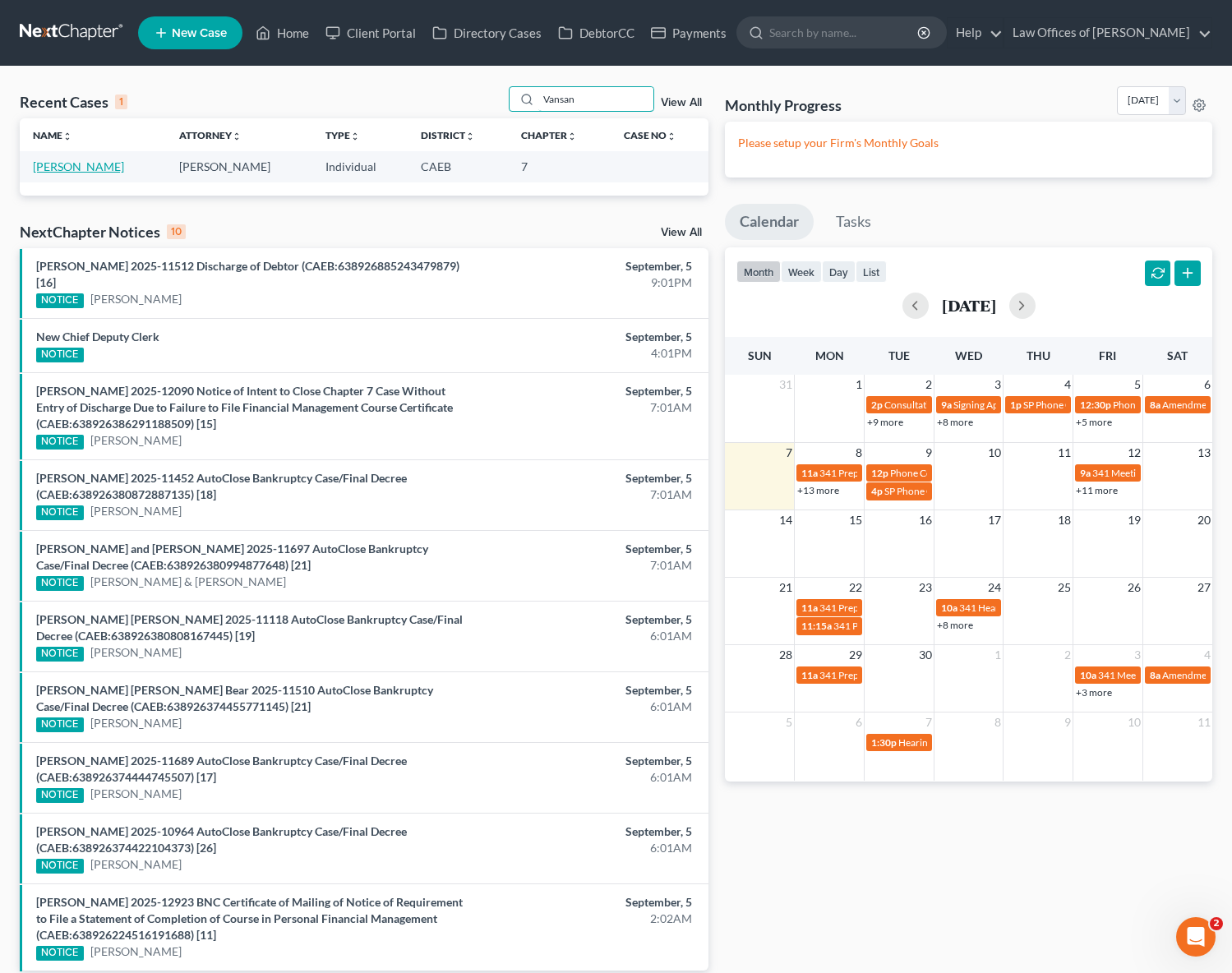
type input "Vansan"
click at [93, 173] on link "[PERSON_NAME]" at bounding box center [79, 166] width 91 height 14
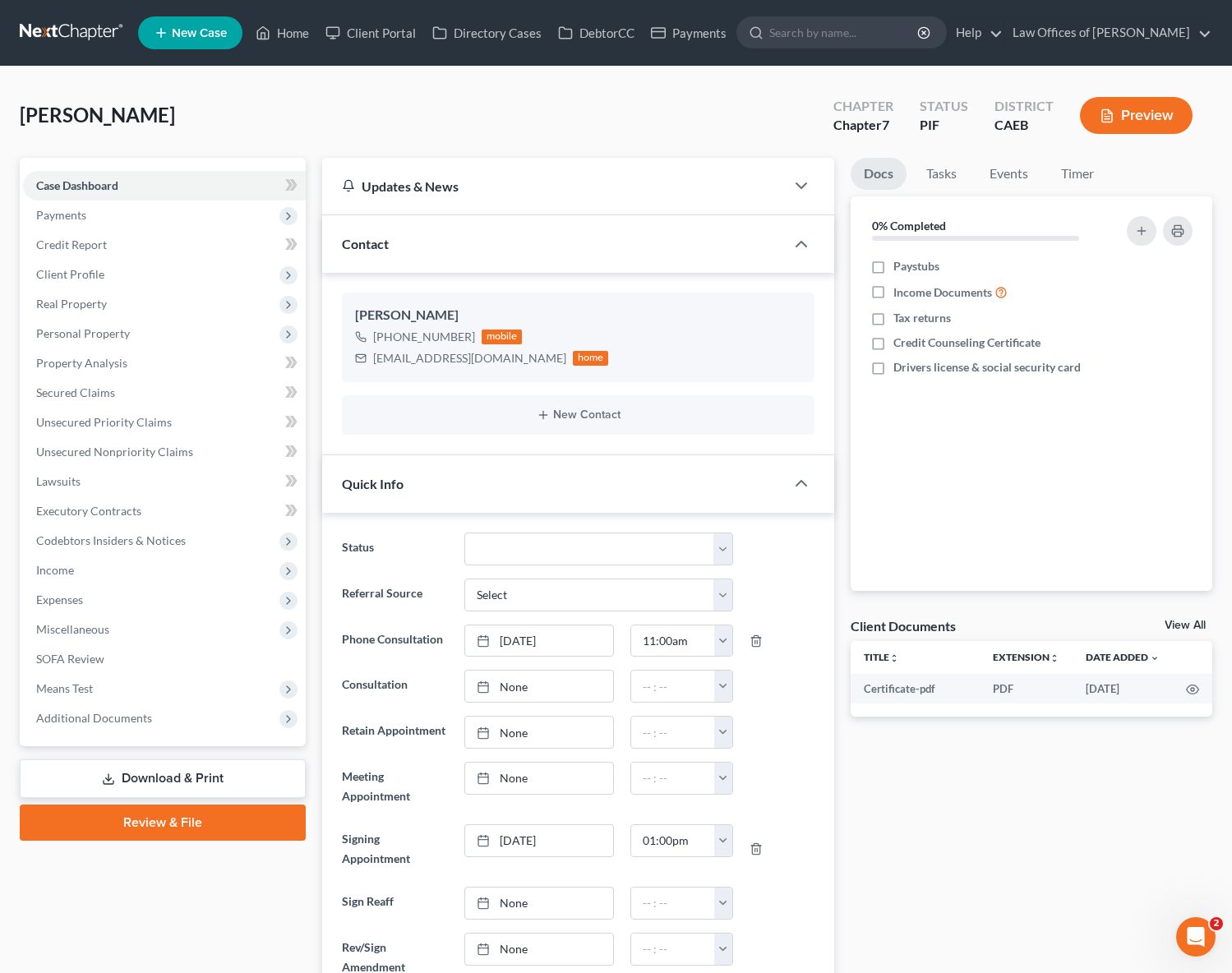
scroll to position [2565, 0]
click at [144, 770] on link "Download & Print" at bounding box center [163, 778] width 286 height 38
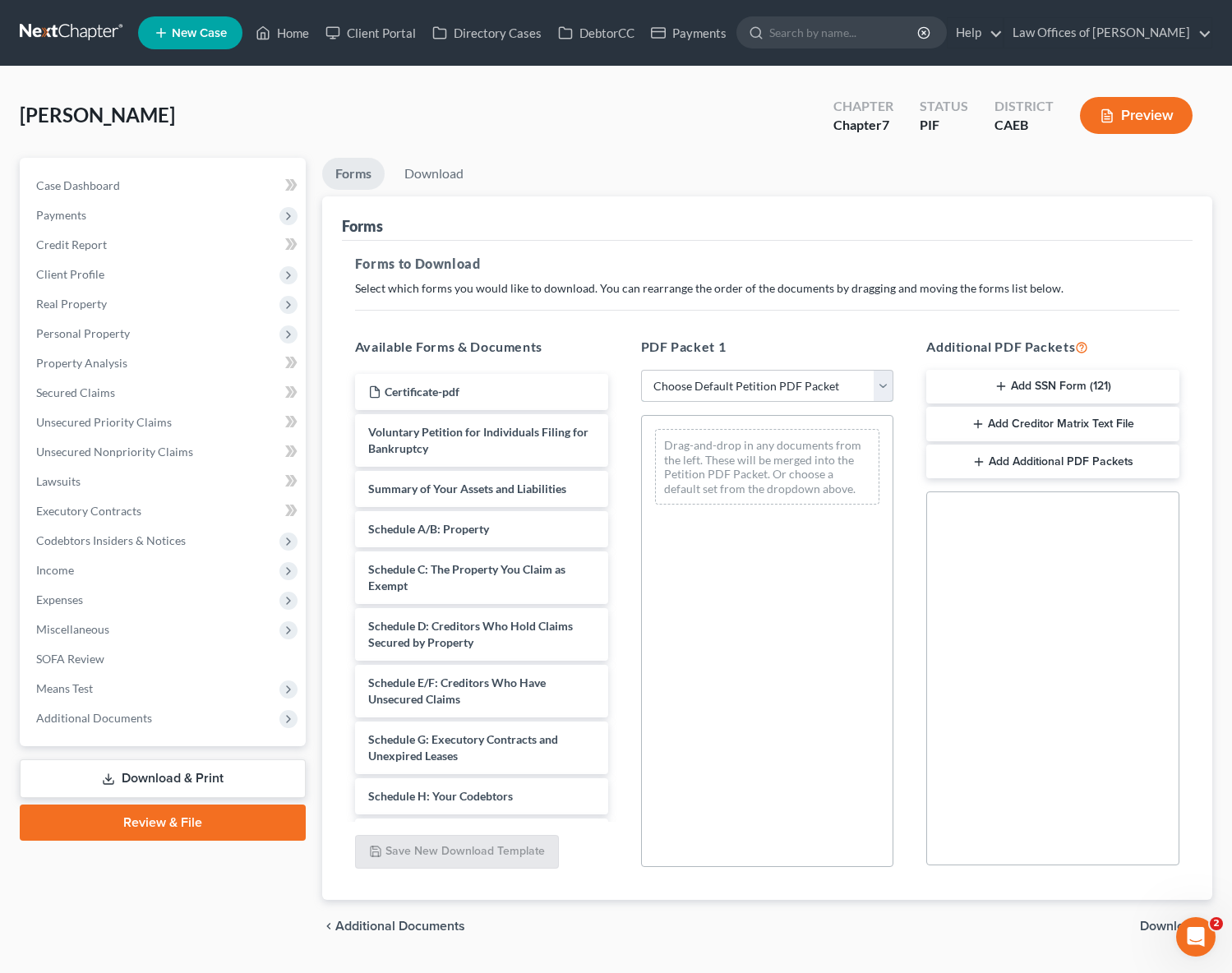
click at [884, 381] on select "Choose Default Petition PDF Packet Complete Bankruptcy Petition (all forms and …" at bounding box center [768, 386] width 253 height 33
select select "5"
click at [641, 369] on select "Choose Default Petition PDF Packet Complete Bankruptcy Petition (all forms and …" at bounding box center [768, 386] width 253 height 33
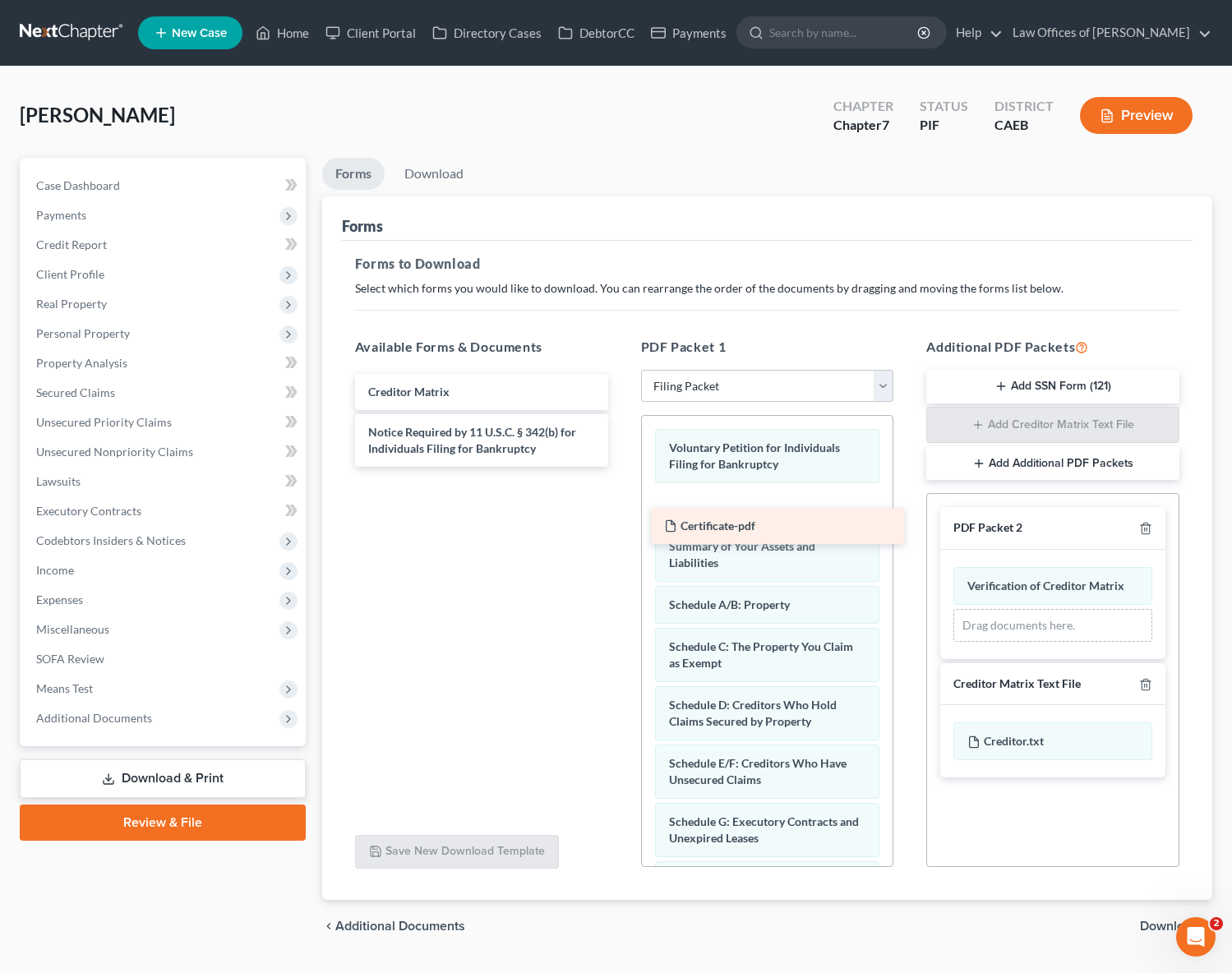
drag, startPoint x: 546, startPoint y: 388, endPoint x: 842, endPoint y: 522, distance: 324.9
click at [621, 466] on div "Certificate-pdf Certificate-pdf Creditor Matrix Notice Required by 11 U.S.C. § …" at bounding box center [481, 420] width 280 height 93
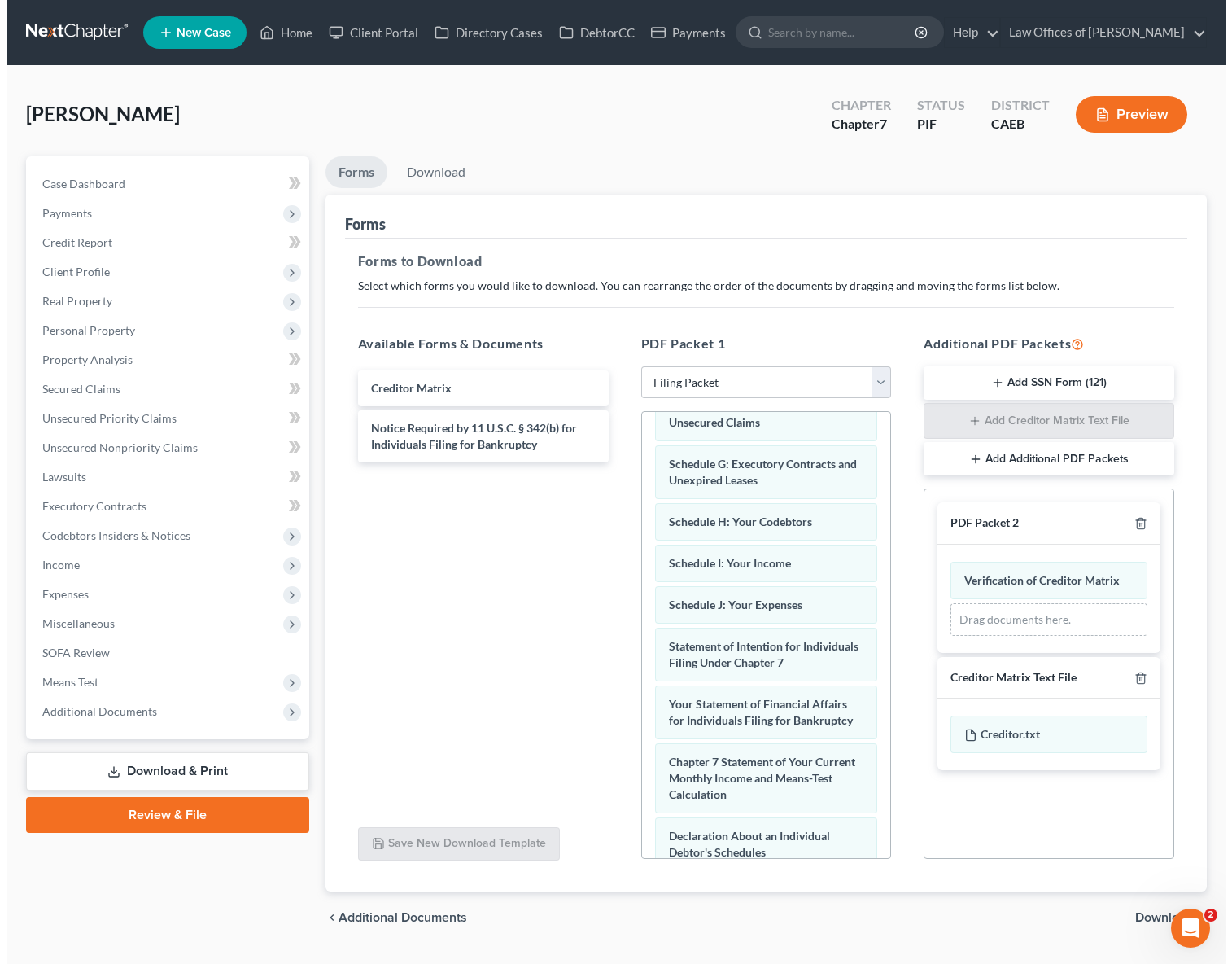
scroll to position [447, 0]
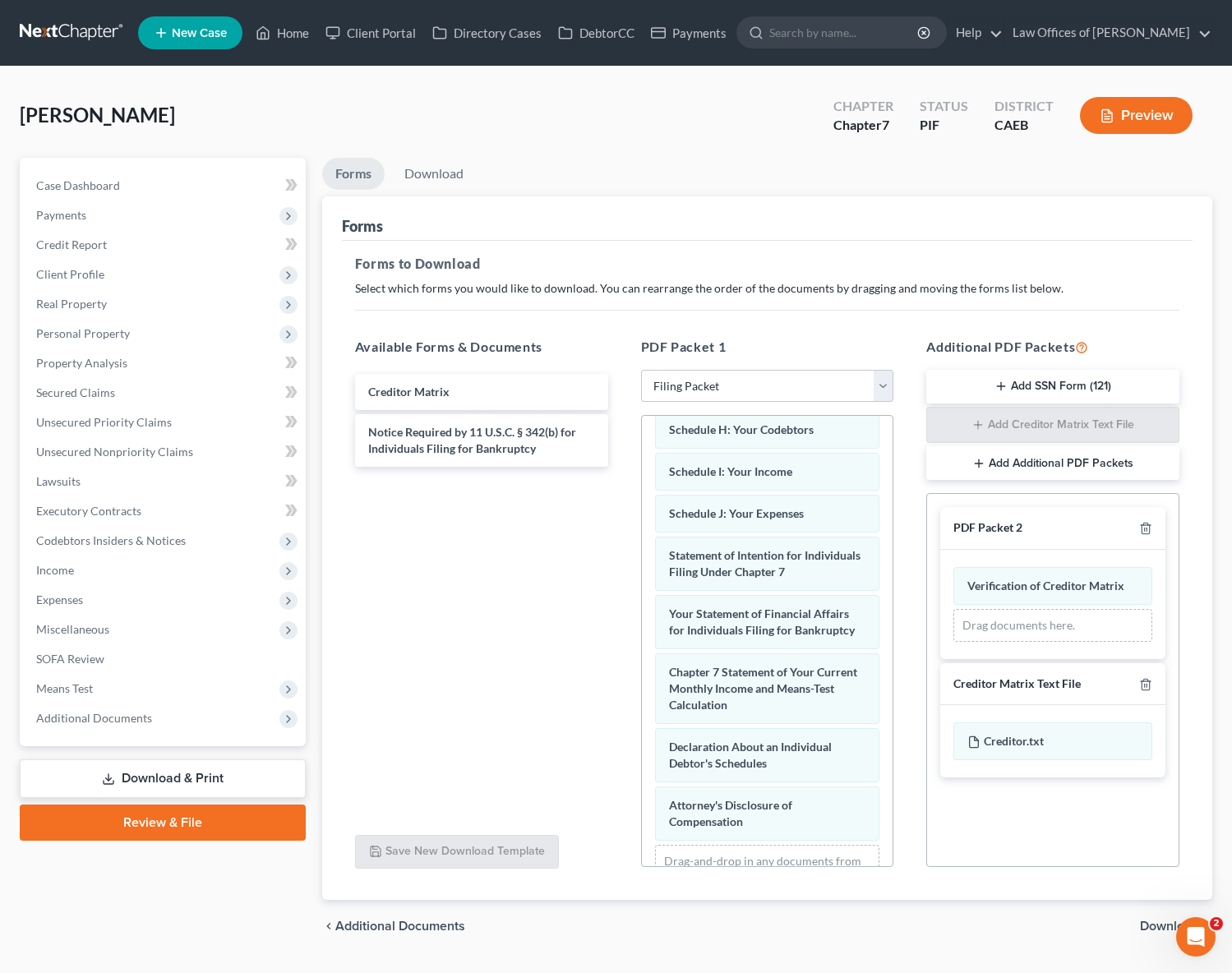
click at [1155, 921] on span "Download" at bounding box center [1170, 925] width 59 height 13
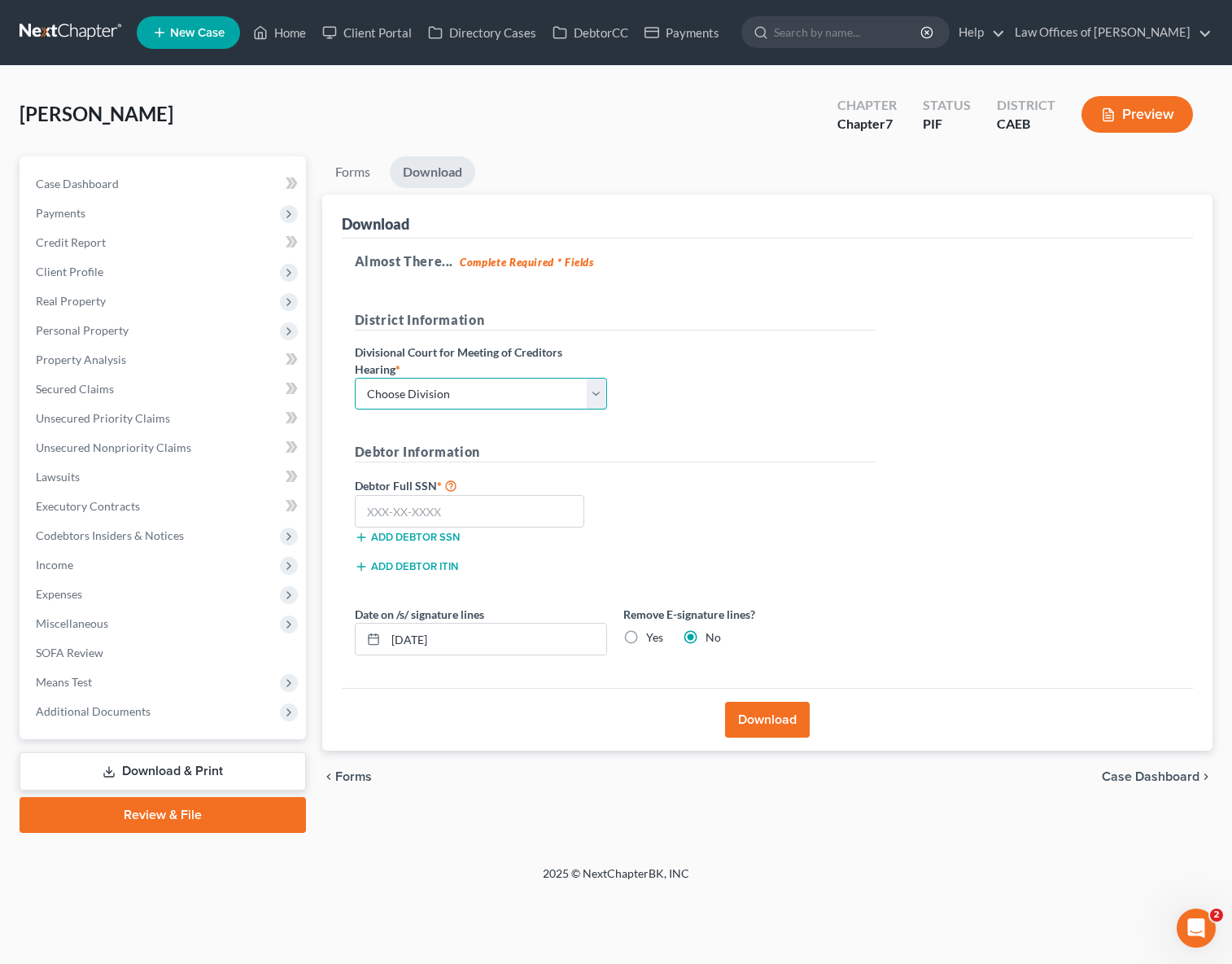
click at [599, 390] on select "Choose Division Fresno Modesto [GEOGRAPHIC_DATA]" at bounding box center [481, 394] width 253 height 33
select select "0"
click at [355, 377] on select "Choose Division Fresno Modesto [GEOGRAPHIC_DATA]" at bounding box center [481, 394] width 253 height 33
click at [489, 516] on input "text" at bounding box center [470, 511] width 230 height 33
type input "561-17-9266"
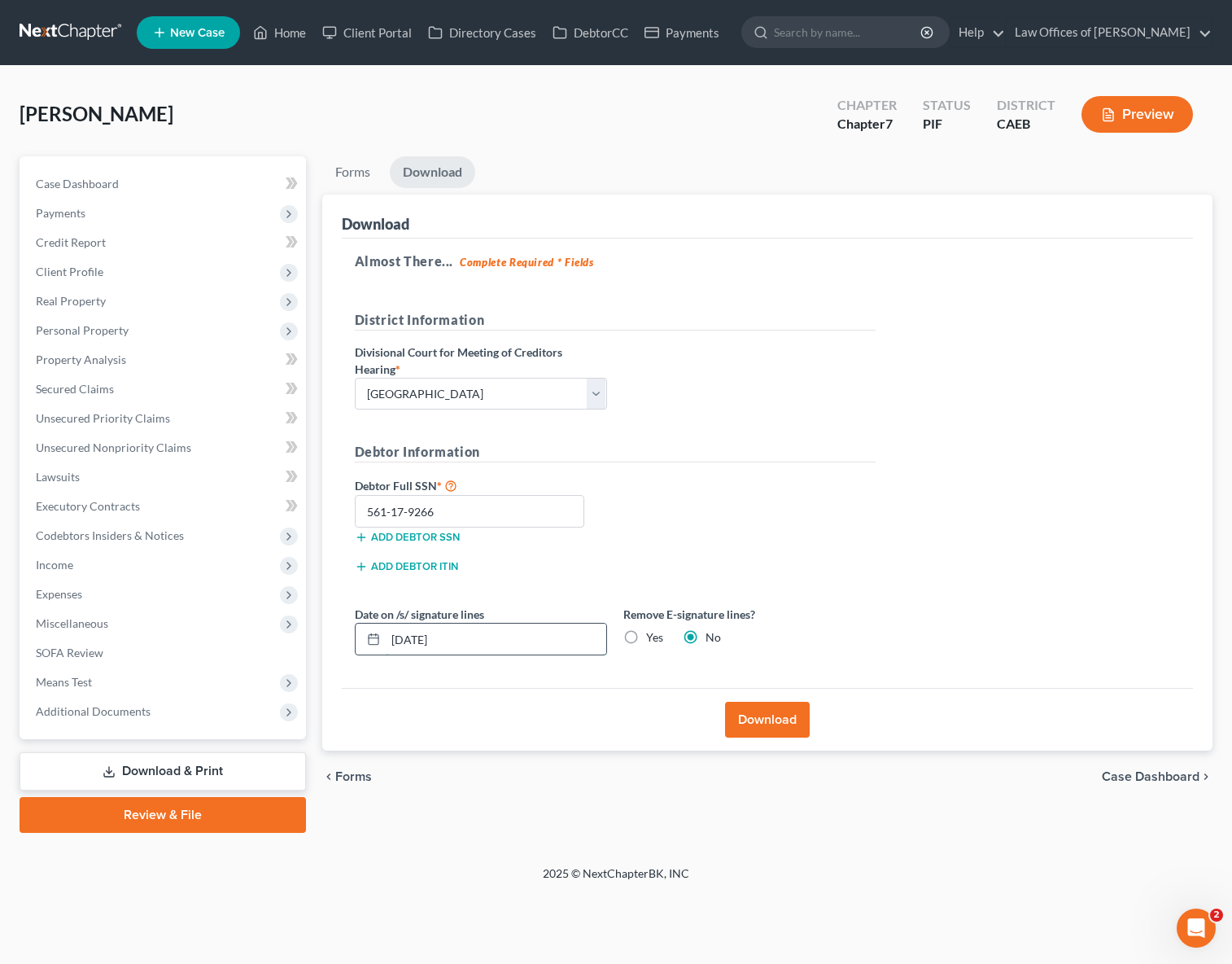
click at [521, 637] on input "[DATE]" at bounding box center [496, 639] width 221 height 31
type input "[DATE]"
click at [783, 719] on button "Download" at bounding box center [767, 719] width 85 height 35
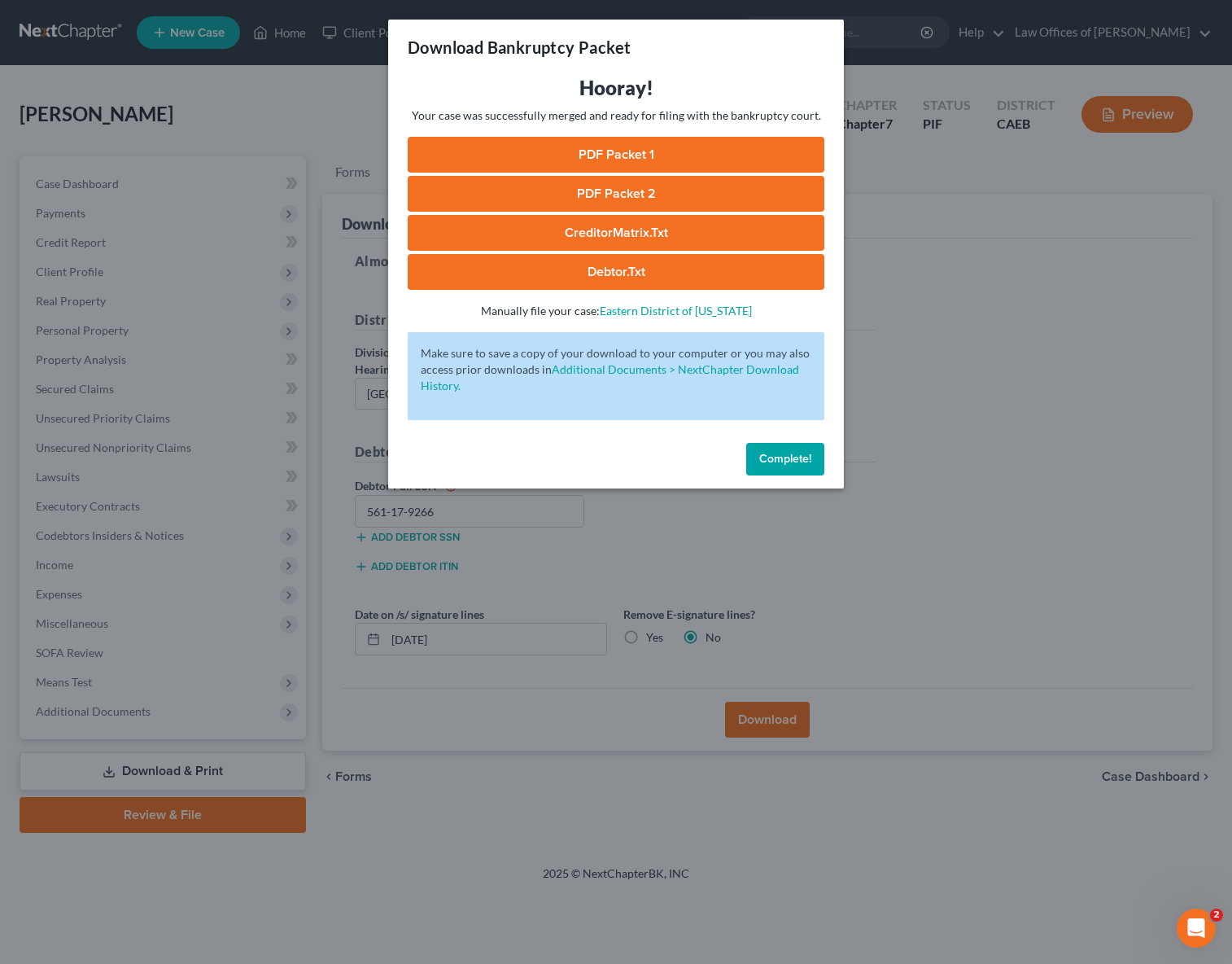
click at [578, 156] on link "PDF Packet 1" at bounding box center [616, 154] width 417 height 35
click at [609, 190] on link "PDF Packet 2" at bounding box center [616, 193] width 417 height 35
click at [624, 237] on link "CreditorMatrix.txt" at bounding box center [616, 232] width 417 height 35
click at [648, 272] on link "Debtor.txt" at bounding box center [616, 271] width 417 height 35
click at [775, 469] on button "Complete!" at bounding box center [785, 460] width 78 height 33
